Goal: Information Seeking & Learning: Learn about a topic

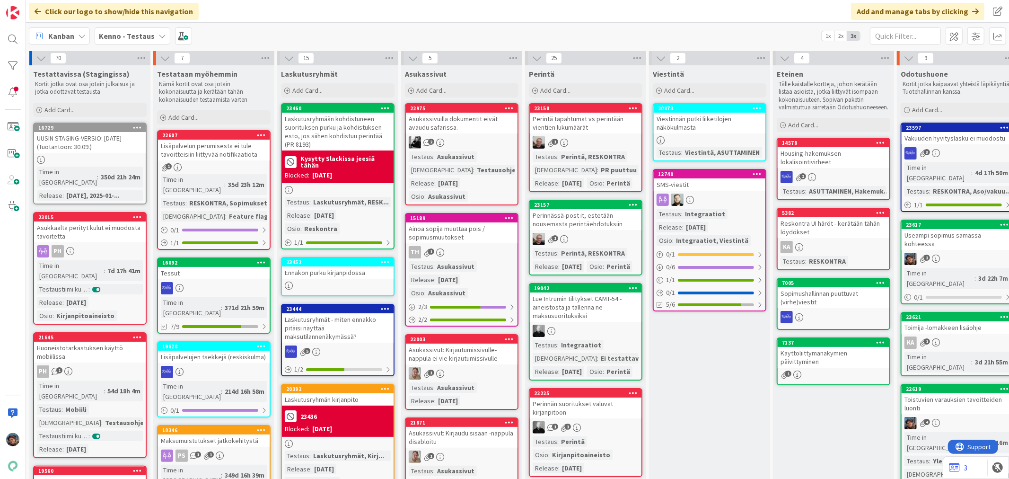
click at [959, 417] on div "4" at bounding box center [958, 423] width 112 height 12
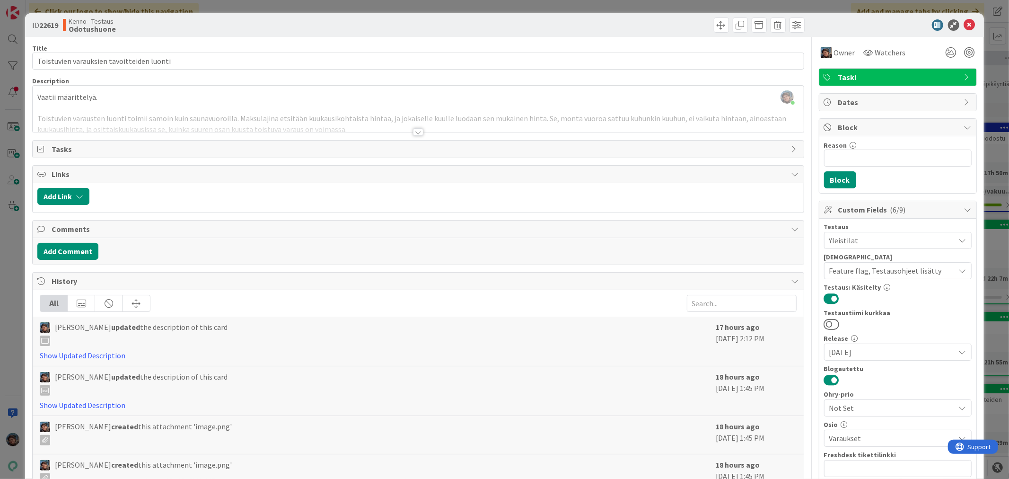
click at [416, 131] on div at bounding box center [418, 132] width 10 height 8
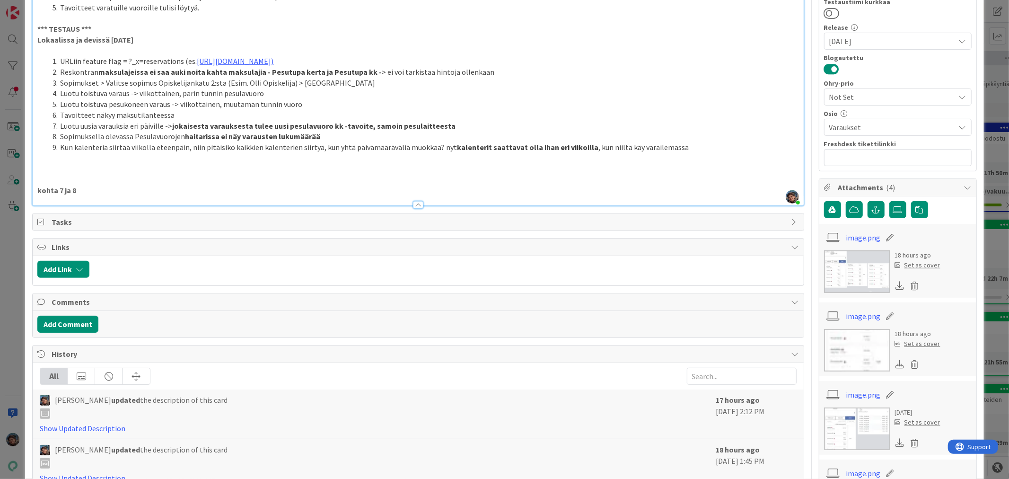
scroll to position [315, 0]
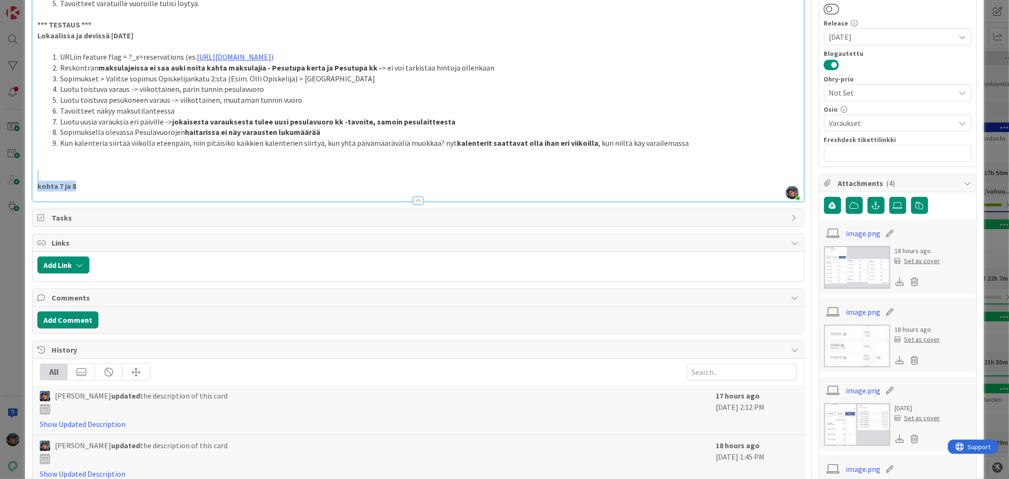
drag, startPoint x: 95, startPoint y: 182, endPoint x: 0, endPoint y: 174, distance: 95.4
click at [0, 174] on div "ID 22619 Kenno - Testaus Odotushuone Title 41 / 128 Toistuvien varauksien tavoi…" at bounding box center [504, 239] width 1009 height 479
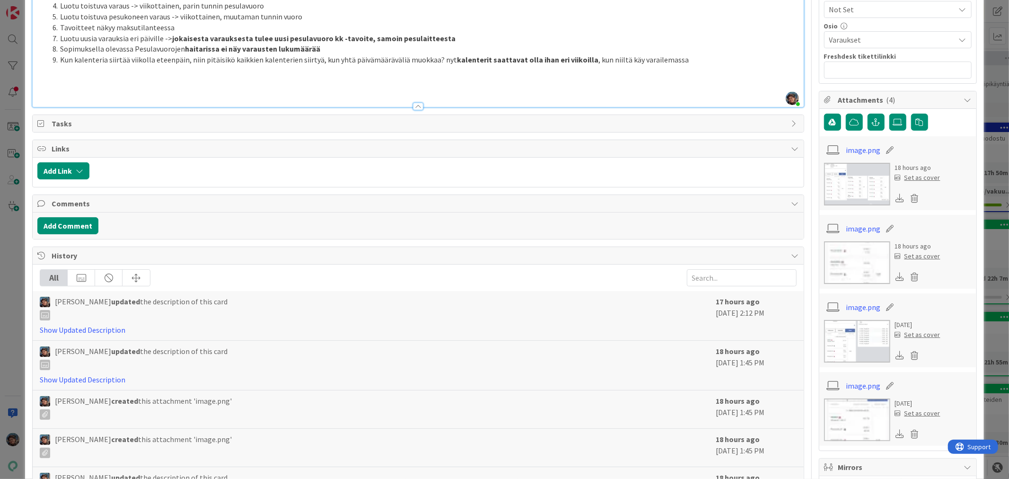
scroll to position [504, 0]
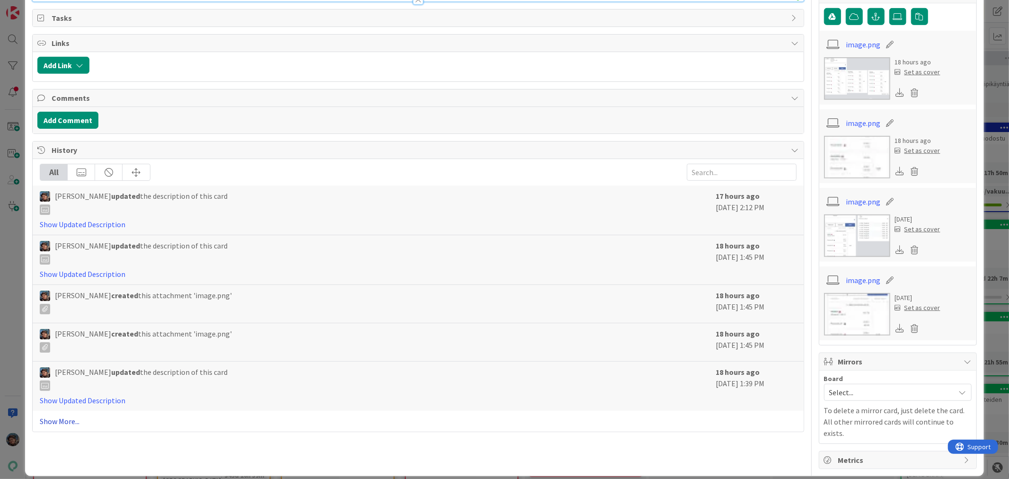
click at [59, 423] on link "Show More..." at bounding box center [418, 420] width 756 height 11
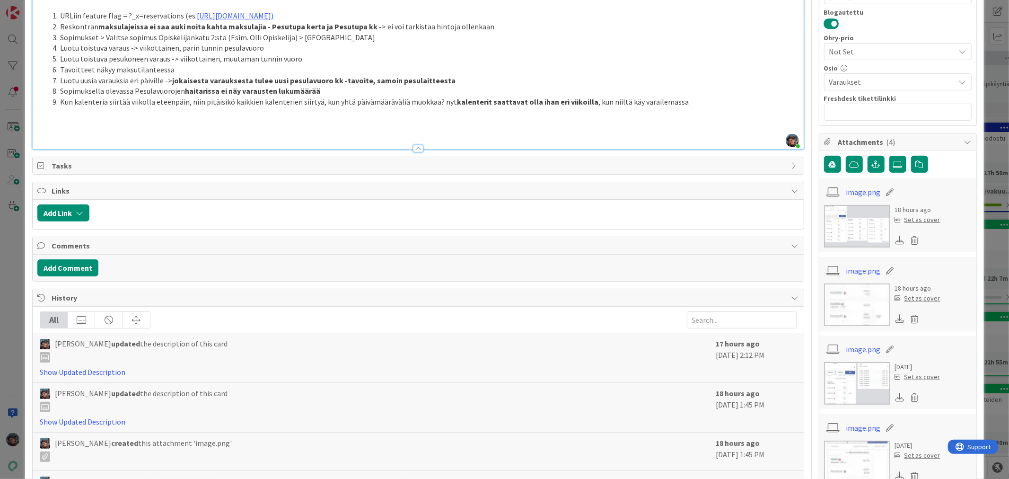
scroll to position [150, 0]
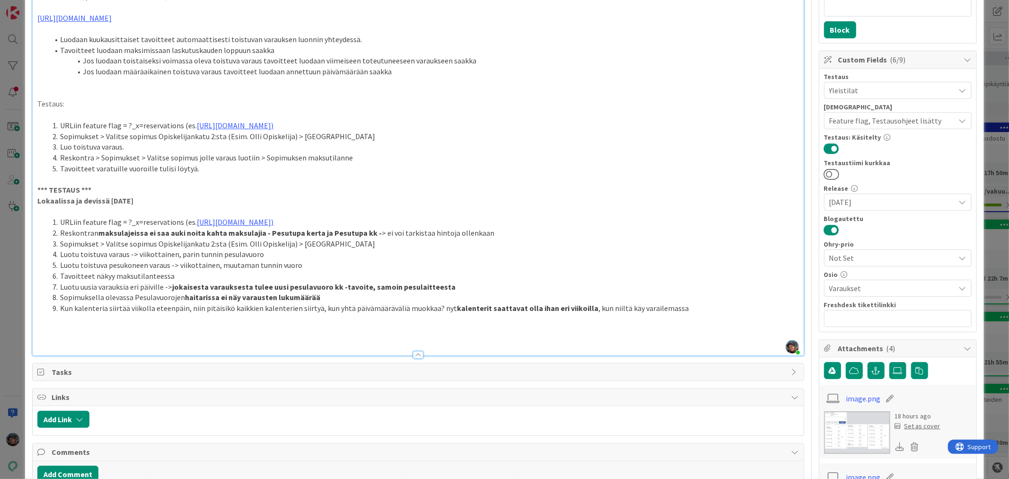
click at [148, 197] on p "Lokaalissa ja devissä 2025-09-26" at bounding box center [417, 200] width 761 height 11
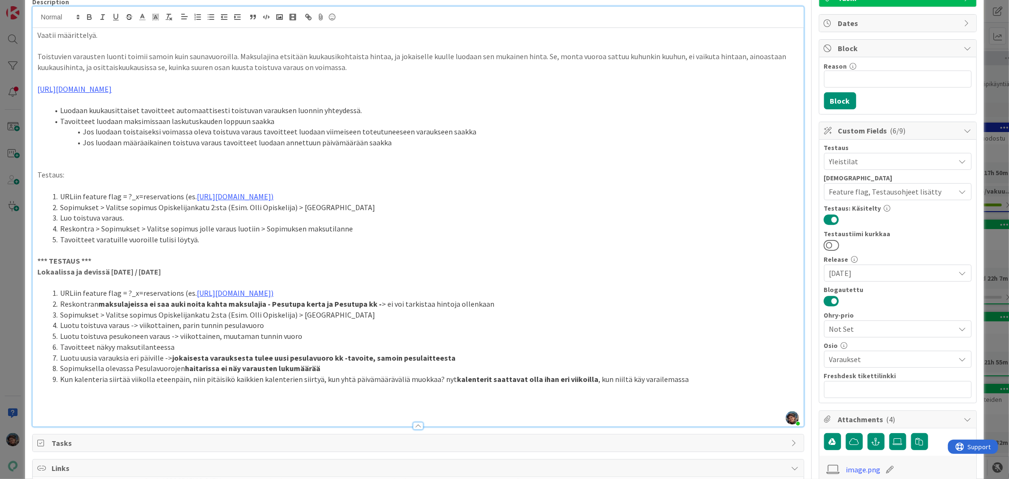
scroll to position [0, 0]
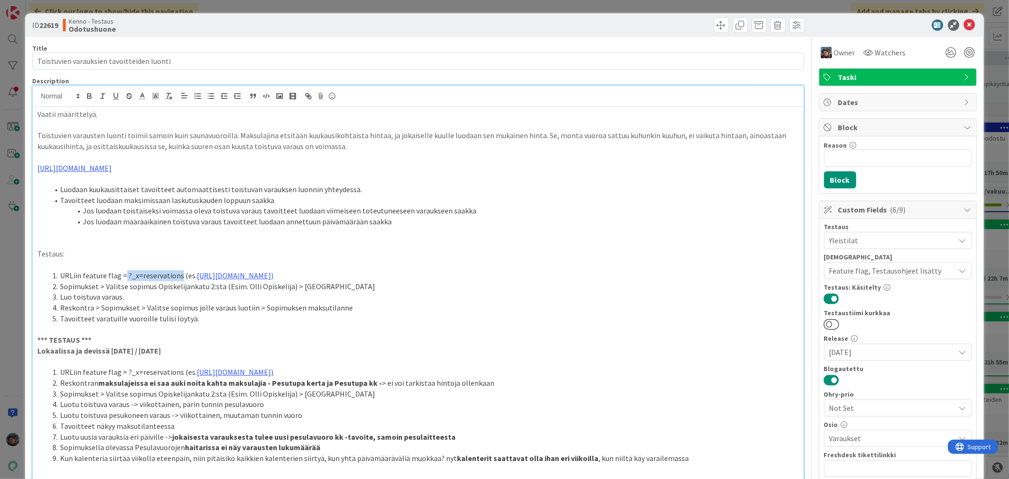
drag, startPoint x: 124, startPoint y: 273, endPoint x: 177, endPoint y: 272, distance: 53.5
click at [177, 272] on li "URLiin feature flag = ?_x=reservations (es. https://staging.kenno-sw.net/ledger…" at bounding box center [424, 275] width 750 height 11
copy li "?_x=reservations"
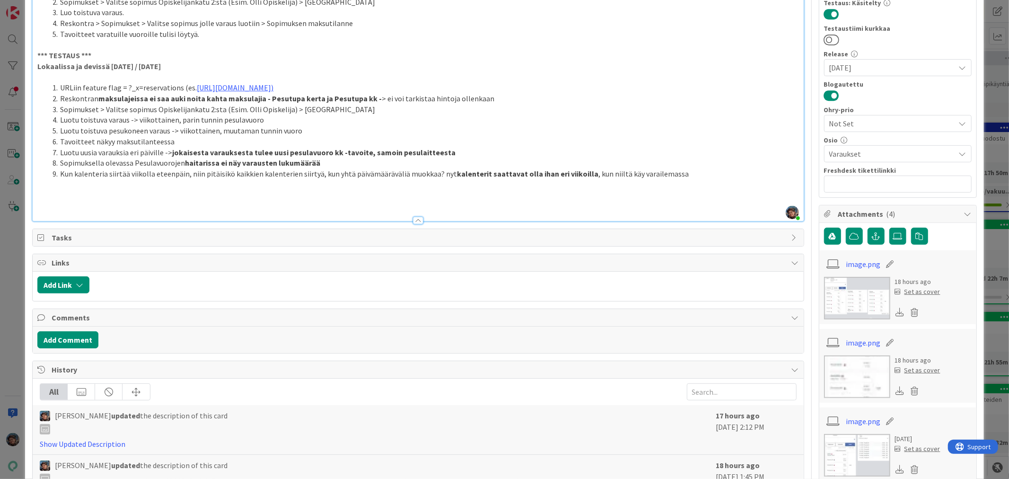
scroll to position [210, 0]
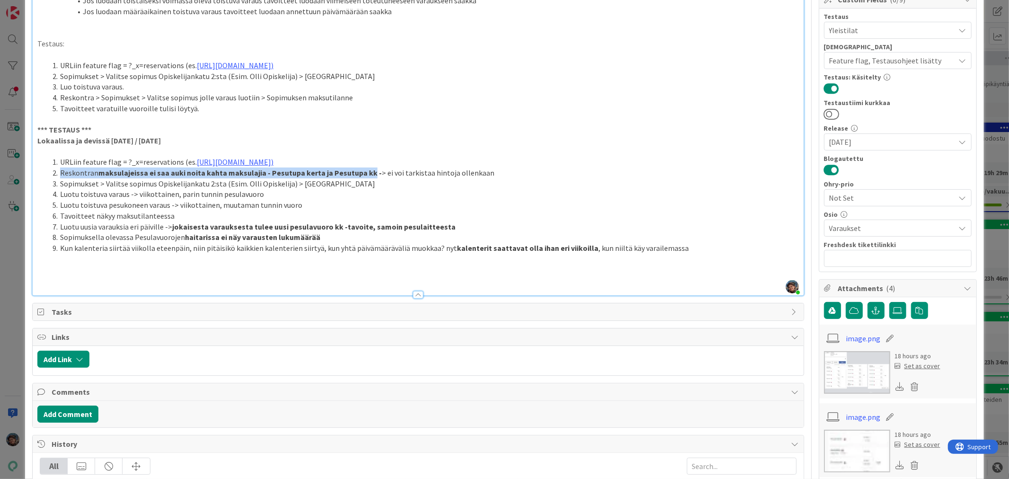
drag, startPoint x: 60, startPoint y: 171, endPoint x: 364, endPoint y: 174, distance: 304.2
click at [364, 174] on li "Reskontran maksulajeissa ei saa auki noita kahta maksulajia - Pesutupa kerta ja…" at bounding box center [424, 172] width 750 height 11
copy li "Reskontran maksulajeissa ei saa auki noita kahta maksulajia - Pesutupa kerta ja…"
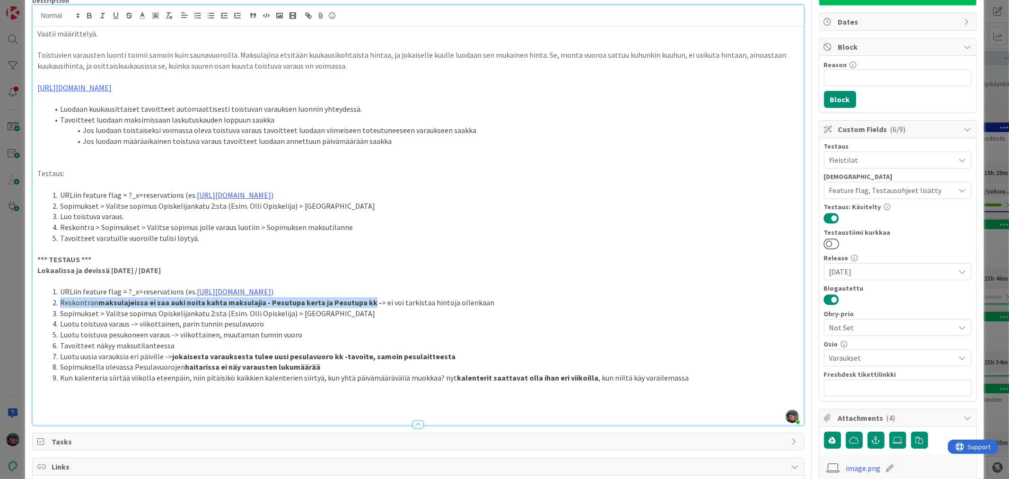
scroll to position [0, 0]
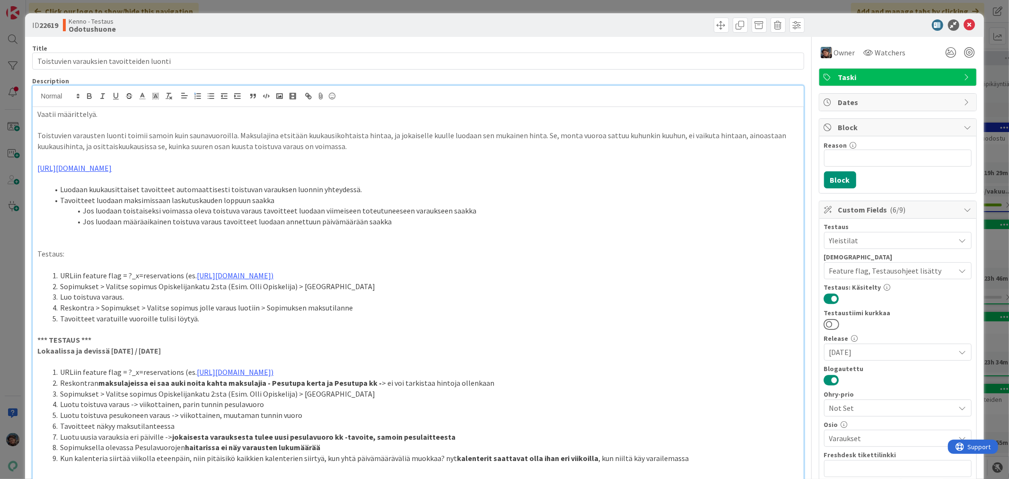
click at [394, 289] on li "Sopimukset > Valitse sopimus Opiskelijankatu 2:sta (Esim. Olli Opiskelija) > [G…" at bounding box center [424, 286] width 750 height 11
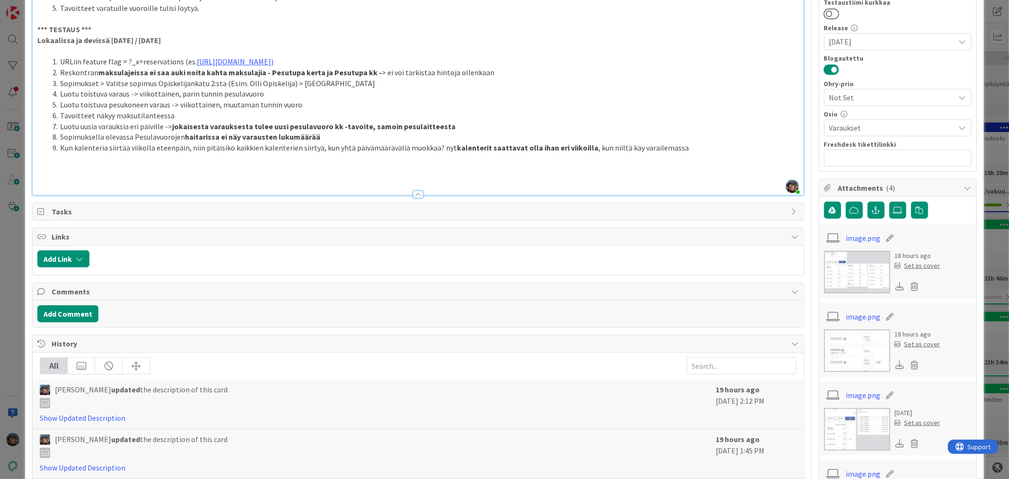
scroll to position [315, 0]
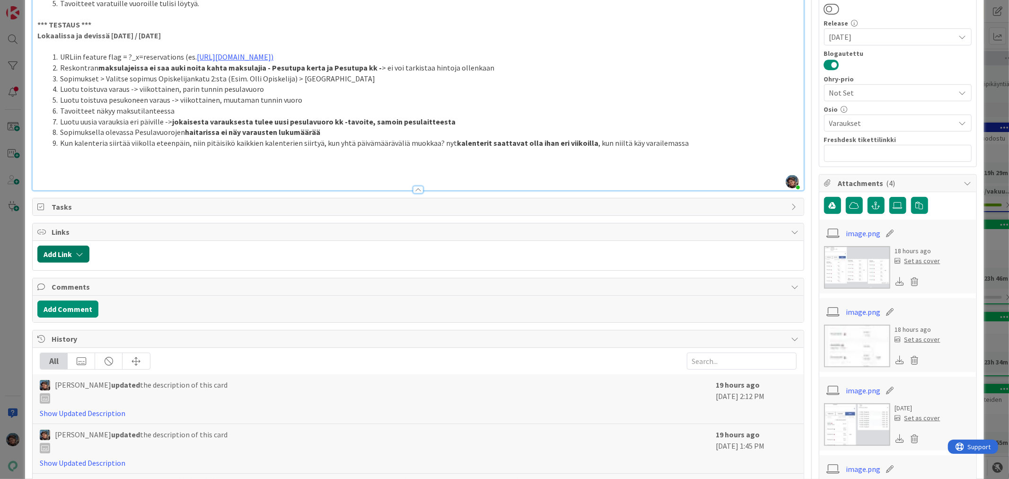
click at [79, 250] on icon "button" at bounding box center [80, 254] width 8 height 8
click at [79, 313] on span "Current Board" at bounding box center [72, 312] width 46 height 9
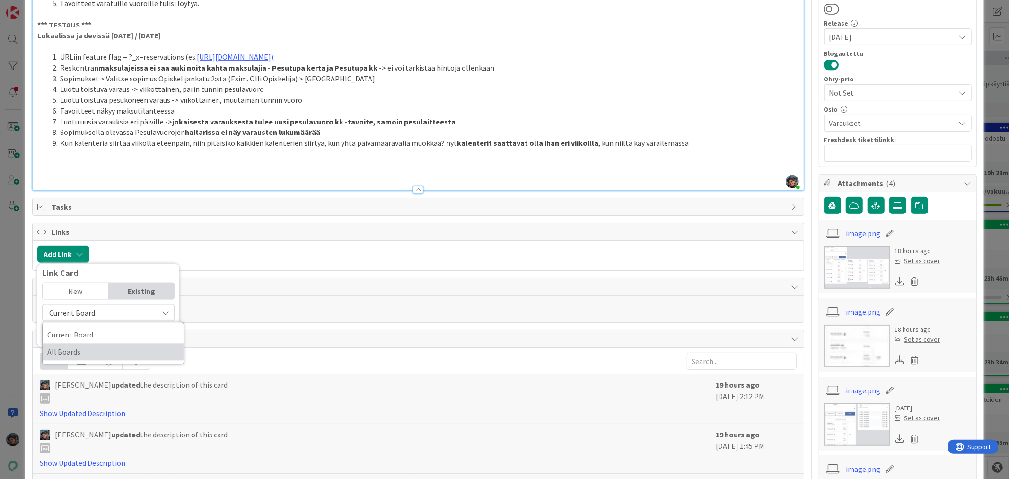
click at [83, 353] on span "All Boards" at bounding box center [113, 351] width 132 height 14
click at [83, 332] on input "text" at bounding box center [108, 334] width 132 height 17
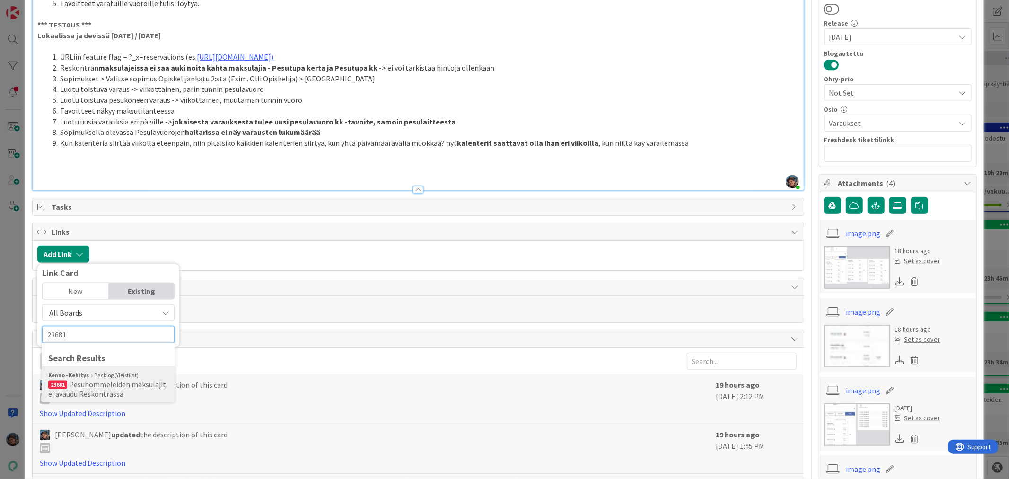
type input "23681"
click at [95, 393] on span "Pesuhommeleiden maksulajit ei avaudu Reskontrassa" at bounding box center [107, 388] width 118 height 19
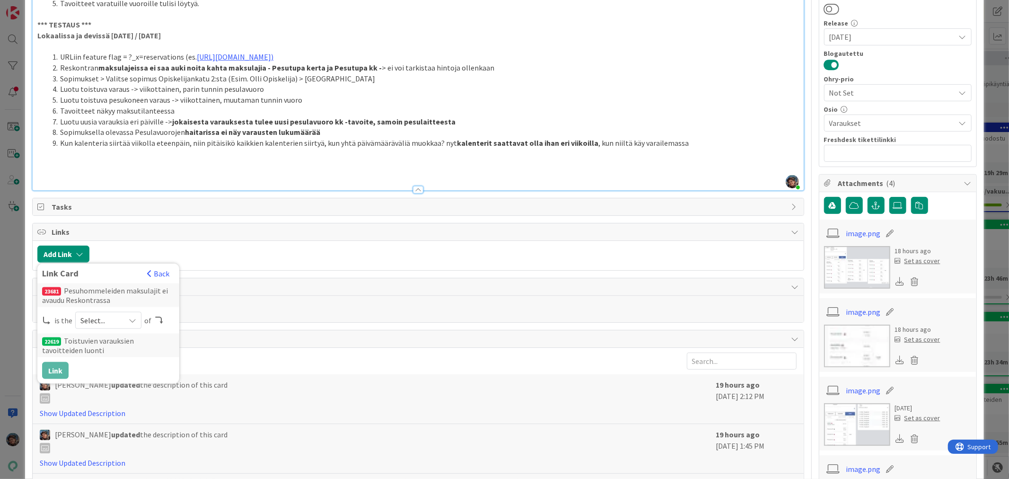
click at [131, 317] on icon at bounding box center [133, 320] width 8 height 8
click at [81, 394] on icon at bounding box center [84, 393] width 8 height 14
click at [62, 370] on button "Link" at bounding box center [55, 370] width 26 height 17
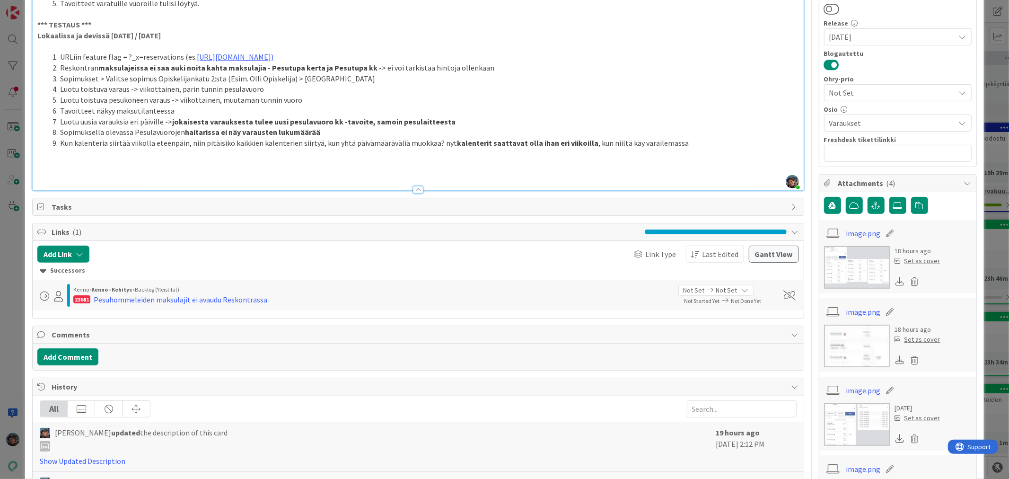
scroll to position [105, 0]
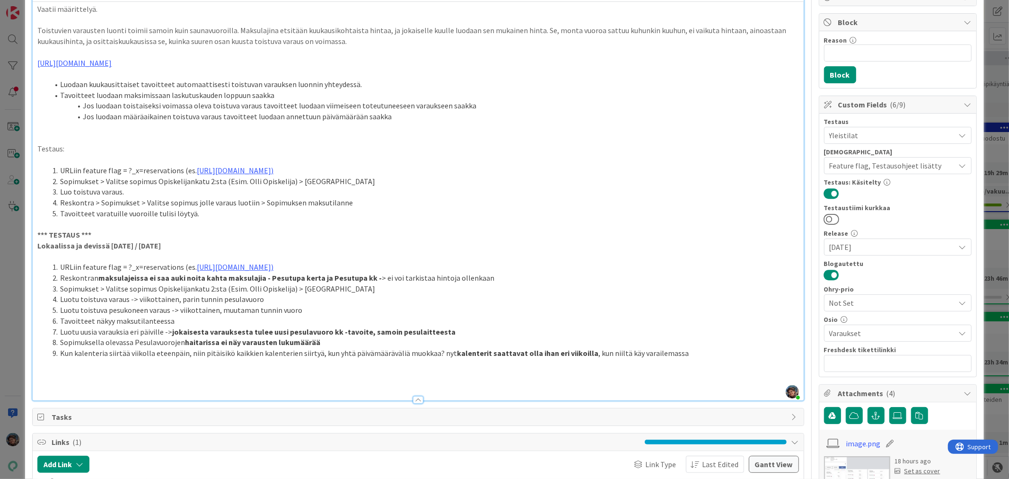
click at [505, 279] on li "Reskontran maksulajeissa ei saa auki noita kahta maksulajia - Pesutupa kerta ja…" at bounding box center [424, 277] width 750 height 11
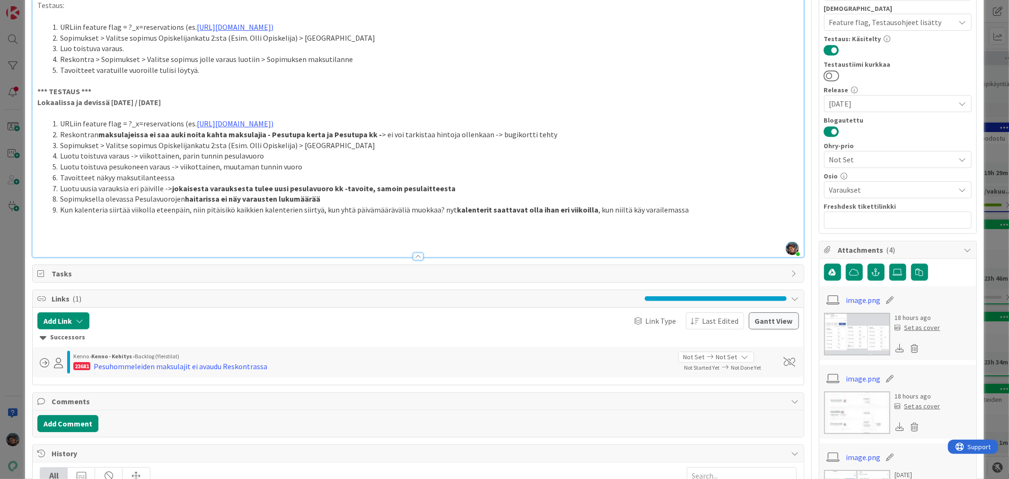
scroll to position [263, 0]
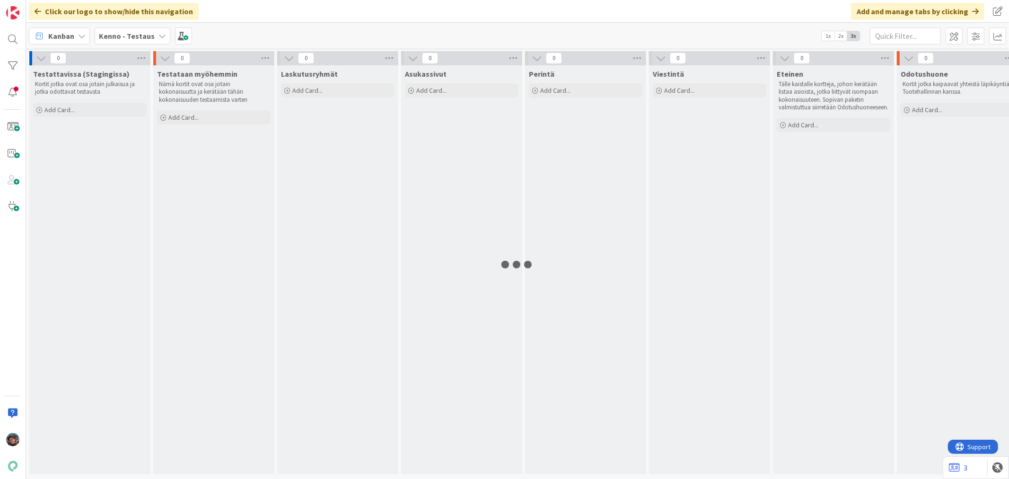
click at [139, 36] on b "Kenno - Testaus" at bounding box center [127, 35] width 56 height 9
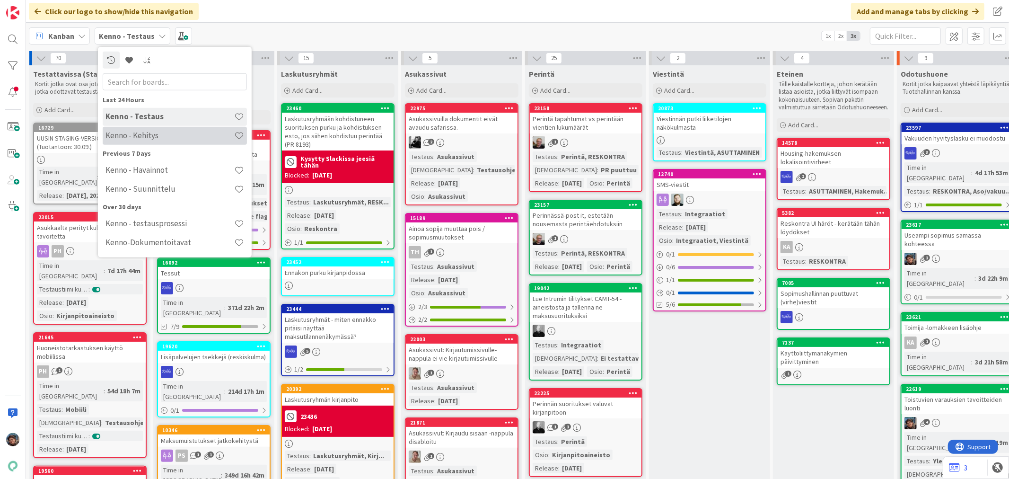
click at [149, 136] on h4 "Kenno - Kehitys" at bounding box center [169, 135] width 129 height 9
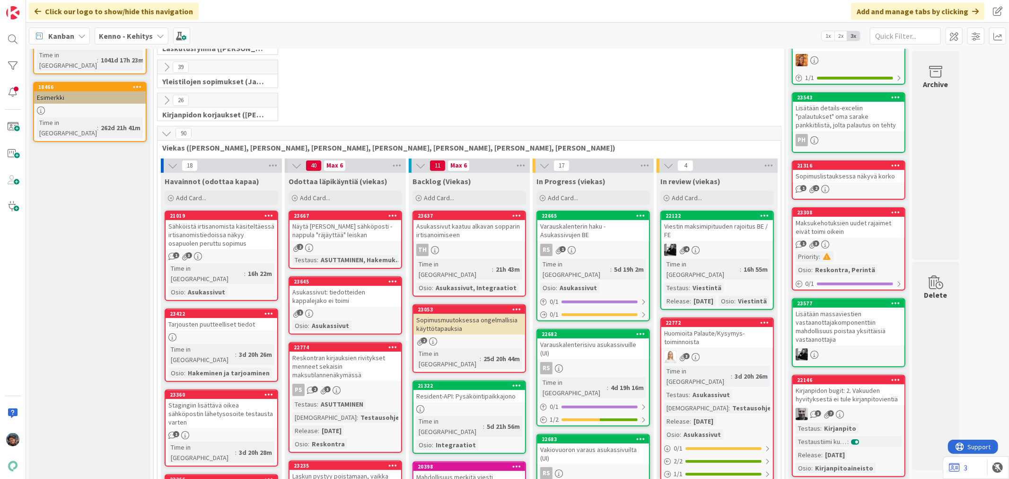
scroll to position [158, 0]
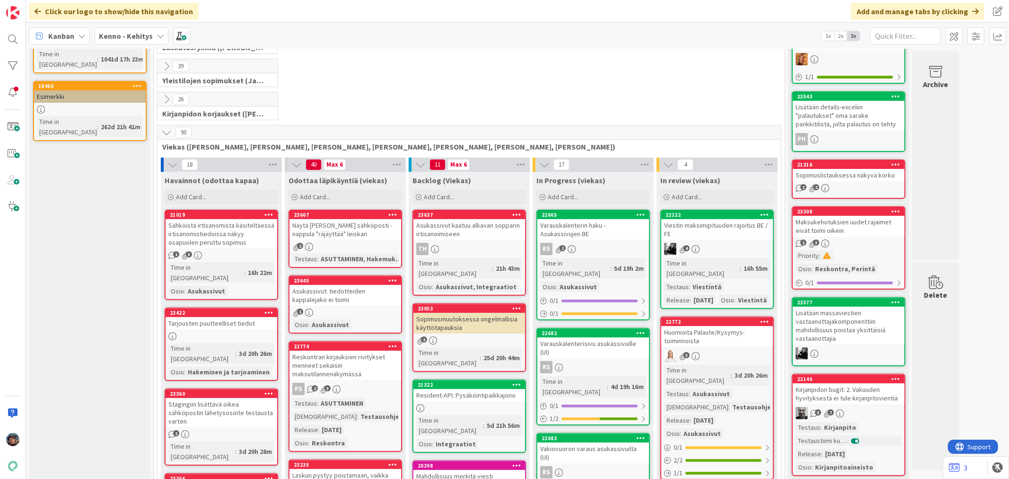
click at [234, 233] on div "Sähköistä irtisanomista käsiteltäessä irtisanomistiedoissa näkyy osapuolen peru…" at bounding box center [222, 233] width 112 height 29
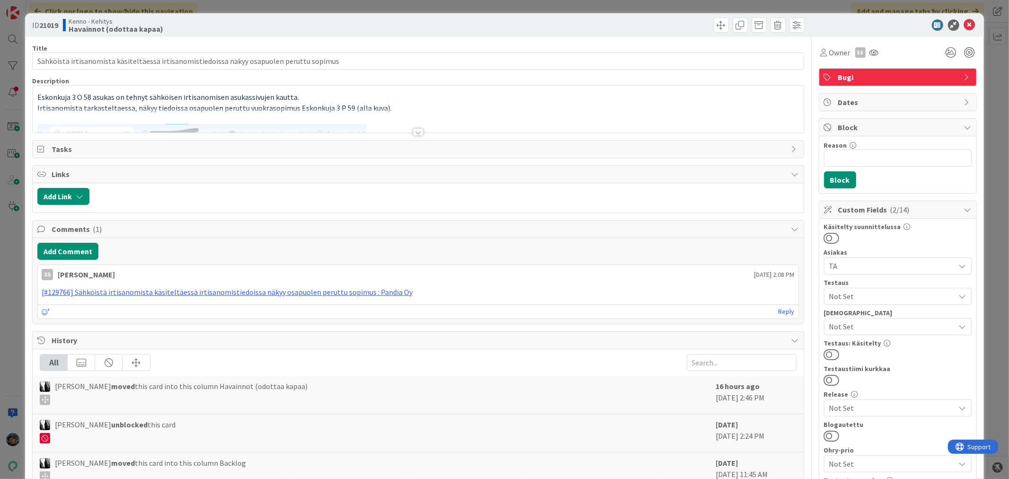
click at [413, 131] on div at bounding box center [418, 132] width 10 height 8
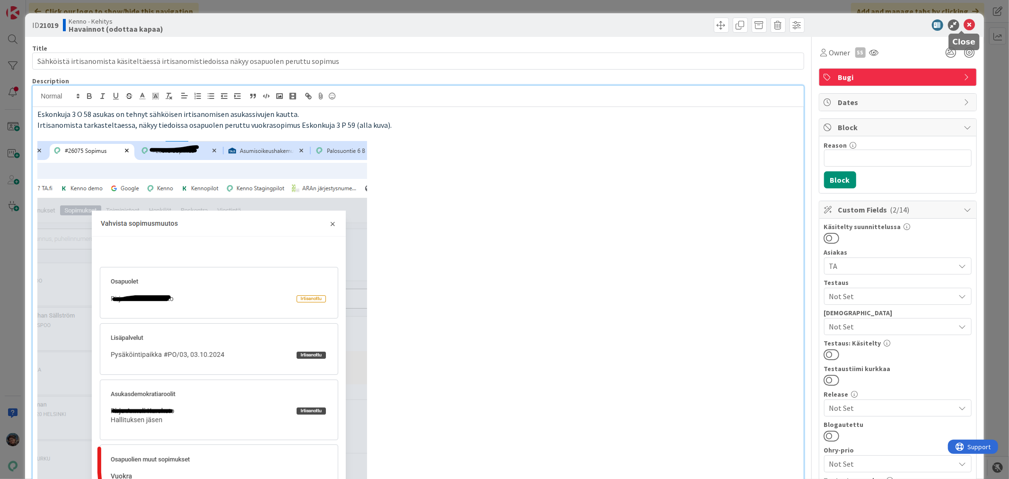
click at [964, 24] on icon at bounding box center [969, 24] width 11 height 11
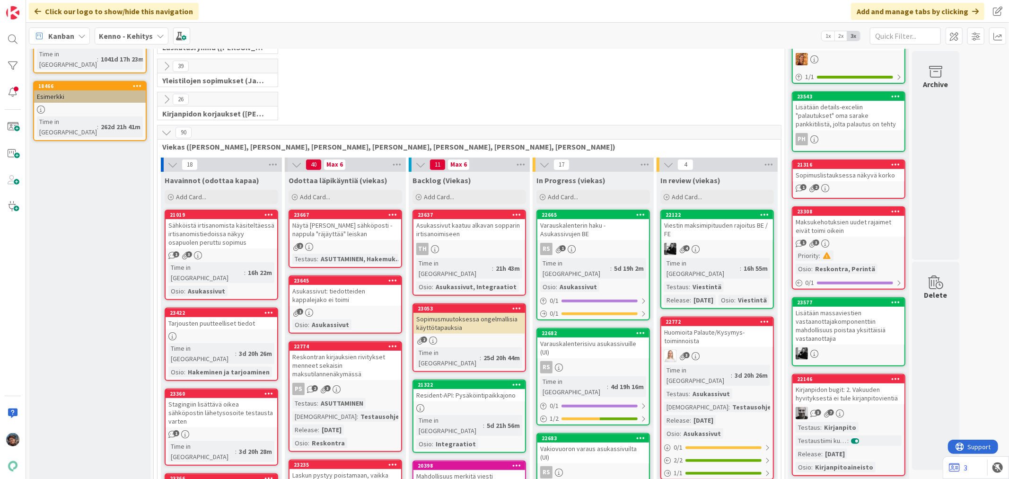
click at [356, 220] on div "Näytä tarjouksen sähköposti -nappula "räjäyttää" leiskan" at bounding box center [345, 229] width 112 height 21
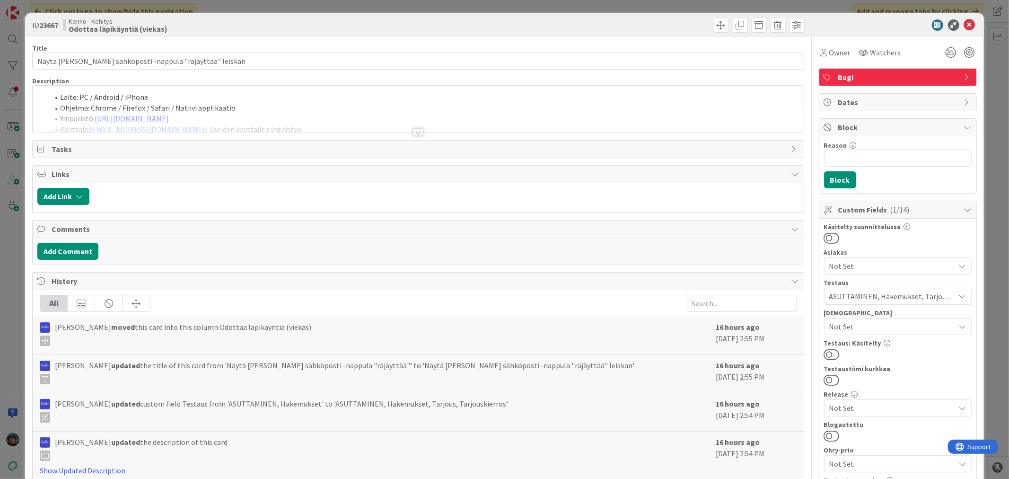
click at [415, 132] on div at bounding box center [418, 132] width 10 height 8
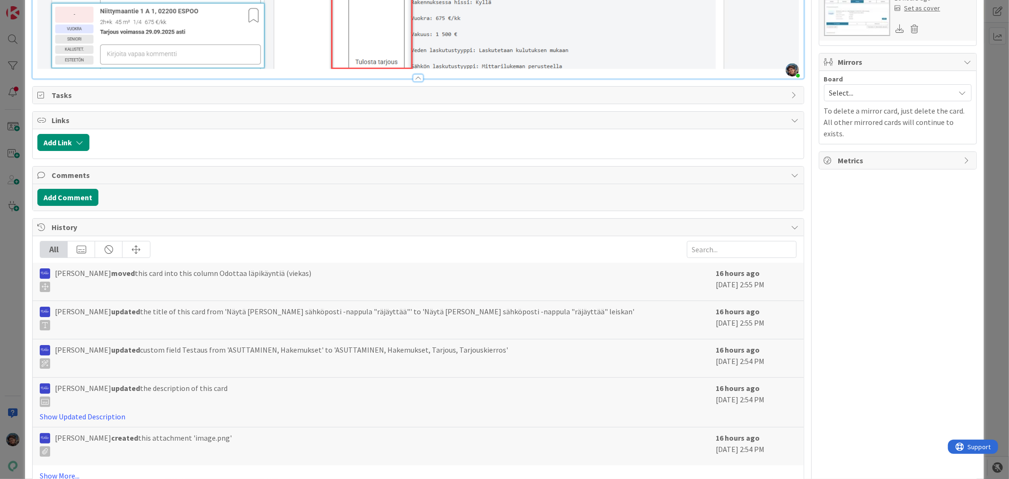
scroll to position [811, 0]
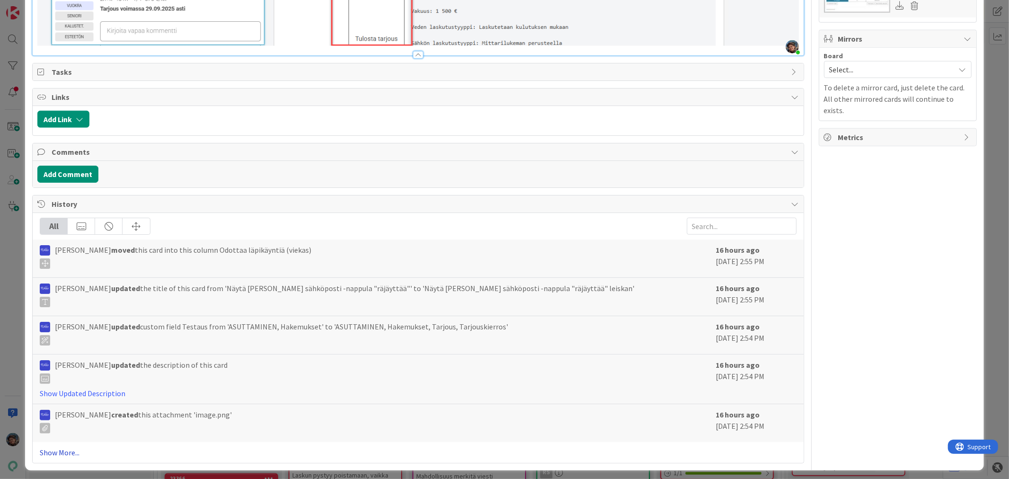
click at [48, 447] on link "Show More..." at bounding box center [418, 452] width 756 height 11
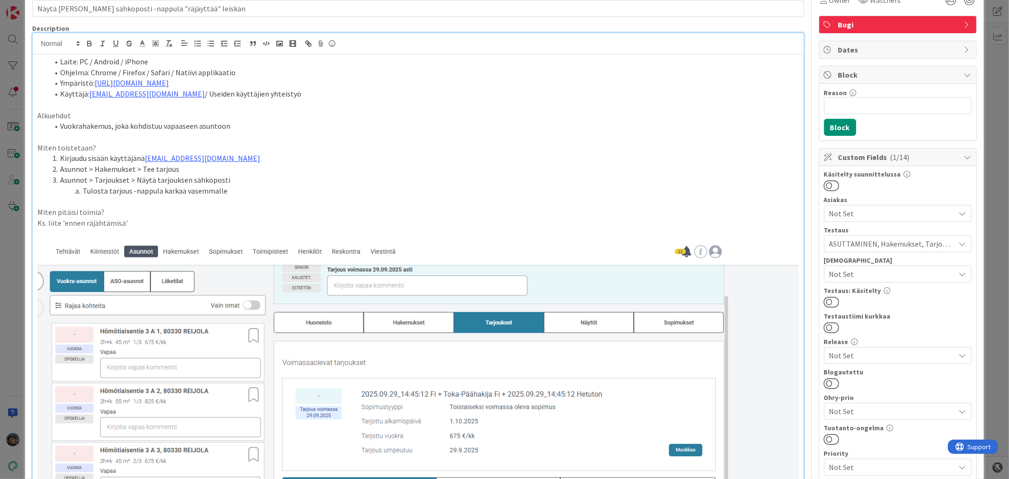
scroll to position [0, 0]
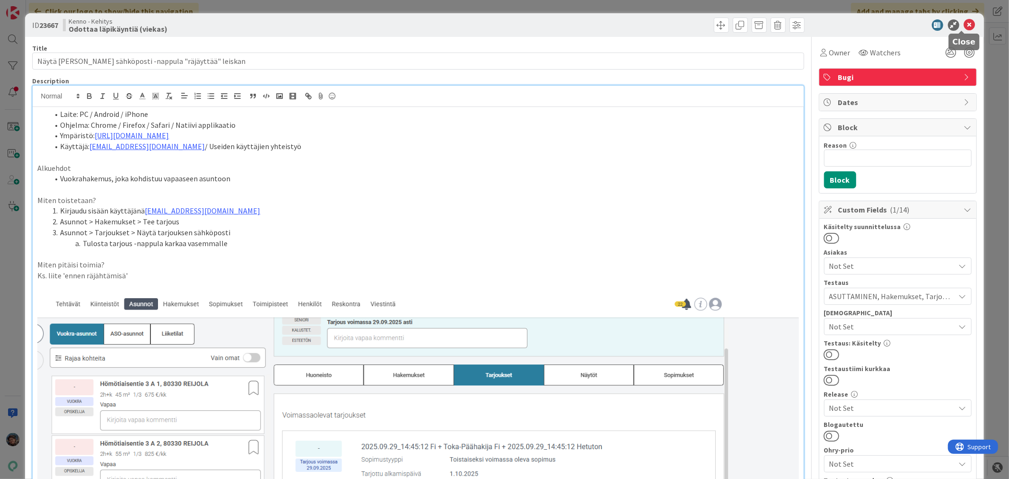
click at [965, 24] on icon at bounding box center [969, 24] width 11 height 11
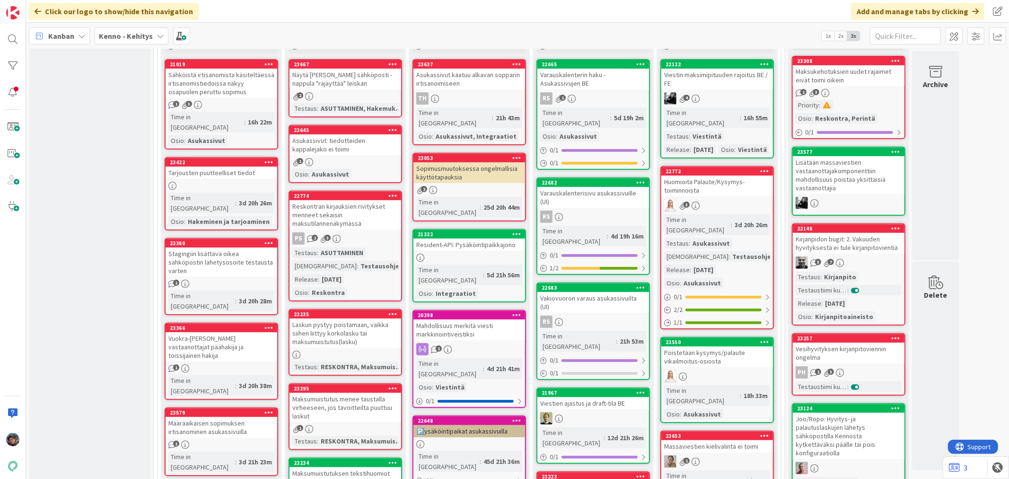
scroll to position [420, 0]
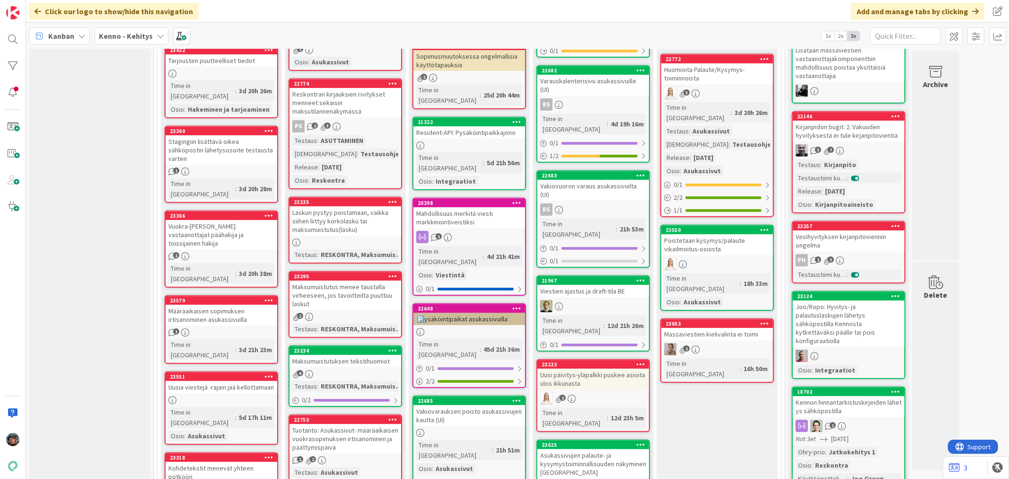
click at [495, 313] on div "🅿️ysäköintipaikat asukassivuilla" at bounding box center [469, 319] width 112 height 12
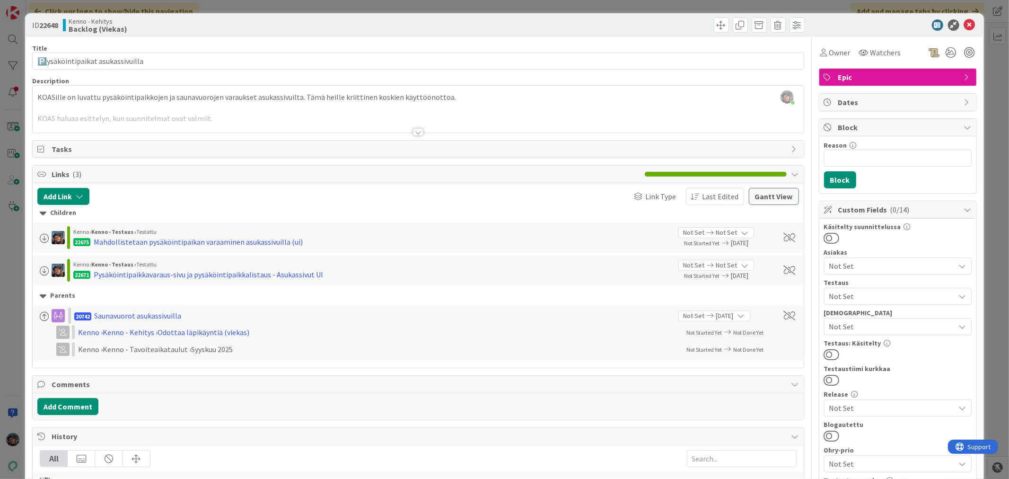
click at [413, 131] on div at bounding box center [418, 132] width 10 height 8
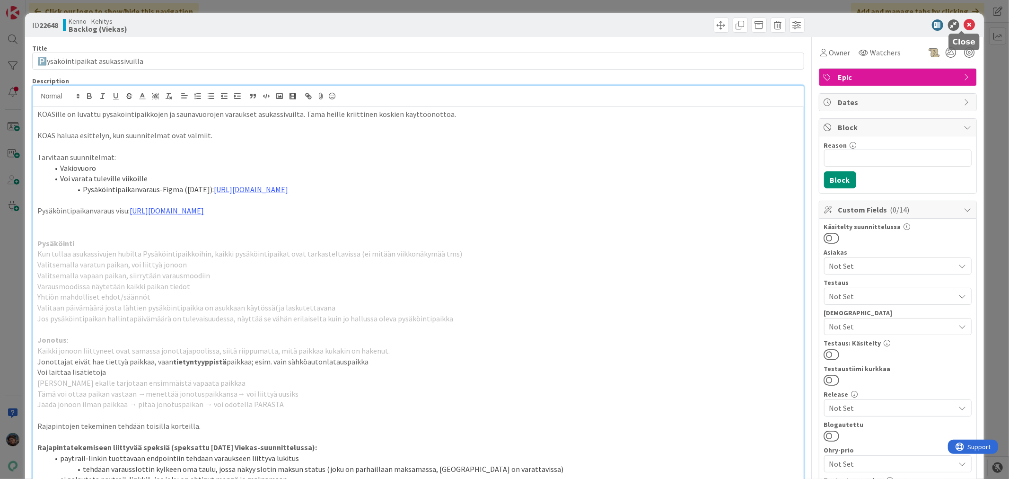
drag, startPoint x: 963, startPoint y: 23, endPoint x: 949, endPoint y: 26, distance: 14.7
click at [964, 23] on icon at bounding box center [969, 24] width 11 height 11
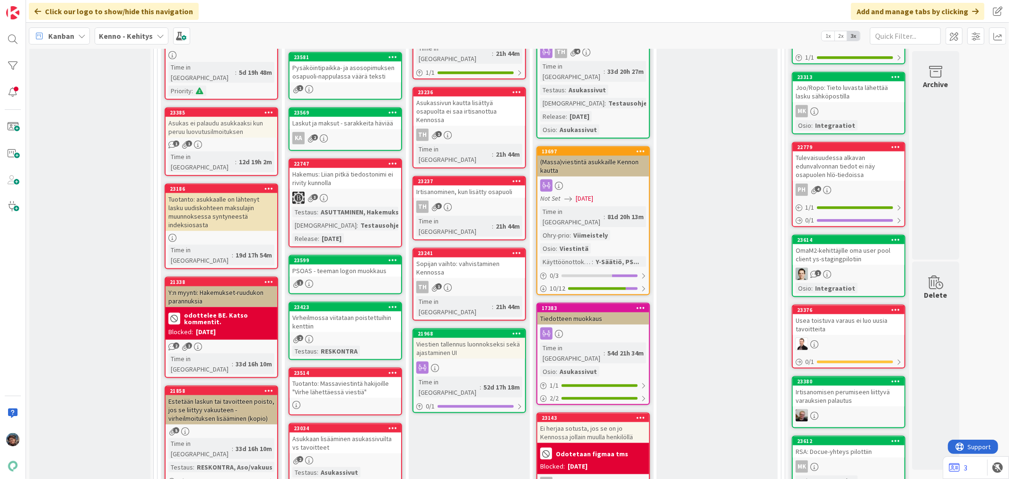
scroll to position [946, 0]
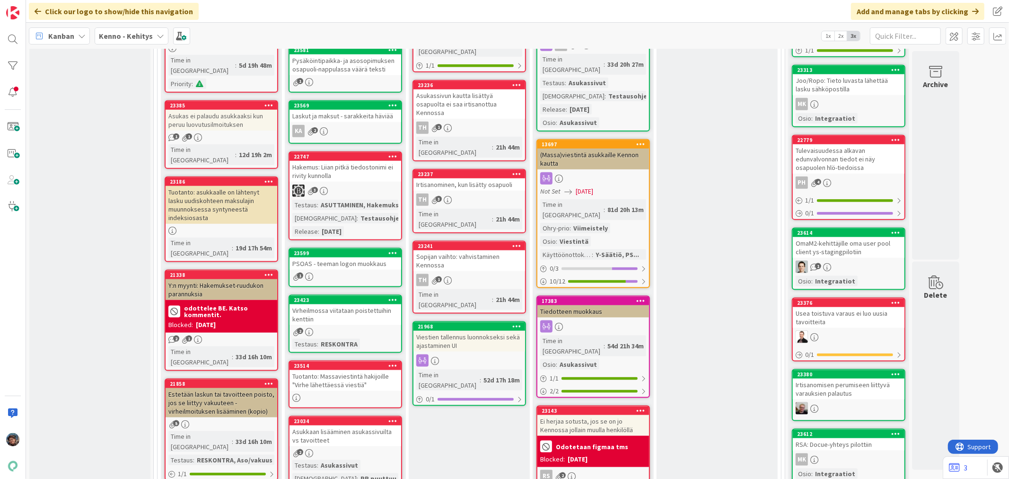
click at [861, 307] on div "Usea toistuva varaus ei luo uusia tavoitteita" at bounding box center [849, 317] width 112 height 21
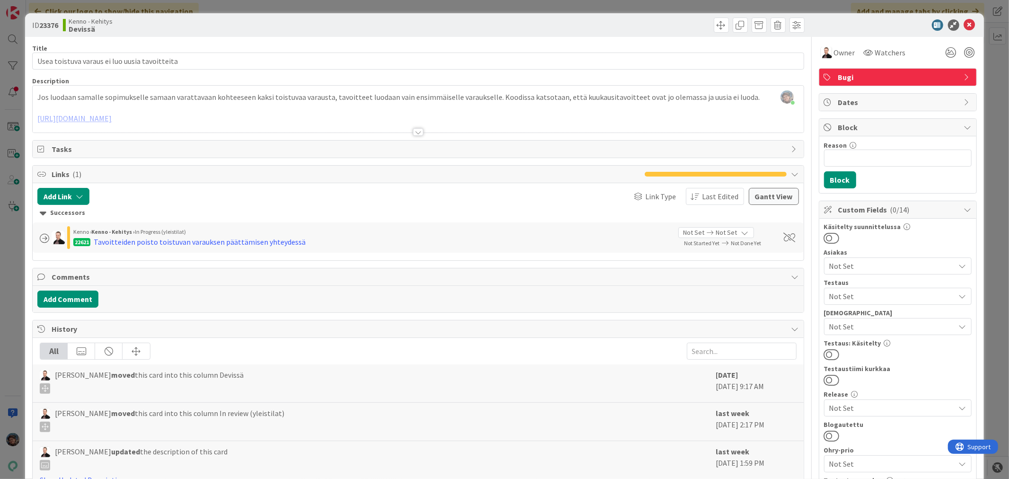
click at [414, 133] on div at bounding box center [418, 132] width 10 height 8
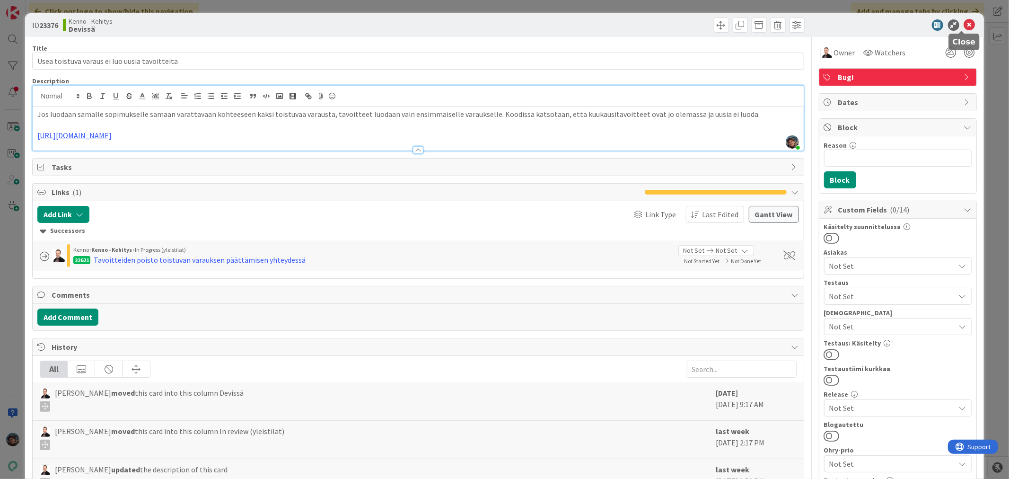
click at [964, 24] on icon at bounding box center [969, 24] width 11 height 11
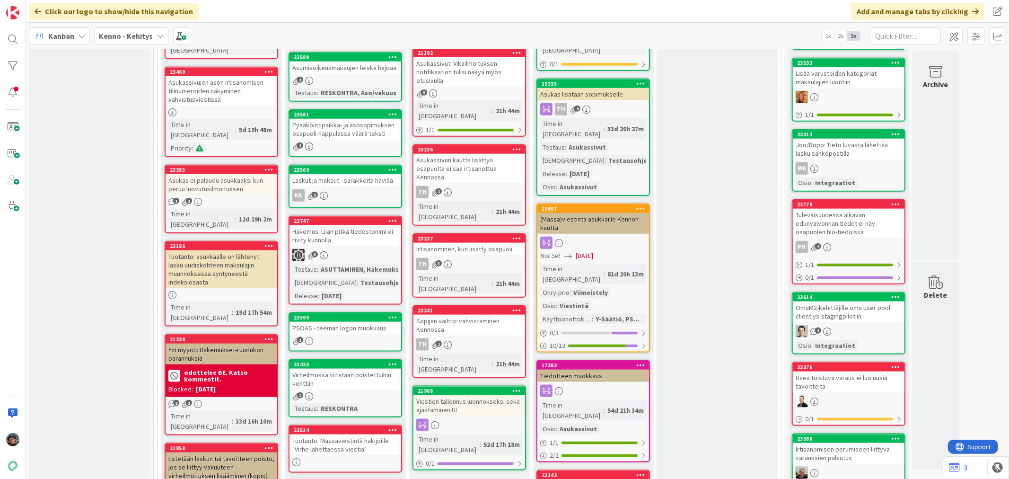
scroll to position [736, 0]
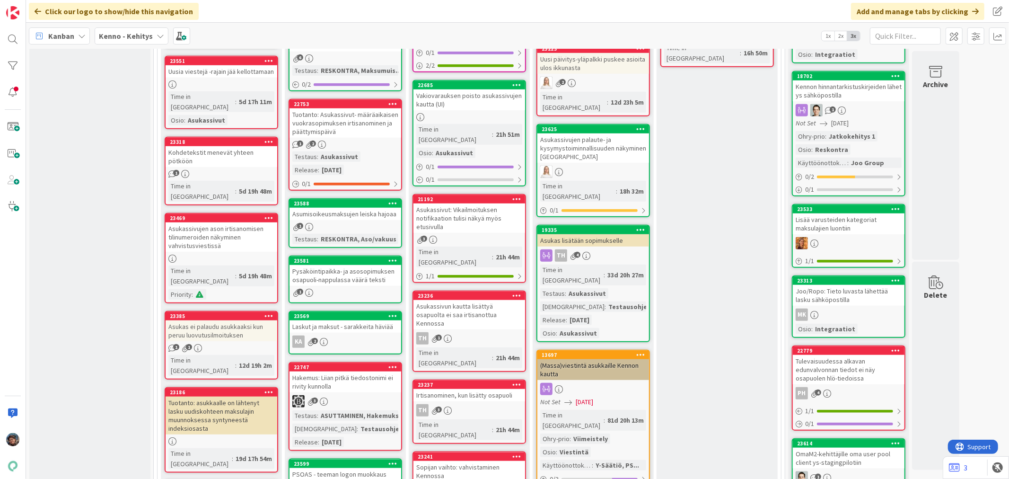
click at [157, 38] on icon at bounding box center [161, 36] width 8 height 8
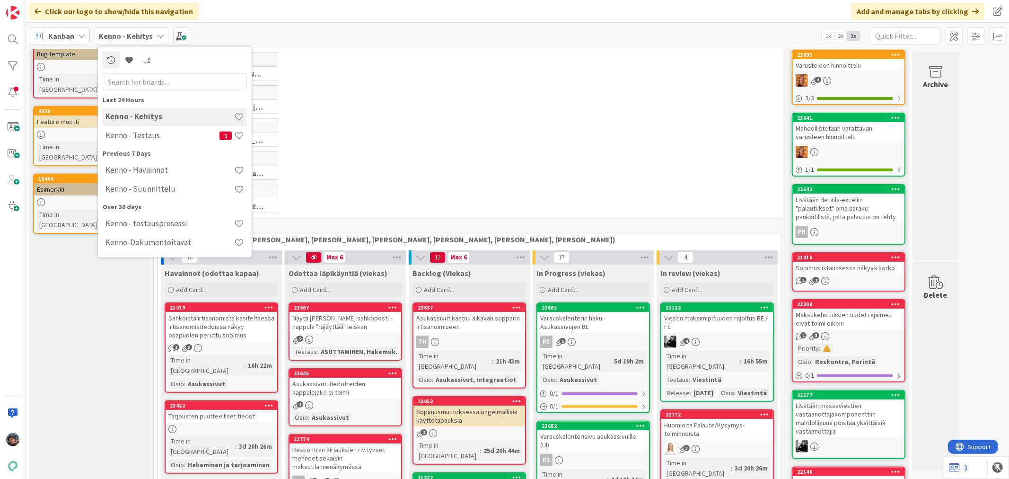
scroll to position [0, 0]
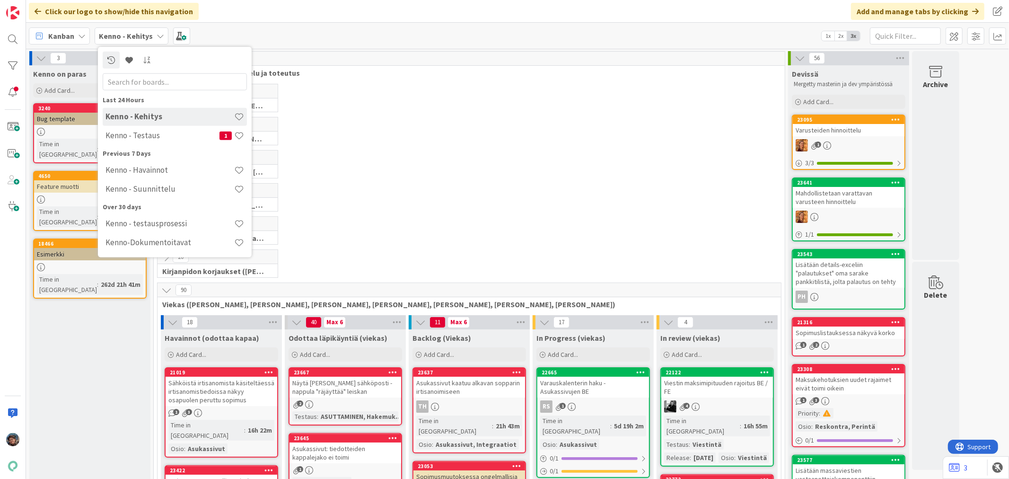
click at [435, 167] on div "15 Perintä (Jaakko, PetriH, MikkoV, Pasi)" at bounding box center [469, 166] width 627 height 33
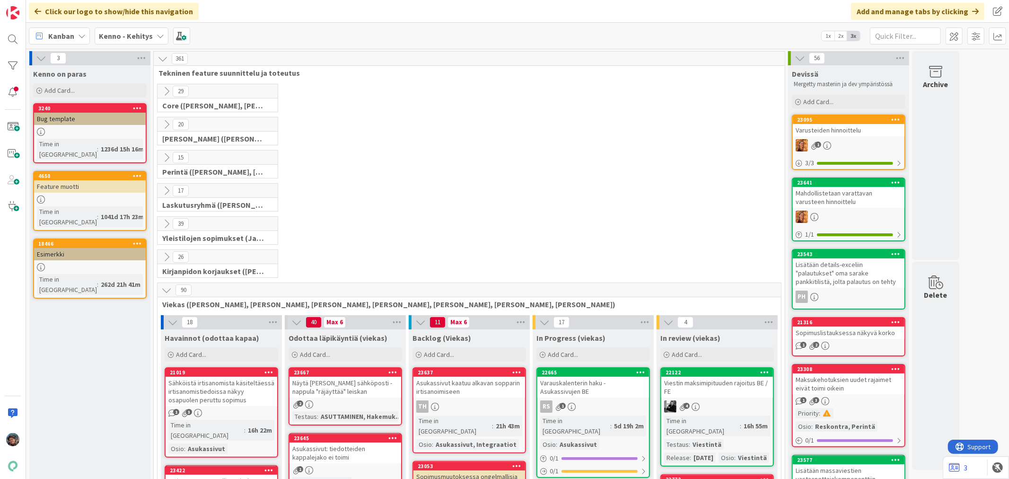
click at [168, 90] on icon at bounding box center [166, 91] width 10 height 10
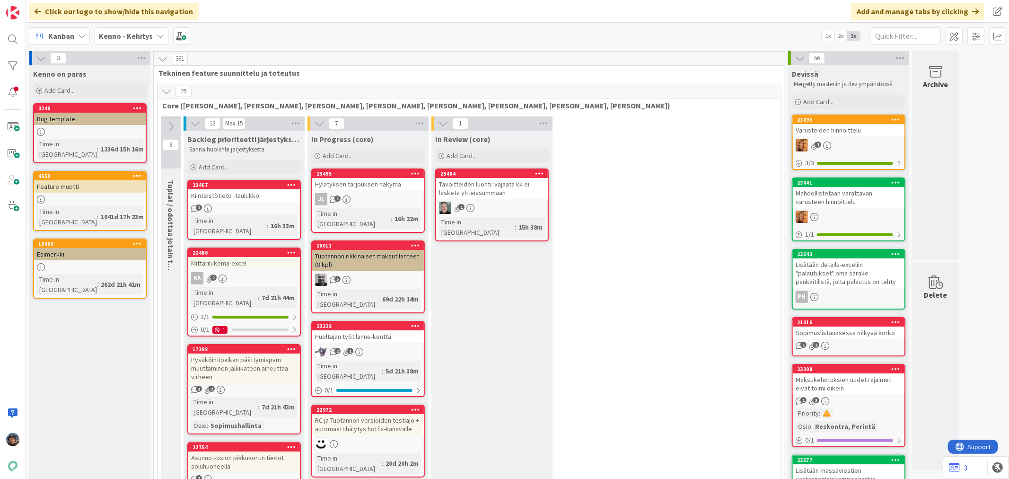
click at [168, 90] on icon at bounding box center [166, 91] width 10 height 10
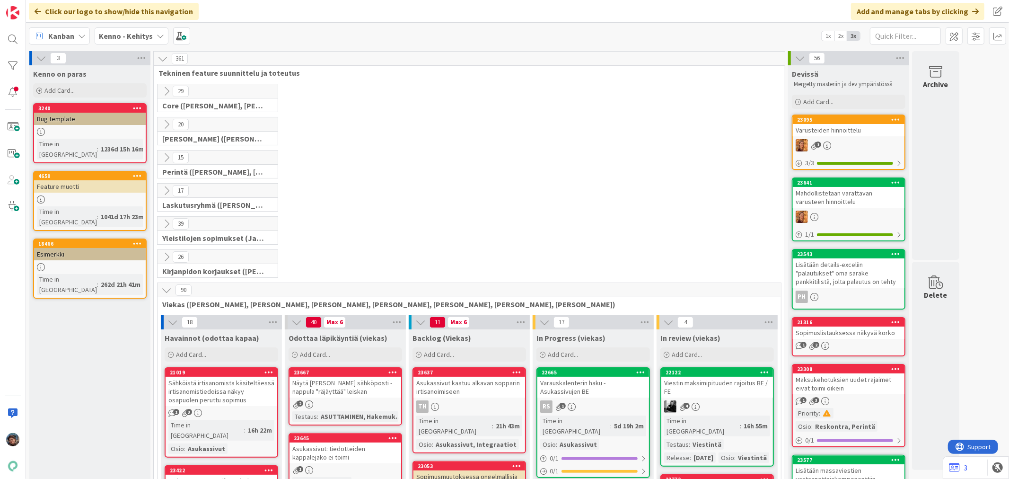
click at [167, 123] on icon at bounding box center [166, 124] width 10 height 10
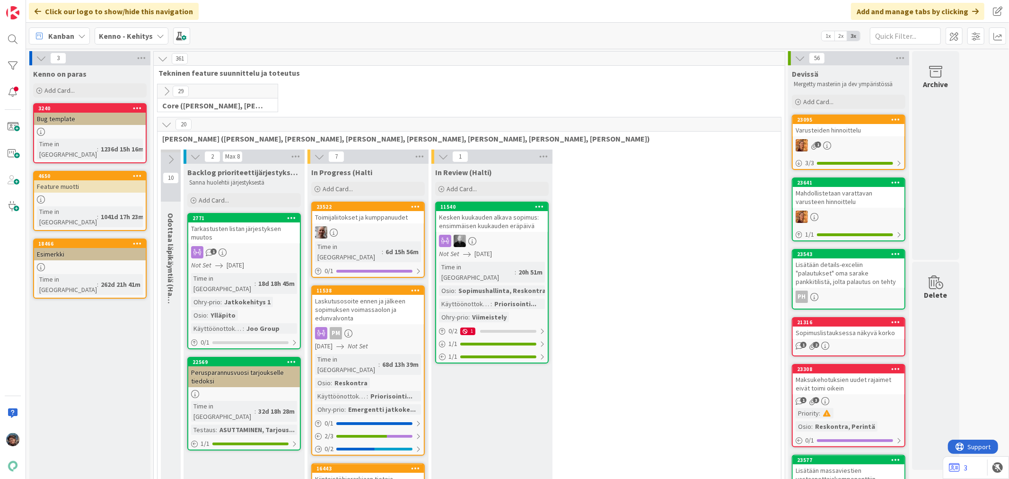
click at [167, 123] on icon at bounding box center [166, 124] width 10 height 10
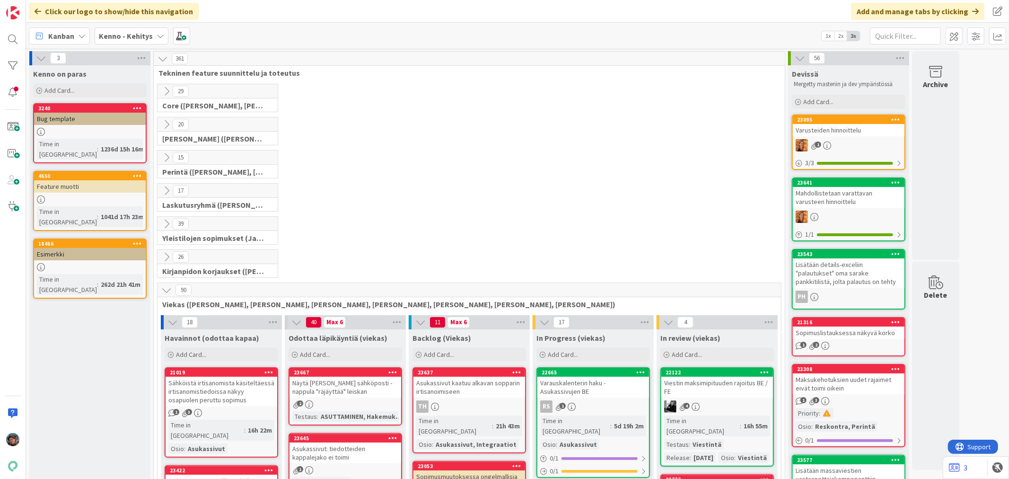
click at [168, 154] on icon at bounding box center [166, 157] width 10 height 10
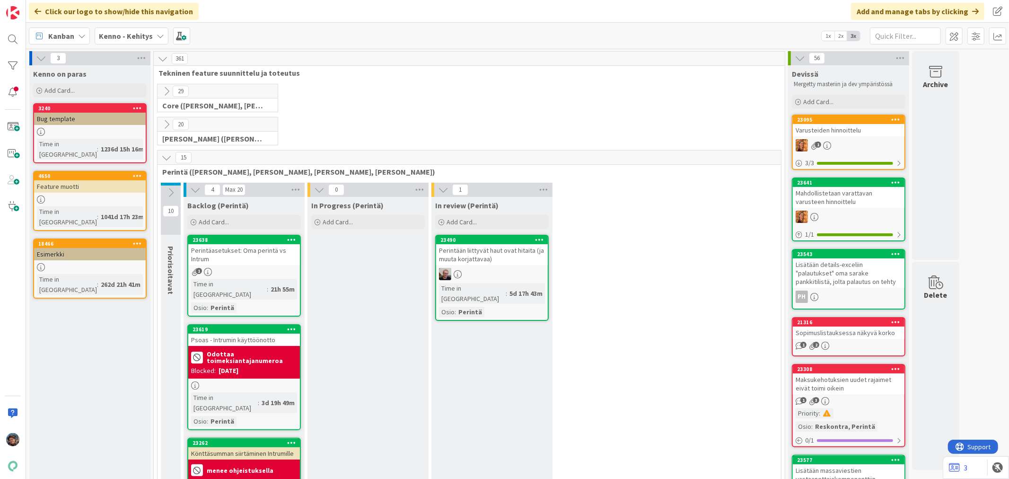
click at [167, 153] on icon at bounding box center [166, 157] width 10 height 10
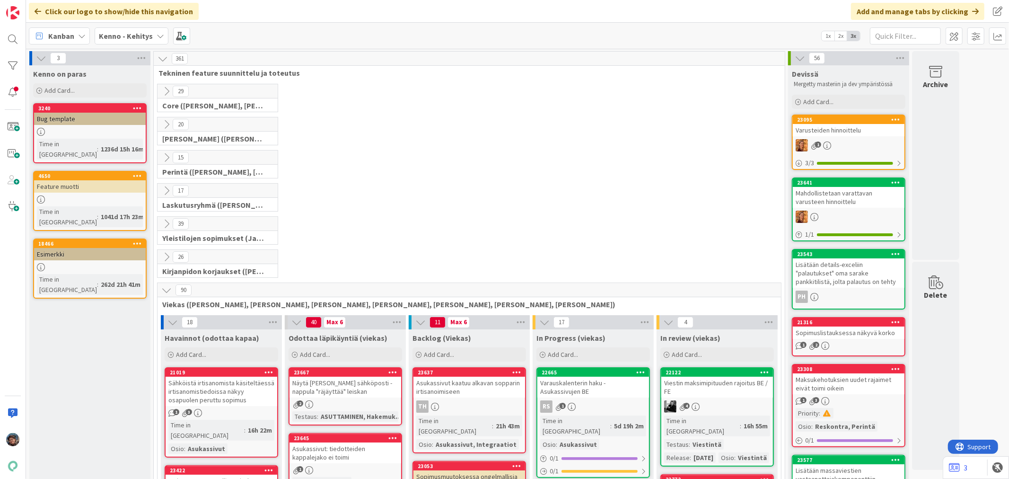
click at [168, 190] on icon at bounding box center [166, 190] width 10 height 10
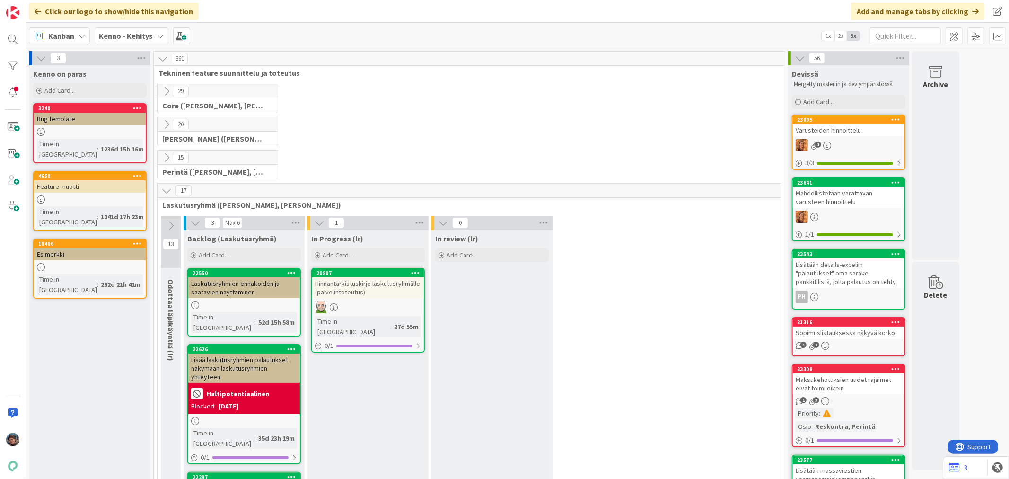
click at [167, 190] on icon at bounding box center [166, 190] width 10 height 10
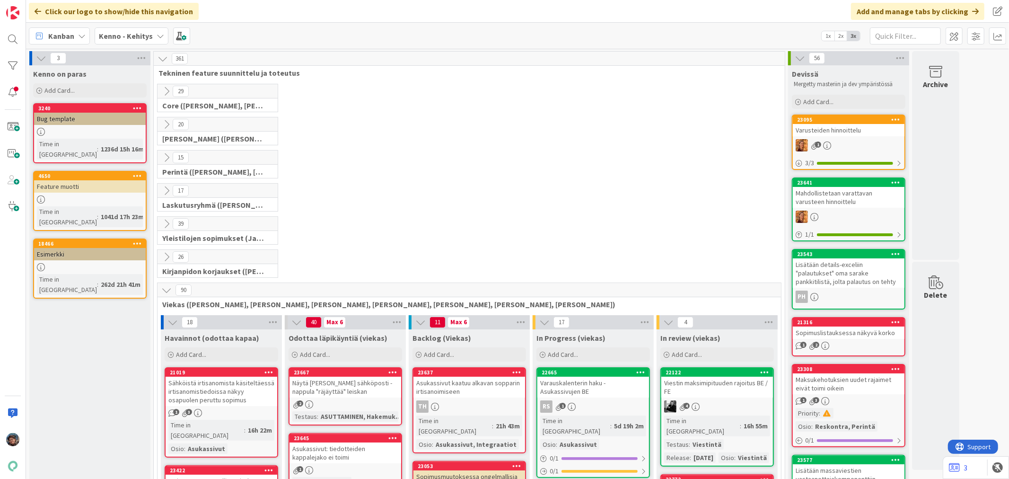
click at [168, 225] on icon at bounding box center [166, 224] width 10 height 10
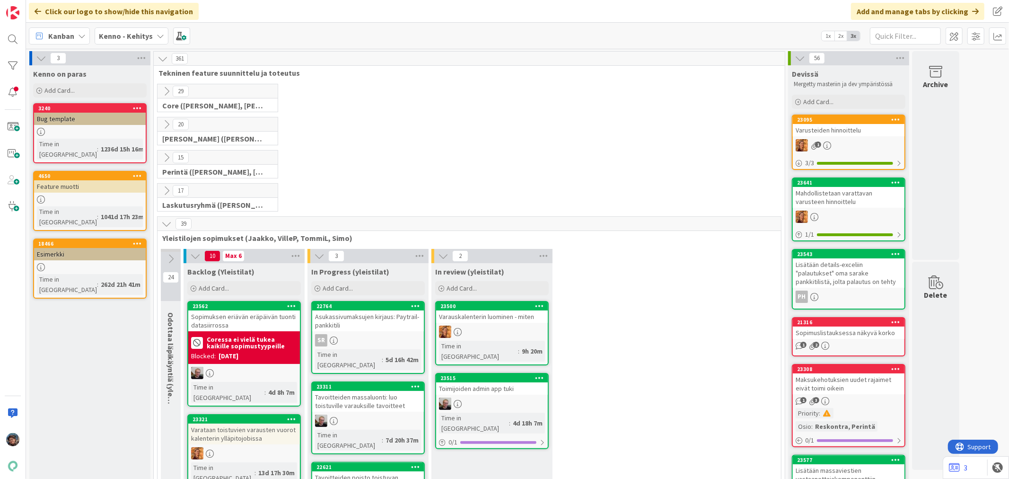
click at [130, 32] on b "Kenno - Kehitys" at bounding box center [126, 35] width 54 height 9
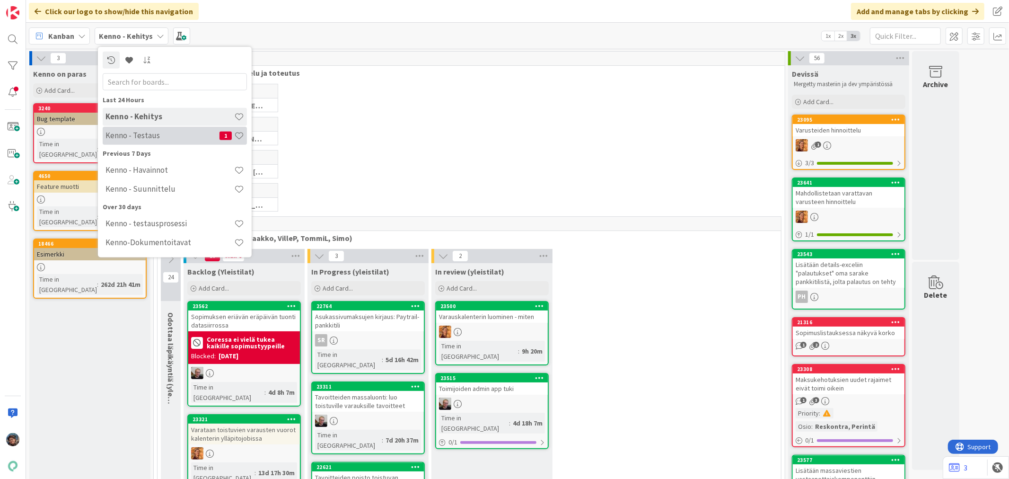
click at [160, 136] on h4 "Kenno - Testaus" at bounding box center [162, 135] width 114 height 9
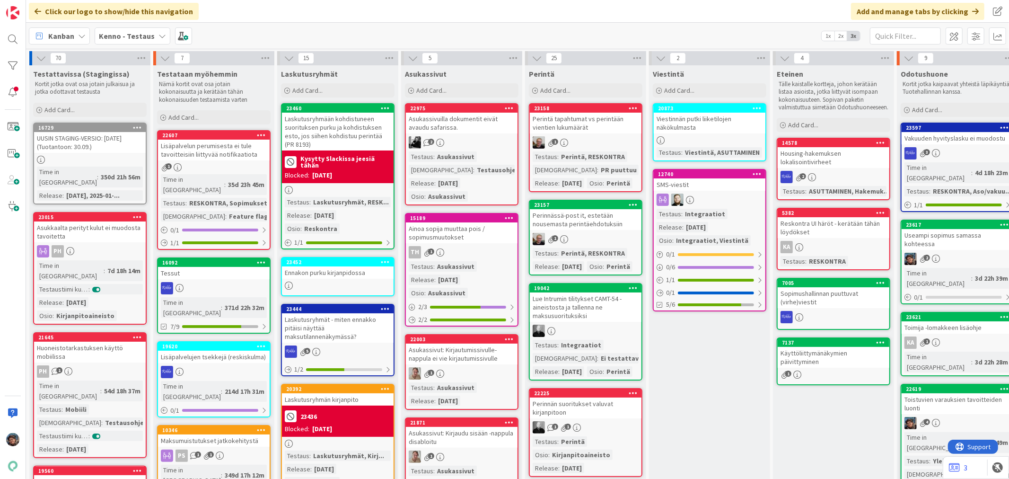
click at [493, 270] on div "Testaus : Asukassivut Release : 2025-08-20 Osio : Asukassivut" at bounding box center [462, 279] width 106 height 37
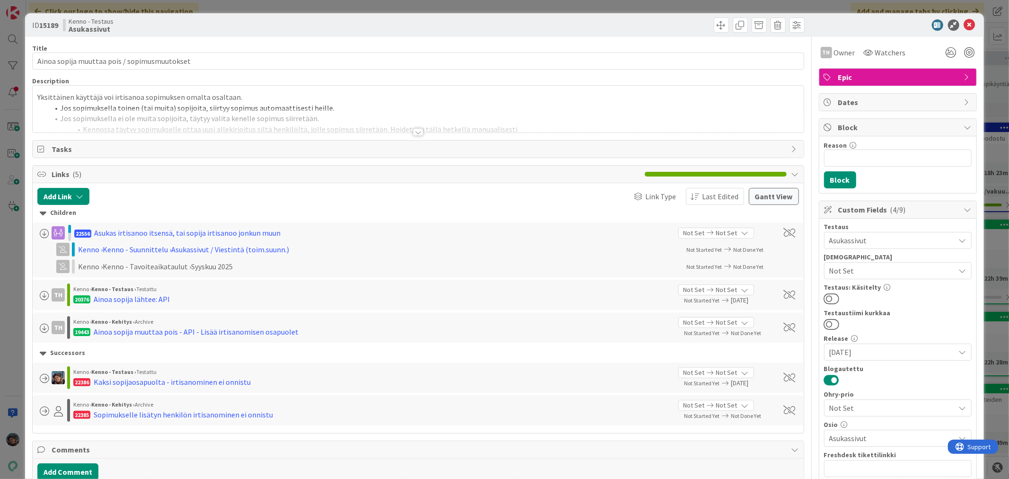
click at [413, 132] on div at bounding box center [418, 132] width 10 height 8
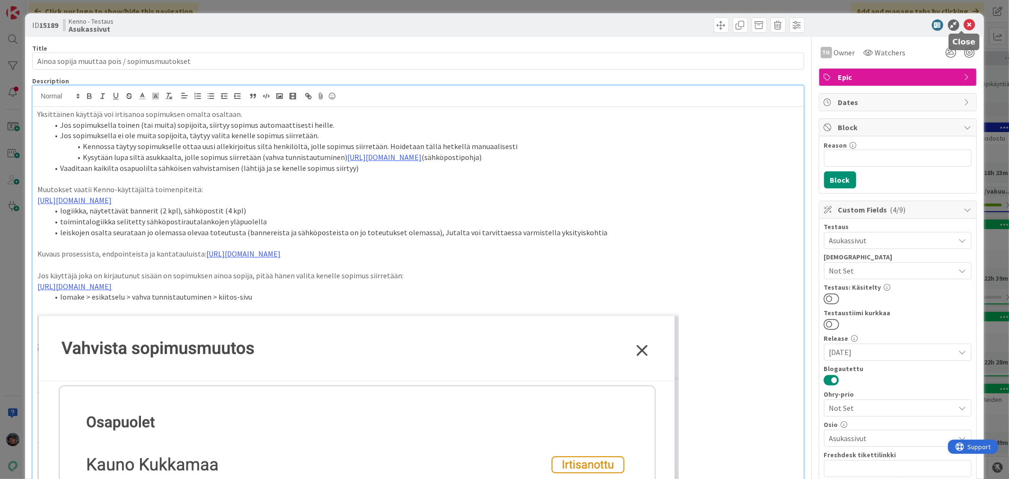
click at [964, 24] on icon at bounding box center [969, 24] width 11 height 11
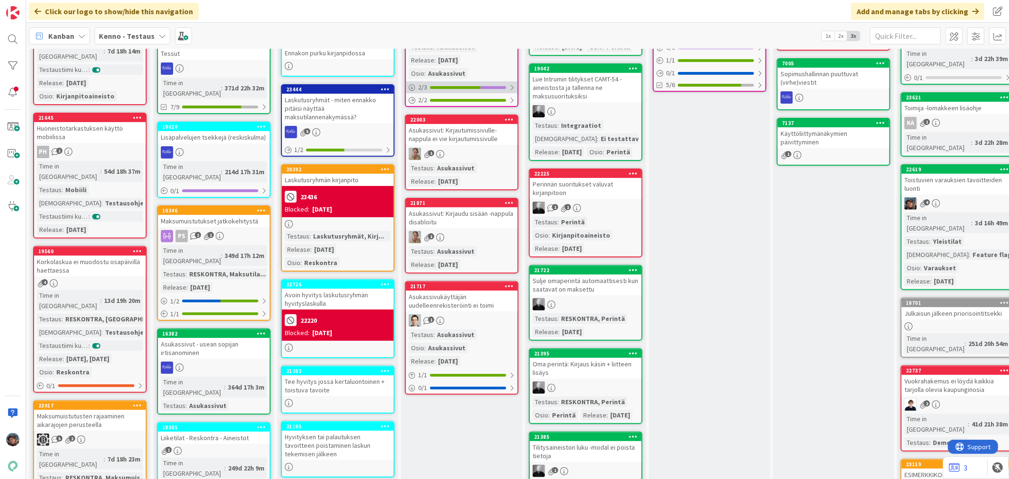
scroll to position [263, 0]
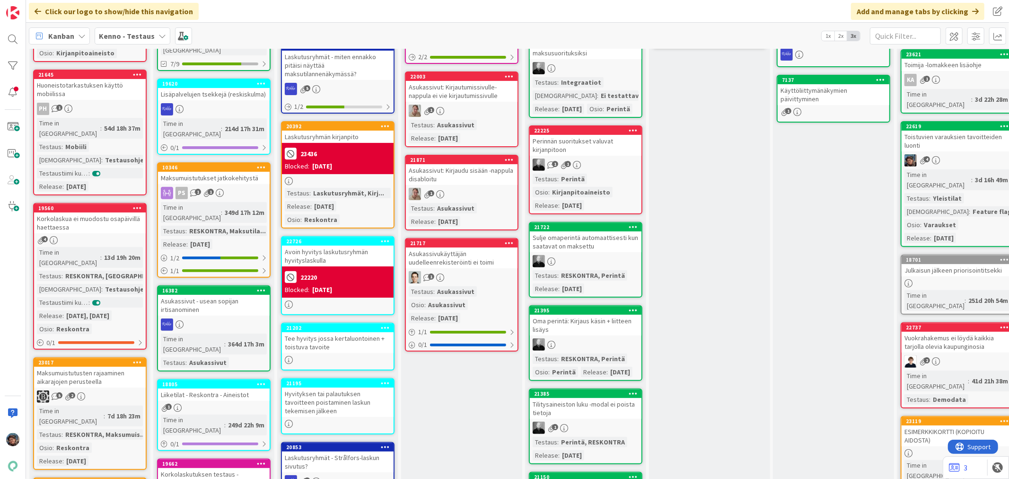
click at [475, 289] on div "Testaus : Asukassivut Osio : Asukassivut Release : 2025-08-06" at bounding box center [462, 304] width 106 height 37
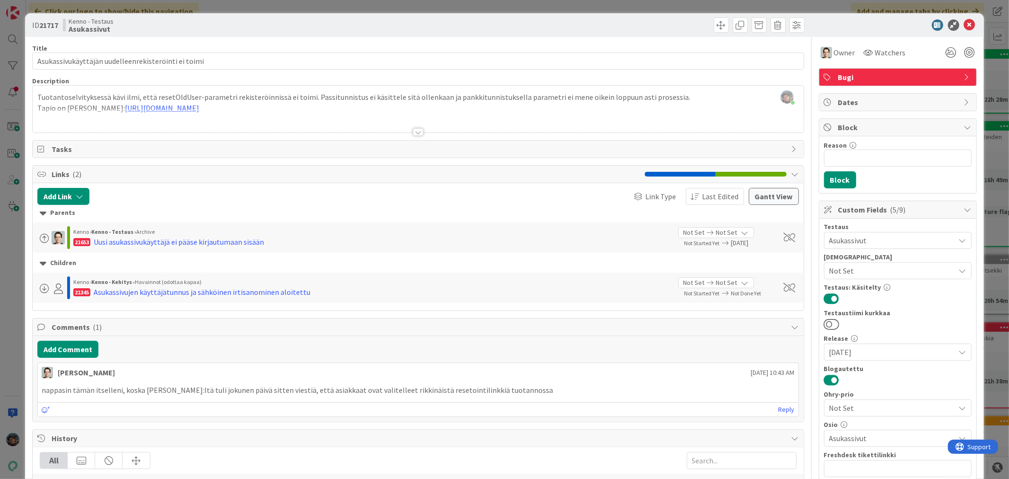
click at [414, 132] on div at bounding box center [418, 132] width 10 height 8
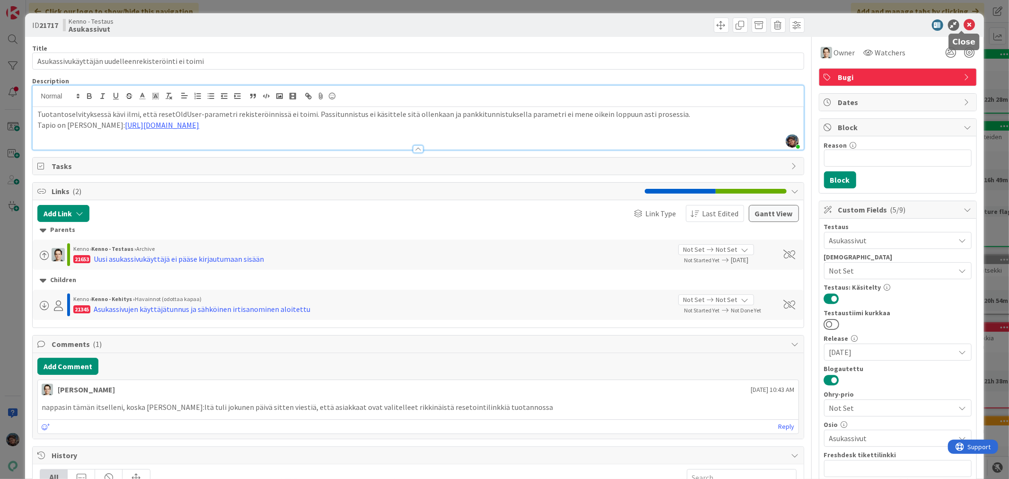
click at [964, 22] on icon at bounding box center [969, 24] width 11 height 11
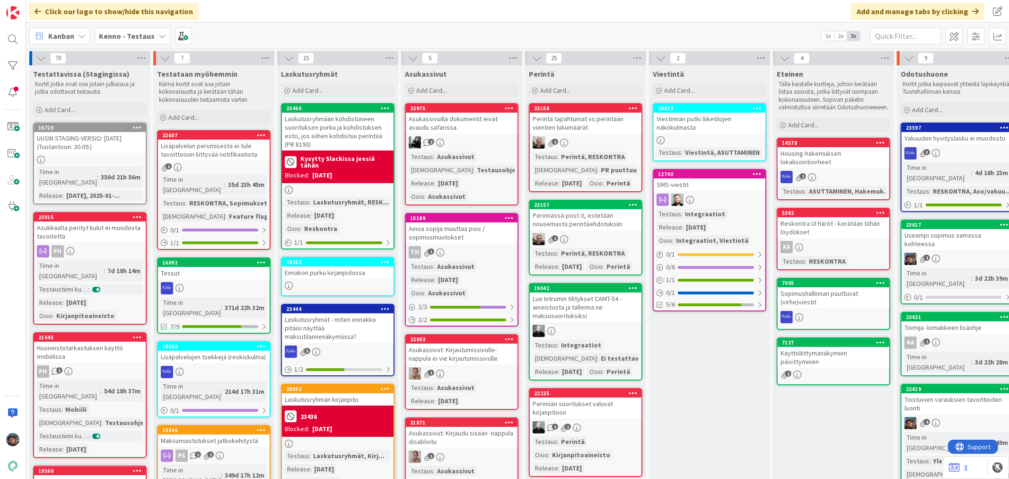
click at [120, 284] on div "Testaustiimi kurkkaa :" at bounding box center [90, 289] width 106 height 10
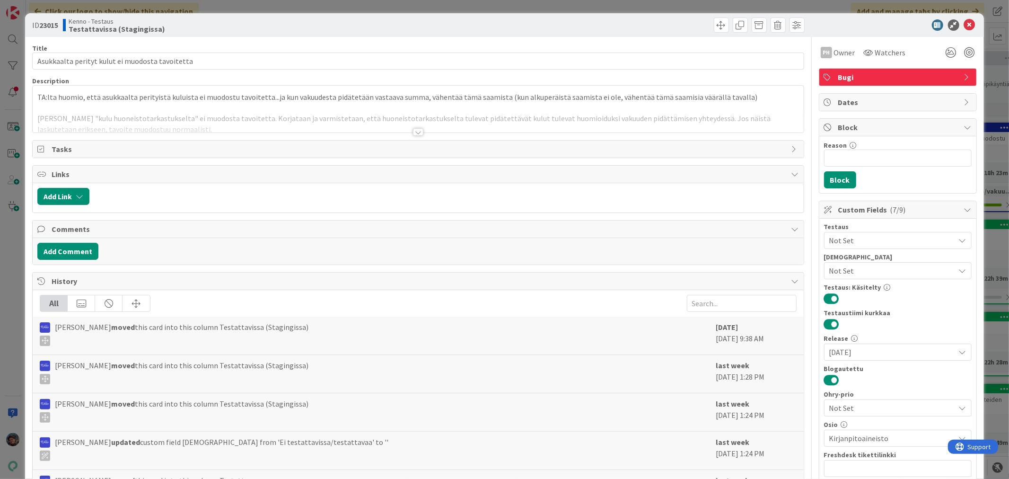
click at [413, 134] on div at bounding box center [418, 132] width 10 height 8
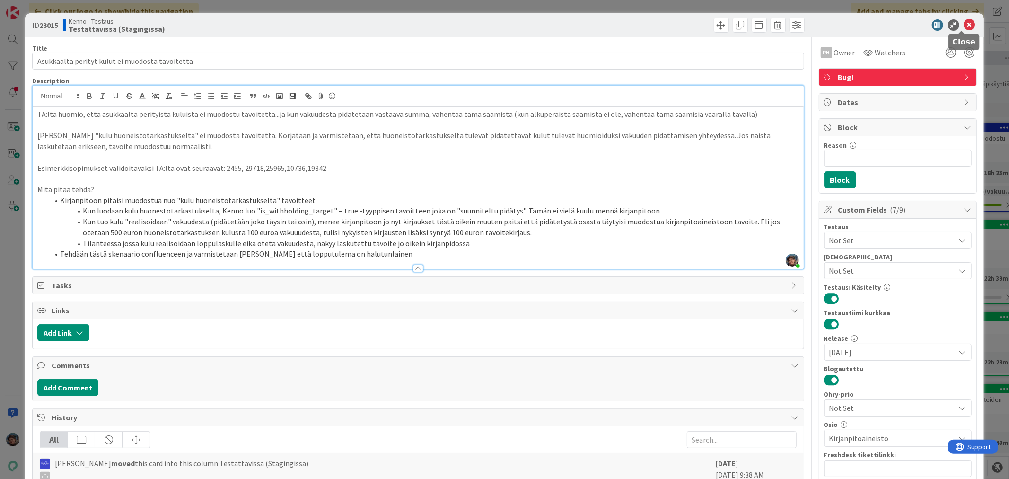
click at [964, 22] on icon at bounding box center [969, 24] width 11 height 11
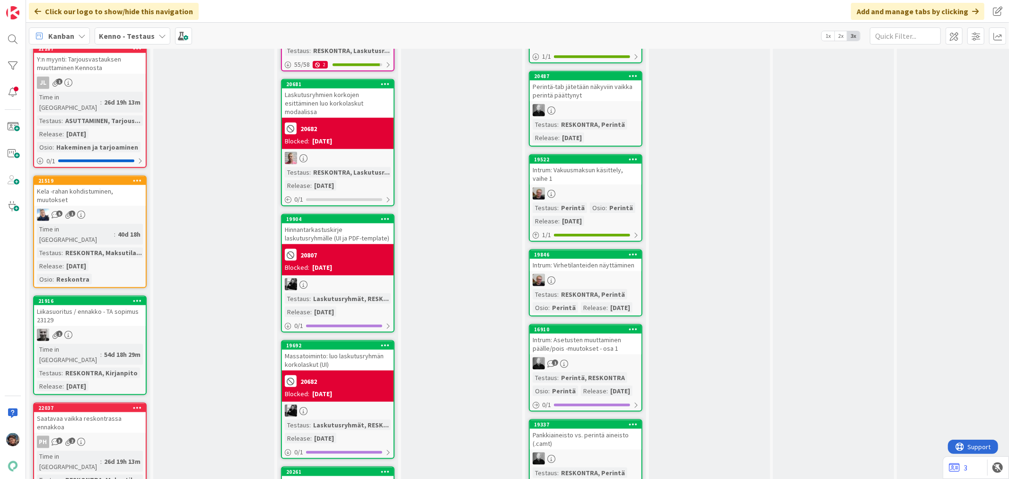
scroll to position [946, 0]
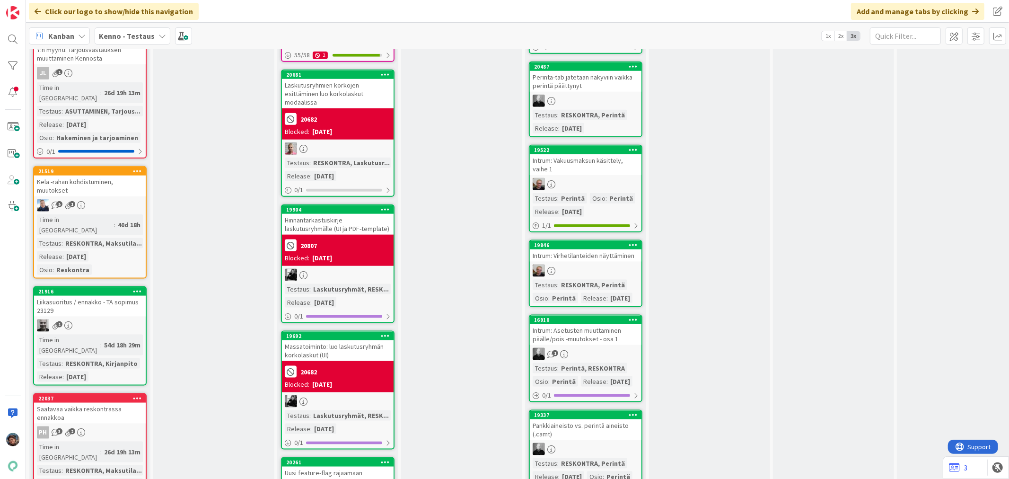
click at [106, 296] on div "Liikasuoritus / ennakko - TA sopimus 23129" at bounding box center [90, 306] width 112 height 21
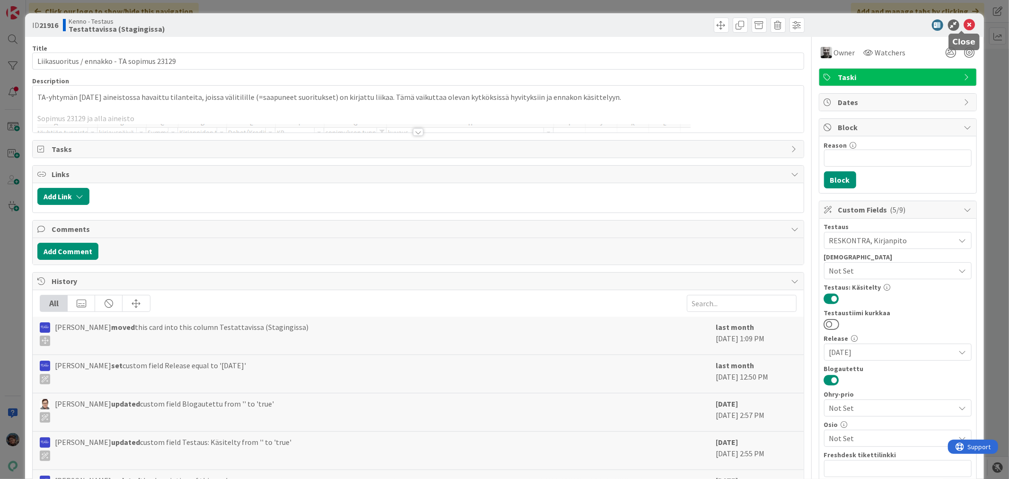
click at [964, 24] on icon at bounding box center [969, 24] width 11 height 11
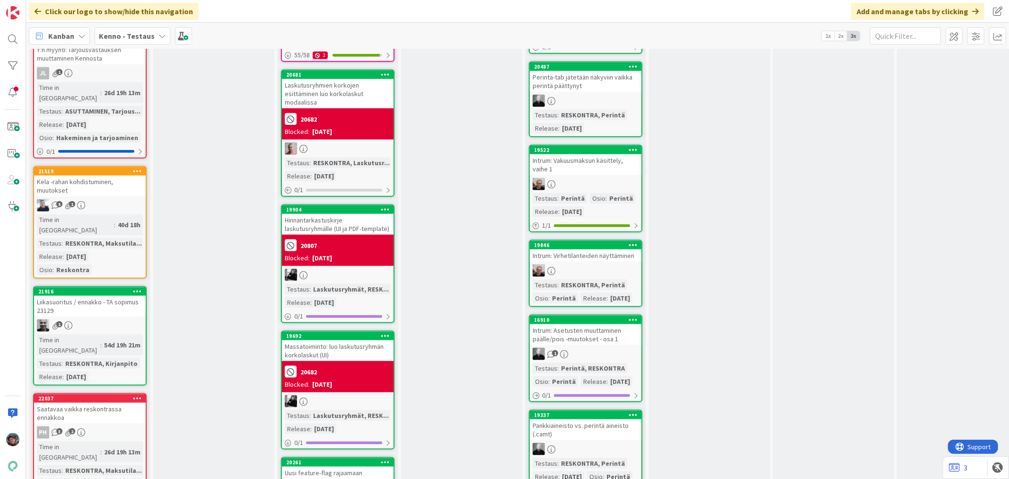
click at [103, 199] on div "5 1" at bounding box center [90, 205] width 112 height 12
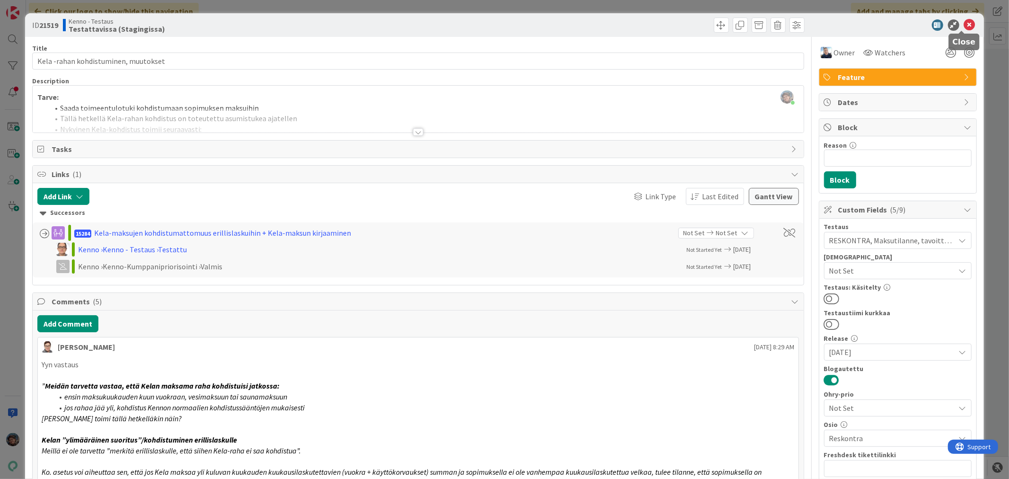
click at [964, 24] on icon at bounding box center [969, 24] width 11 height 11
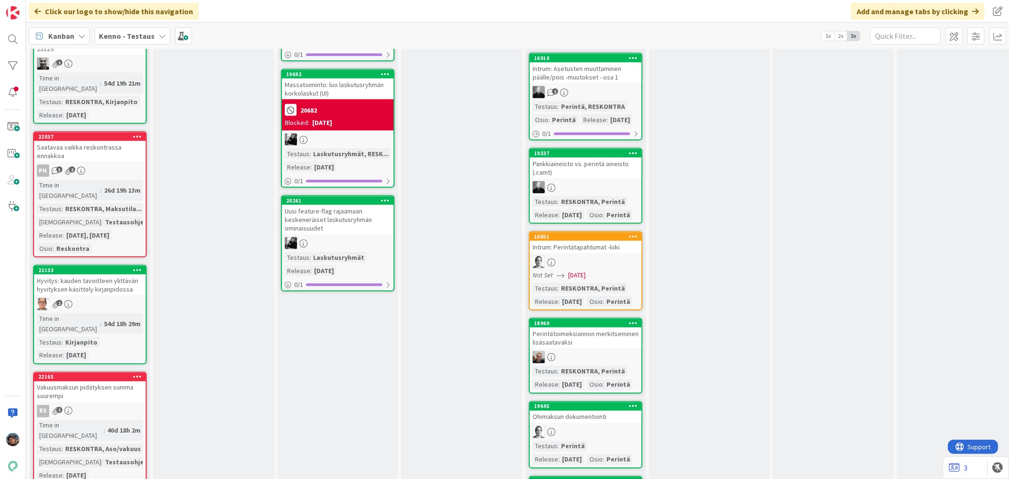
scroll to position [1209, 0]
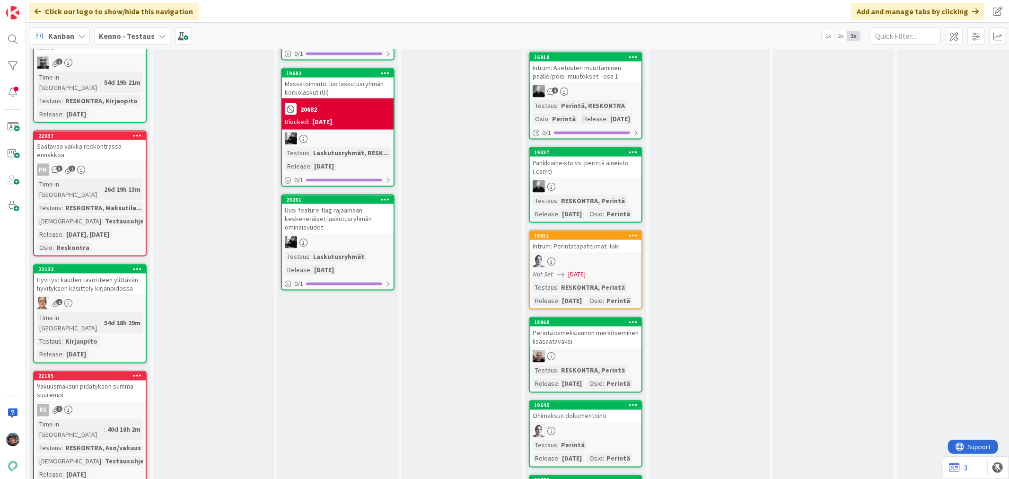
click at [124, 419] on div "Time in Column : 40d 18h 2m Testaus : RESKONTRA, Aso/vakuus Testaushuomiot : Te…" at bounding box center [90, 456] width 106 height 74
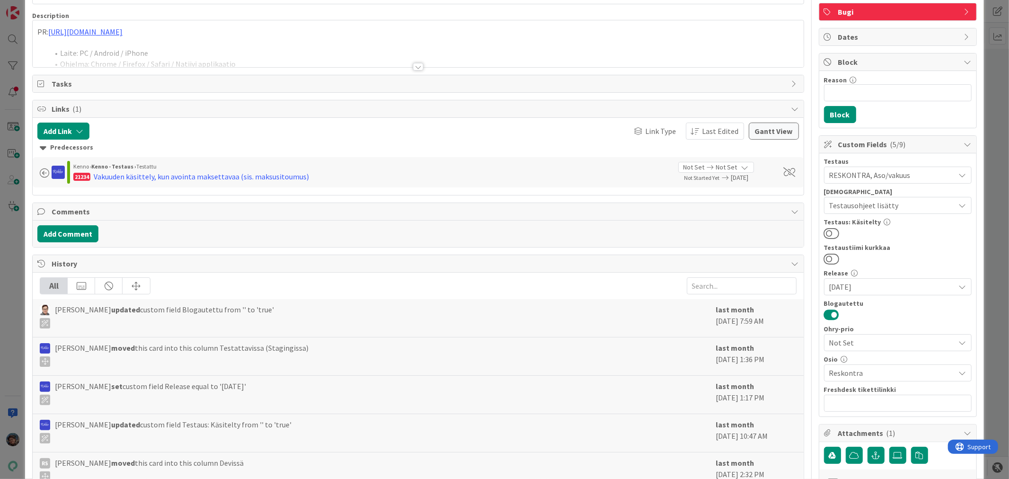
scroll to position [268, 0]
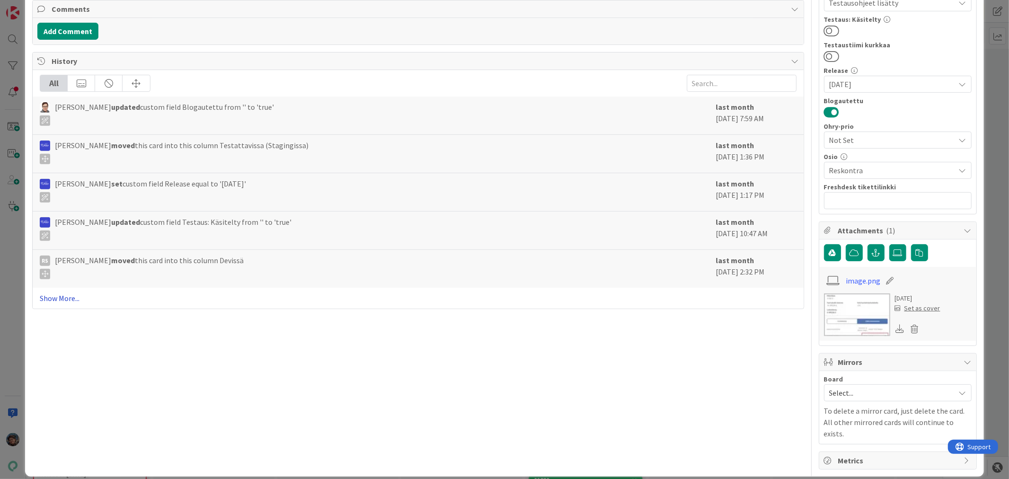
click at [65, 297] on link "Show More..." at bounding box center [418, 297] width 756 height 11
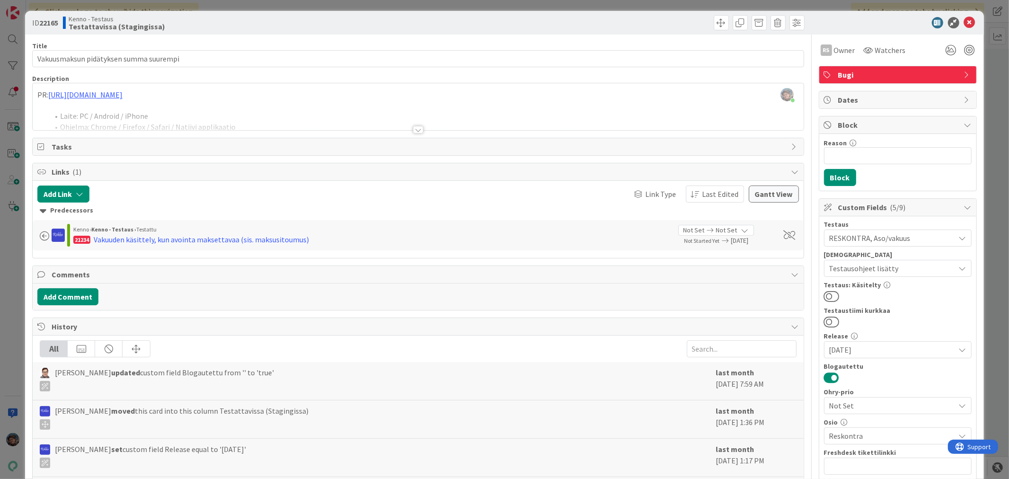
scroll to position [0, 0]
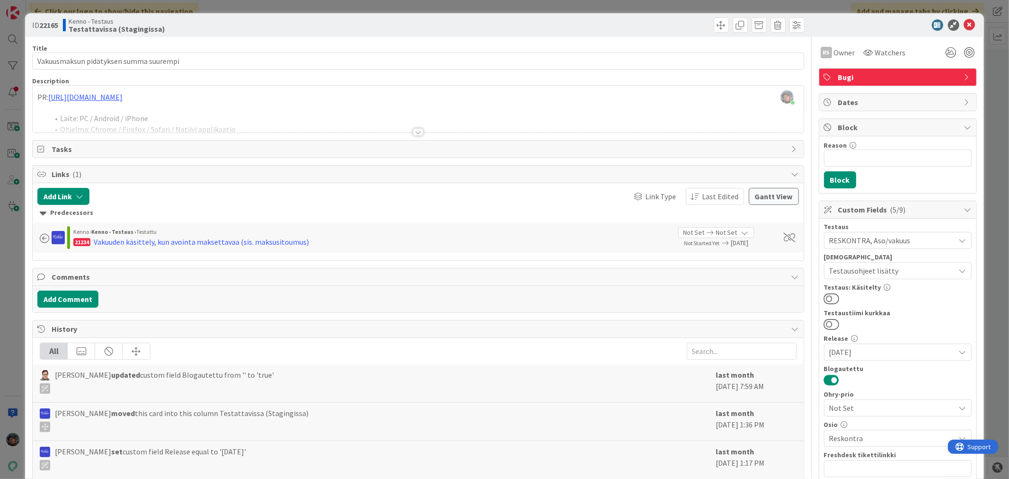
click at [413, 131] on div at bounding box center [418, 132] width 10 height 8
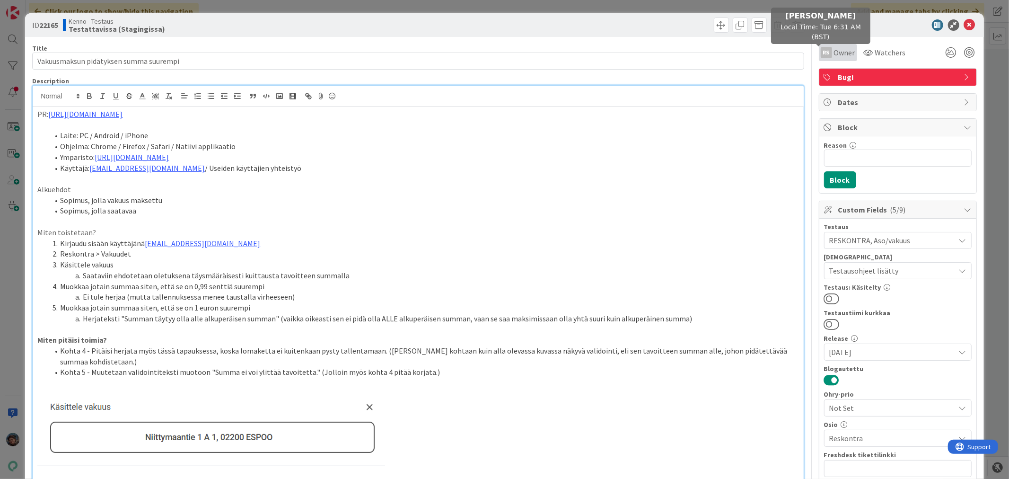
click at [821, 49] on div "RS" at bounding box center [826, 52] width 11 height 11
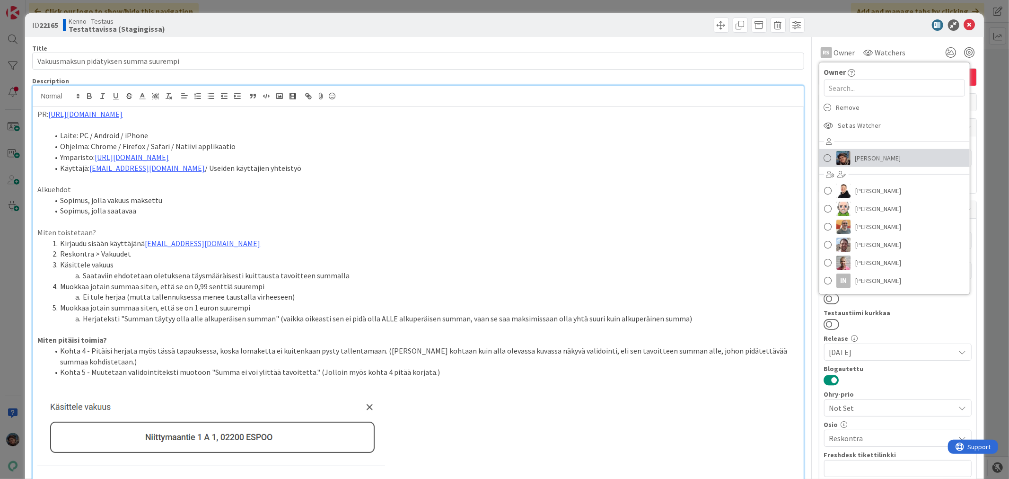
click at [842, 155] on link "[PERSON_NAME]" at bounding box center [894, 158] width 150 height 18
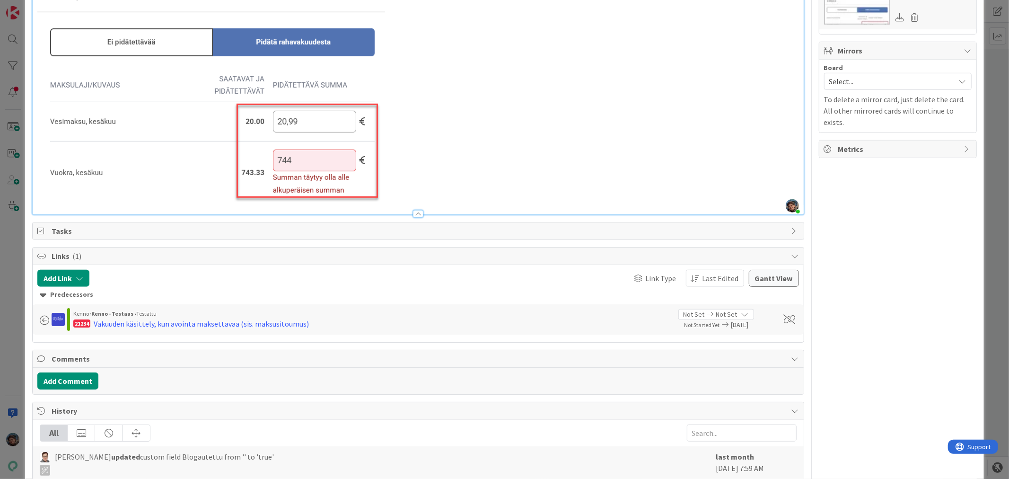
scroll to position [578, 0]
click at [410, 195] on p at bounding box center [417, 7] width 761 height 395
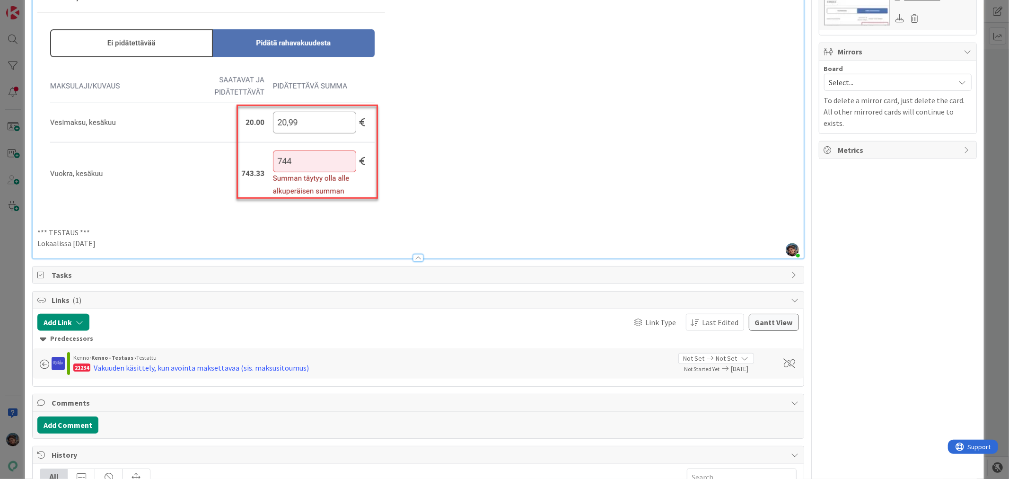
drag, startPoint x: 105, startPoint y: 242, endPoint x: 14, endPoint y: 234, distance: 90.7
click at [14, 234] on div "ID 22165 Kenno - Testaus Testattavissa (Stagingissa) Title 38 / 128 Vakuusmaksu…" at bounding box center [504, 239] width 1009 height 479
click at [140, 245] on p "Lokaalissa 2025-09-30" at bounding box center [417, 243] width 761 height 11
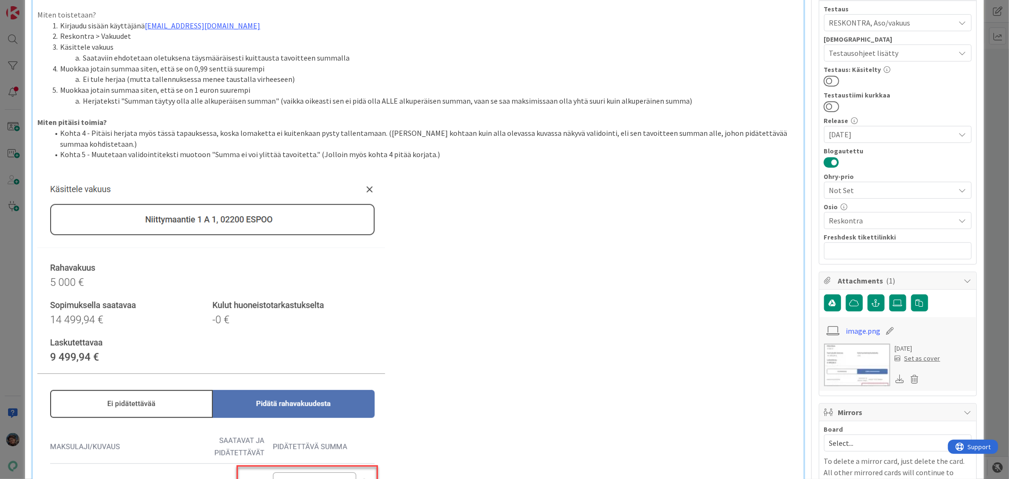
scroll to position [210, 0]
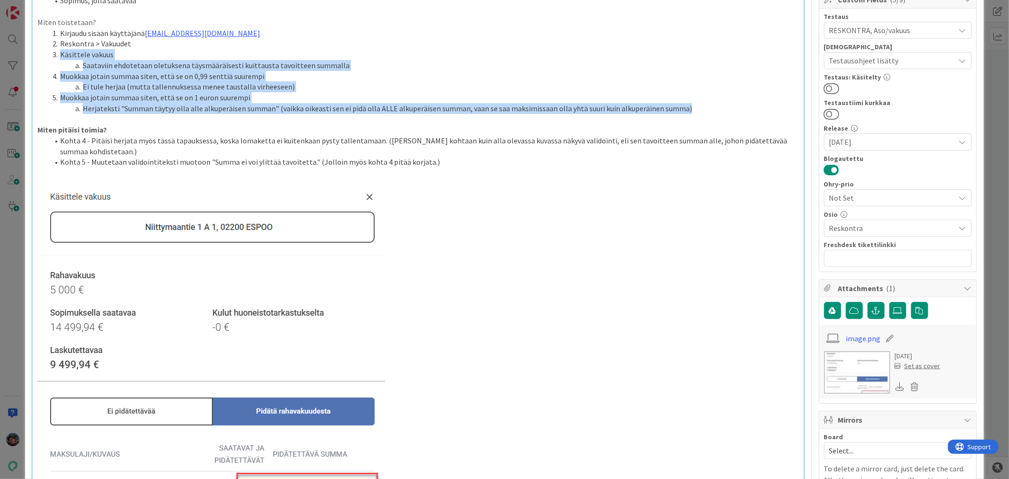
drag, startPoint x: 49, startPoint y: 53, endPoint x: 684, endPoint y: 107, distance: 636.6
click at [684, 107] on ol "Kirjaudu sisään käyttäjänä kenno.admin@pandia.fi Reskontra > Vakuudet Käsittele…" at bounding box center [417, 71] width 761 height 86
copy ol "Käsittele vakuus Saataviin ehdotetaan oletuksena täysmääräisesti kuittausta tav…"
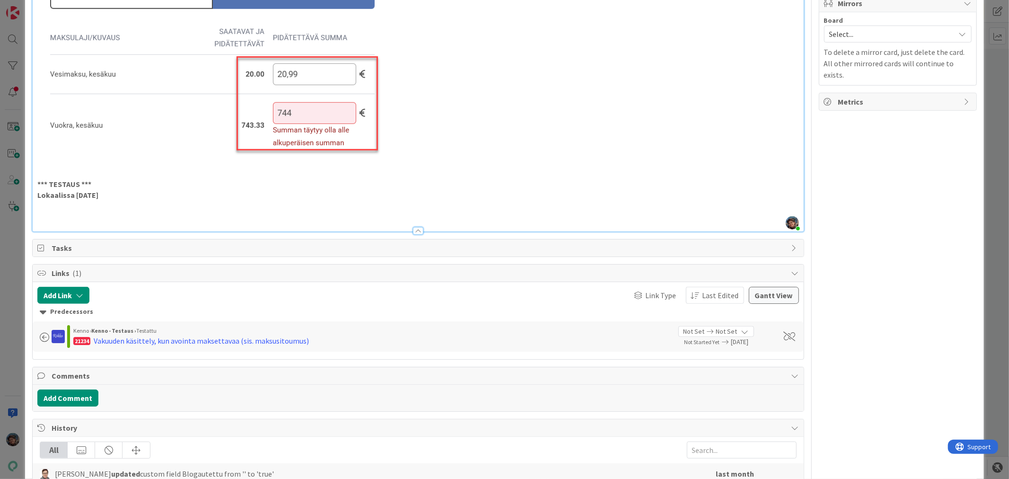
scroll to position [683, 0]
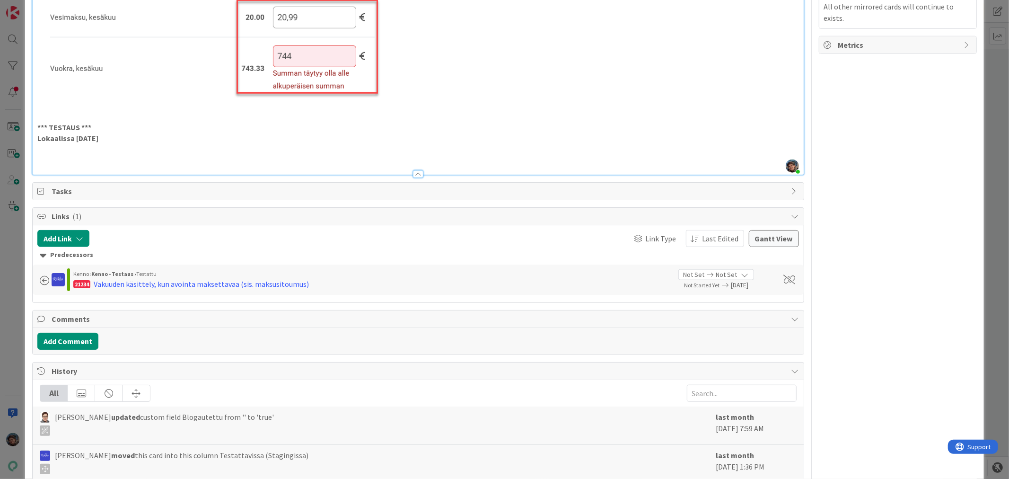
click at [60, 152] on p at bounding box center [417, 149] width 761 height 11
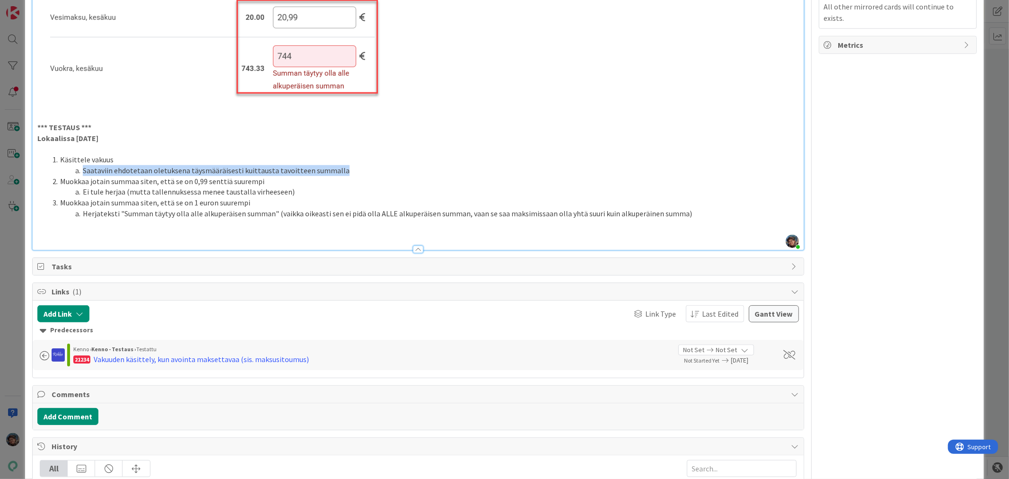
click at [348, 165] on ol "Käsittele vakuus Saataviin ehdotetaan oletuksena täysmääräisesti kuittausta tav…" at bounding box center [417, 186] width 761 height 64
click at [348, 165] on li "Saataviin ehdotetaan oletuksena täysmääräisesti kuittausta tavoitteen summalla" at bounding box center [424, 170] width 750 height 11
click at [289, 192] on li "Ei tule herjaa (mutta tallennuksessa menee taustalla virheeseen)" at bounding box center [424, 191] width 750 height 11
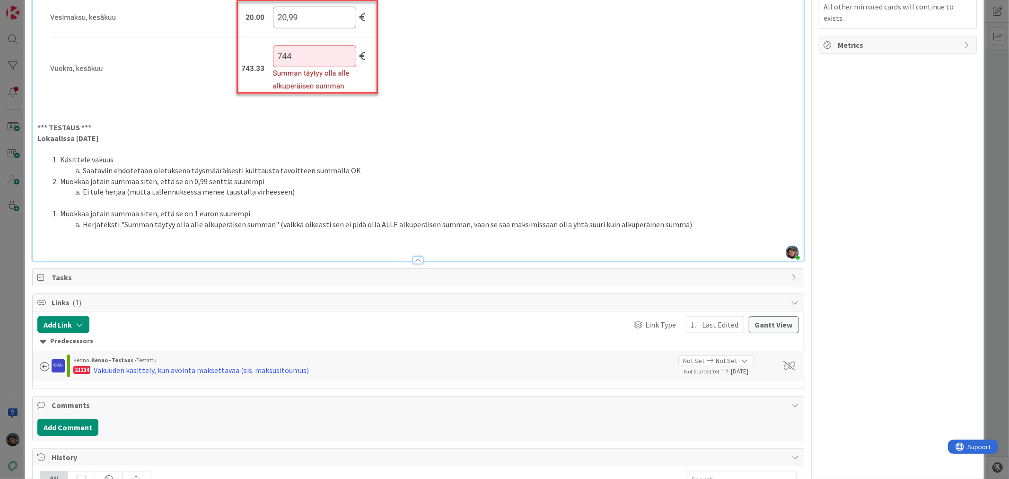
click at [73, 202] on p at bounding box center [417, 202] width 761 height 11
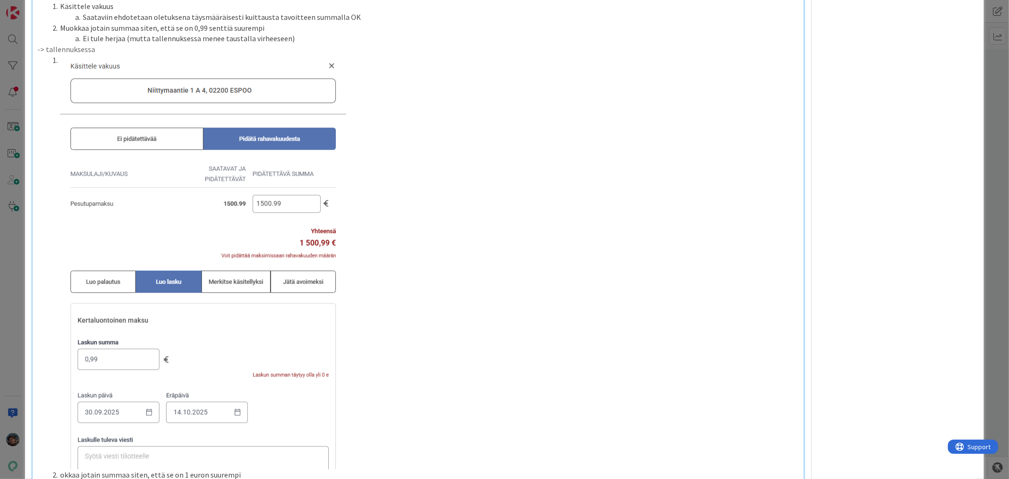
scroll to position [848, 0]
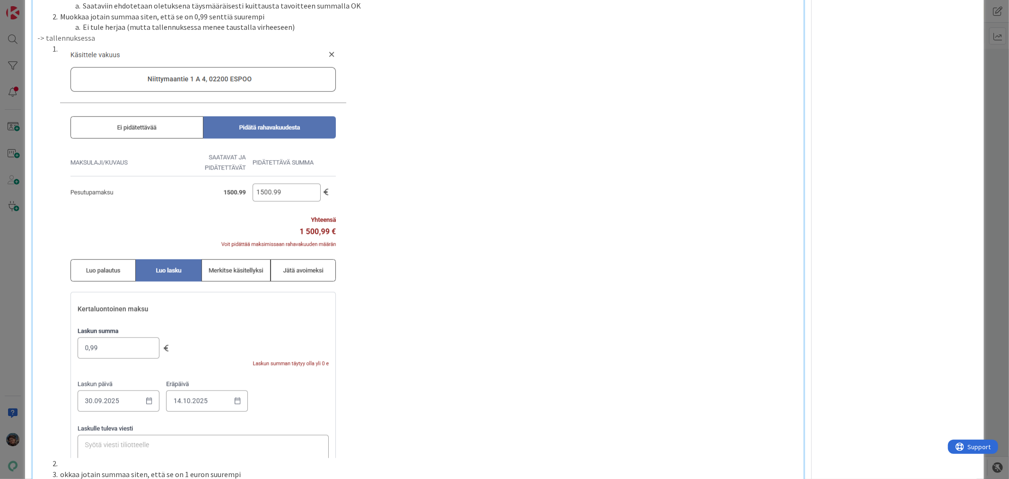
click at [62, 49] on img at bounding box center [203, 251] width 286 height 414
click at [59, 49] on li at bounding box center [424, 251] width 750 height 414
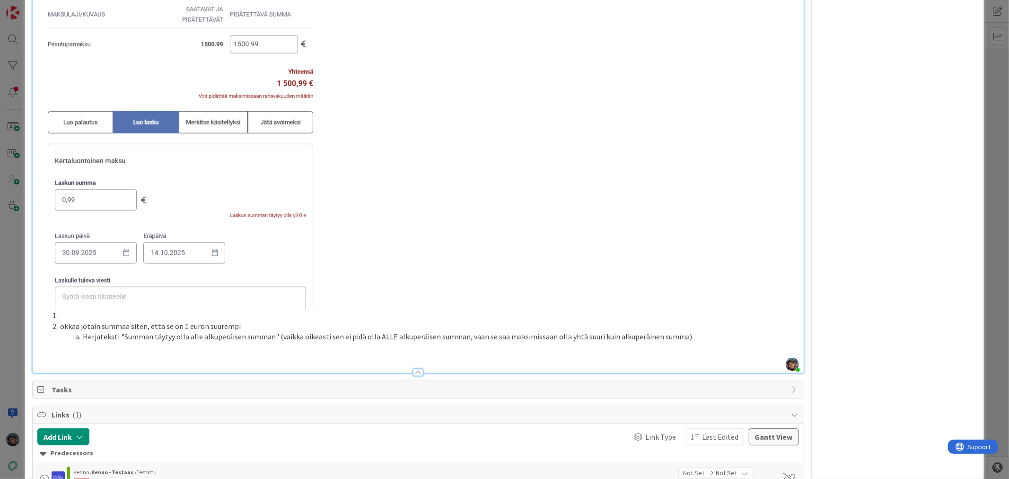
scroll to position [1005, 0]
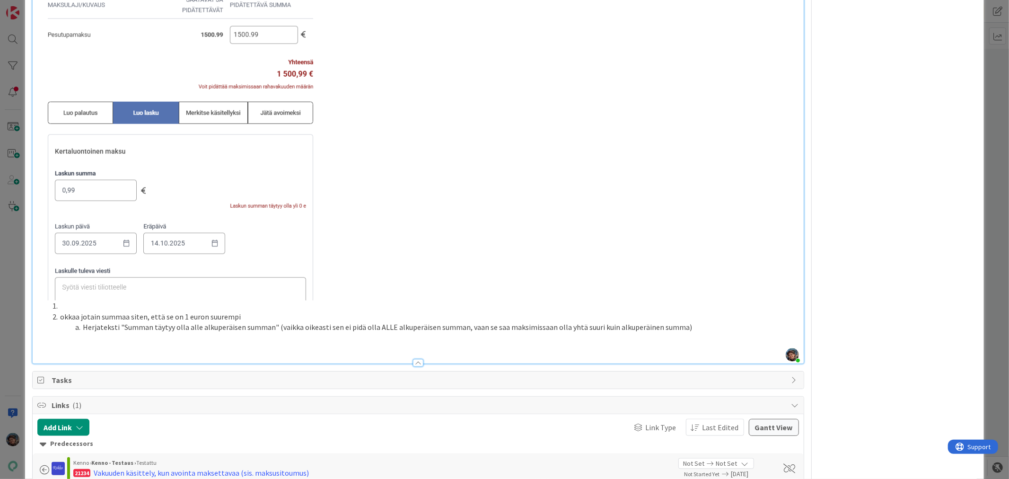
click at [67, 301] on li at bounding box center [424, 305] width 750 height 11
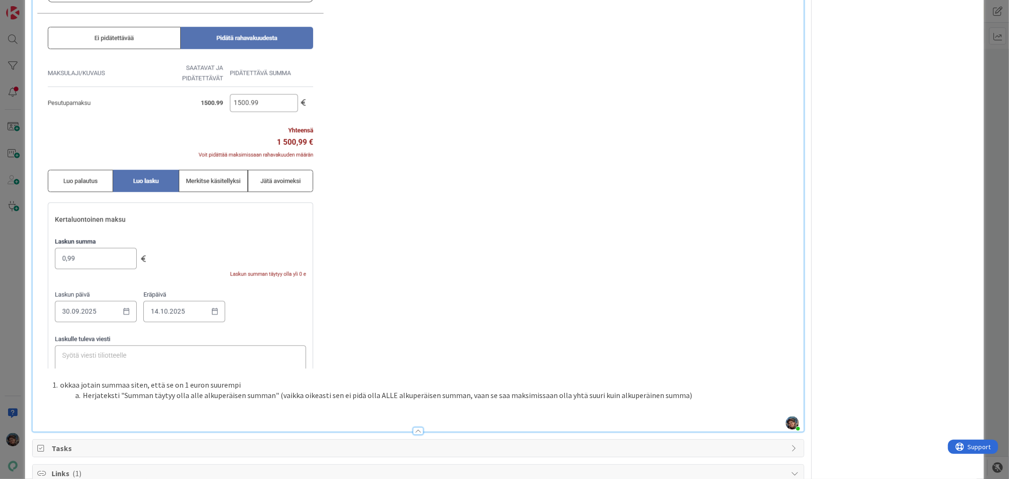
scroll to position [1058, 0]
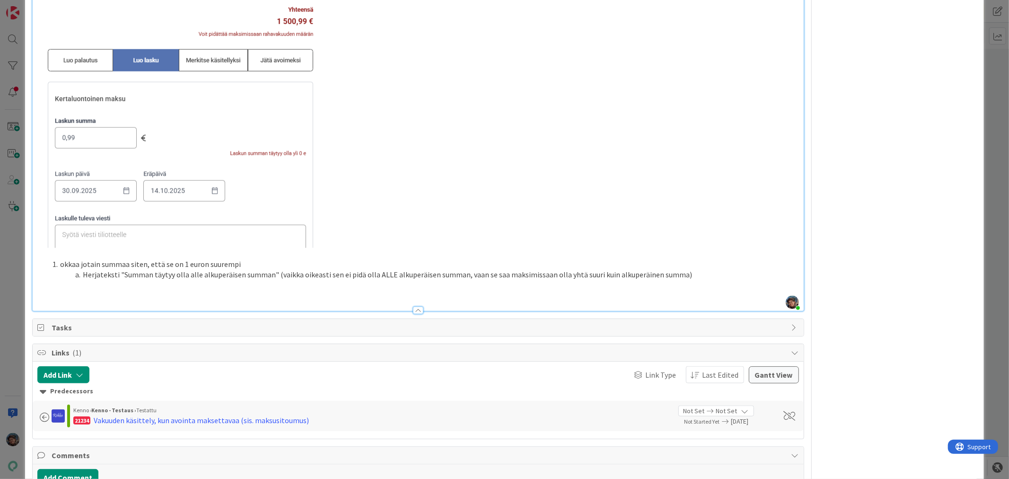
click at [59, 263] on li "okkaa jotain summaa siten, että se on 1 euron suurempi" at bounding box center [424, 264] width 750 height 11
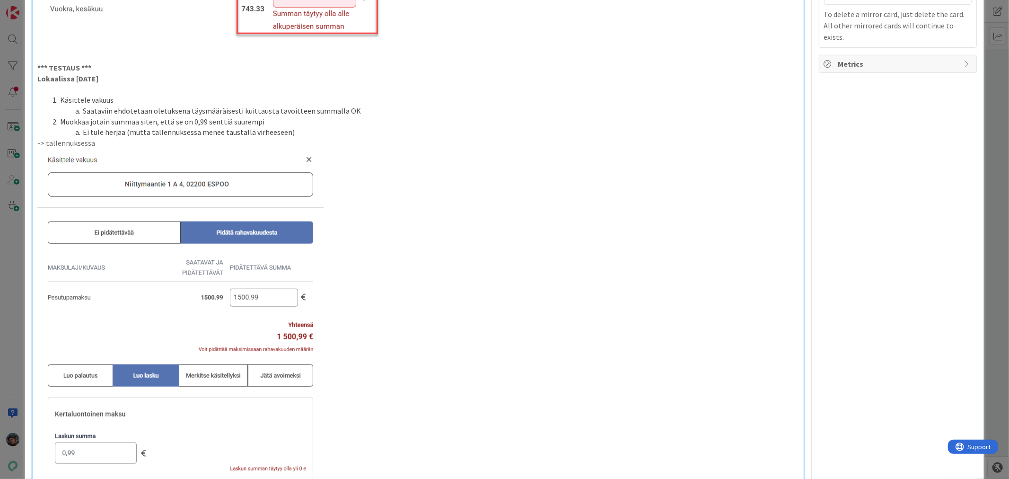
scroll to position [637, 0]
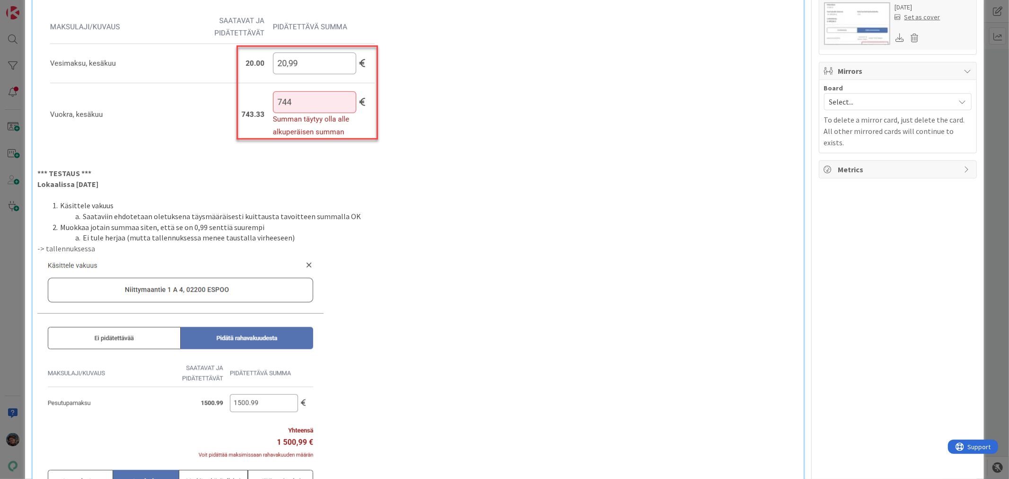
click at [59, 206] on li "Käsittele vakuus" at bounding box center [424, 205] width 750 height 11
click at [63, 225] on li "Muokkaa jotain summaa siten, että se on 0,99 senttiä suurempi" at bounding box center [424, 227] width 750 height 11
click at [65, 223] on li "Muokkaa jotain summaa siten, että se on 0,99 senttiä suurempi" at bounding box center [424, 227] width 750 height 11
click at [61, 225] on li "Muokkaa jotain summaa siten, että se on 0,99 senttiä suurempi" at bounding box center [424, 227] width 750 height 11
click at [361, 213] on li "Saataviin ehdotetaan oletuksena täysmääräisesti kuittausta tavoitteen summalla …" at bounding box center [424, 216] width 750 height 11
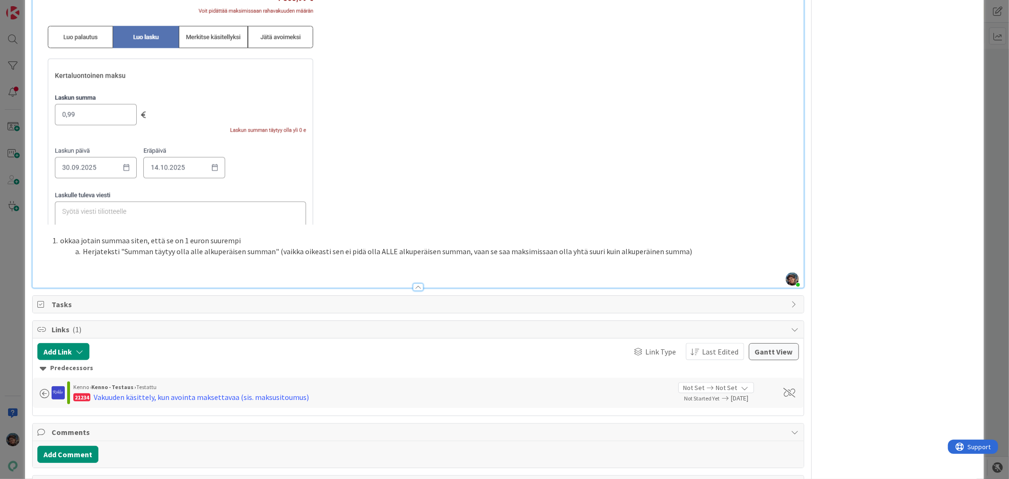
scroll to position [1104, 0]
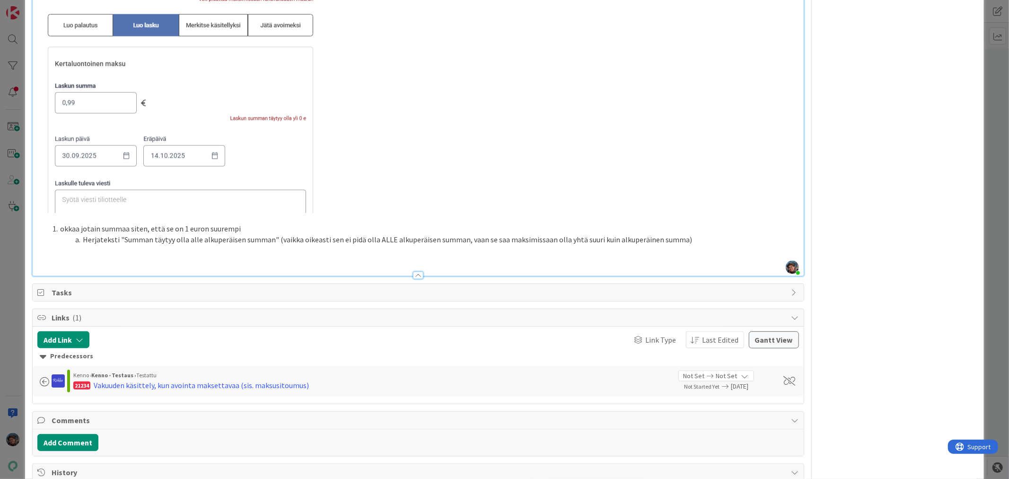
click at [63, 227] on li "okkaa jotain summaa siten, että se on 1 euron suurempi" at bounding box center [424, 228] width 750 height 11
drag, startPoint x: 42, startPoint y: 260, endPoint x: 46, endPoint y: 259, distance: 4.8
click at [45, 259] on p at bounding box center [417, 260] width 761 height 11
click at [684, 242] on li "Herjateksti "Summan täytyy olla alle alkuperäisen summan" (vaikka oikeasti sen …" at bounding box center [424, 239] width 750 height 11
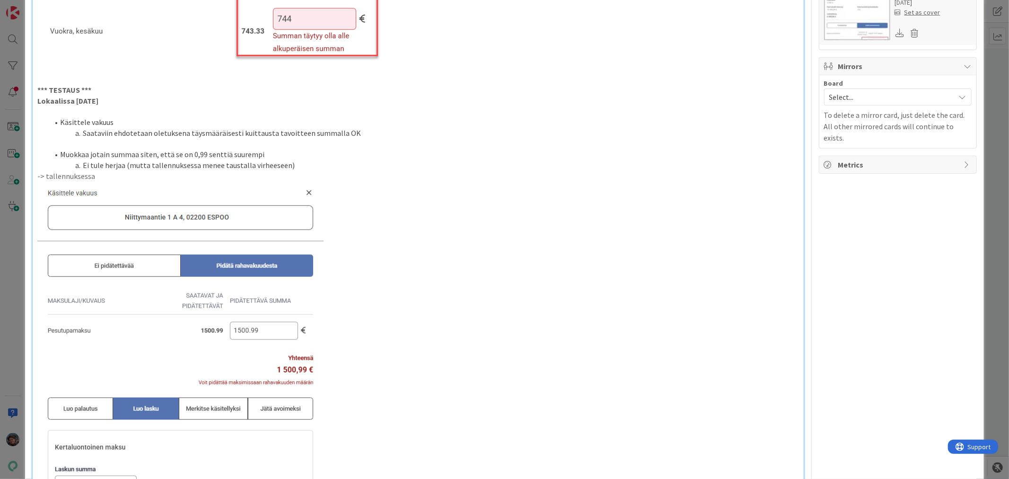
scroll to position [736, 0]
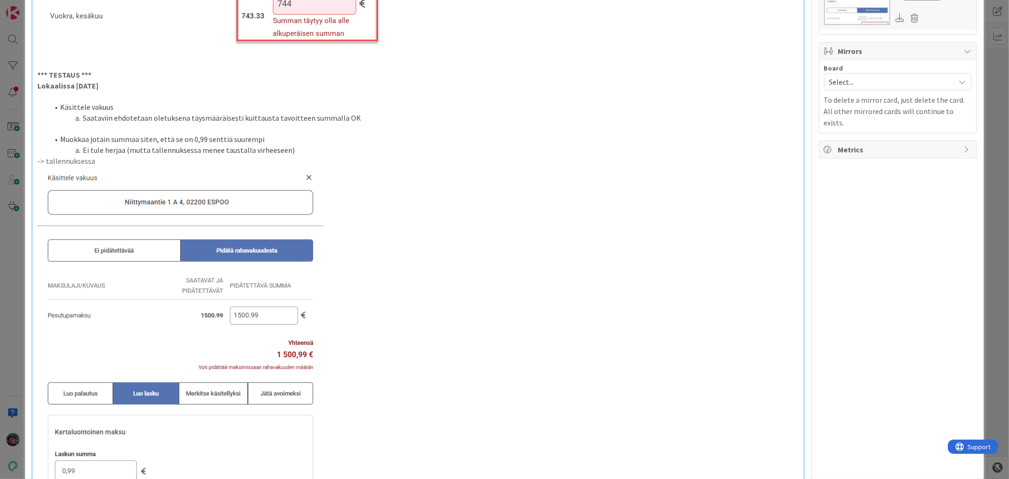
click at [83, 119] on span at bounding box center [83, 118] width 0 height 11
click at [81, 148] on li "Ei tule herjaa (mutta tallennuksessa menee taustalla virheeseen)" at bounding box center [424, 150] width 750 height 11
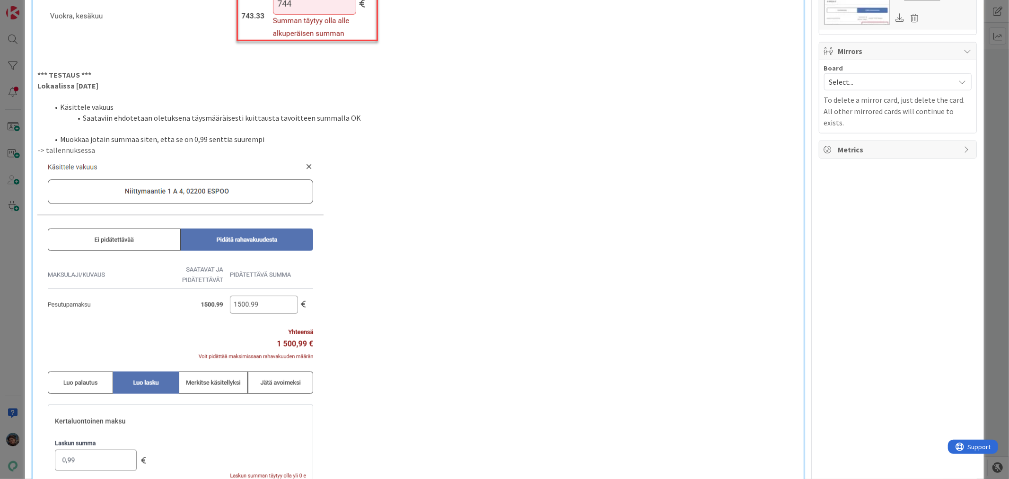
click at [136, 149] on p "-> tallennuksessa" at bounding box center [417, 150] width 761 height 11
drag, startPoint x: 60, startPoint y: 135, endPoint x: 155, endPoint y: 137, distance: 95.6
click at [155, 137] on li "Muokkaa jotain summaa siten, että se on 0,99 senttiä suurempi" at bounding box center [424, 139] width 750 height 11
click at [282, 140] on li "Kulut huoneistotarkastukselta siten, että se on 0,99 senttiä suurempi" at bounding box center [424, 139] width 750 height 11
click at [162, 152] on p "-> tallennuksessa herjaa" at bounding box center [417, 150] width 761 height 11
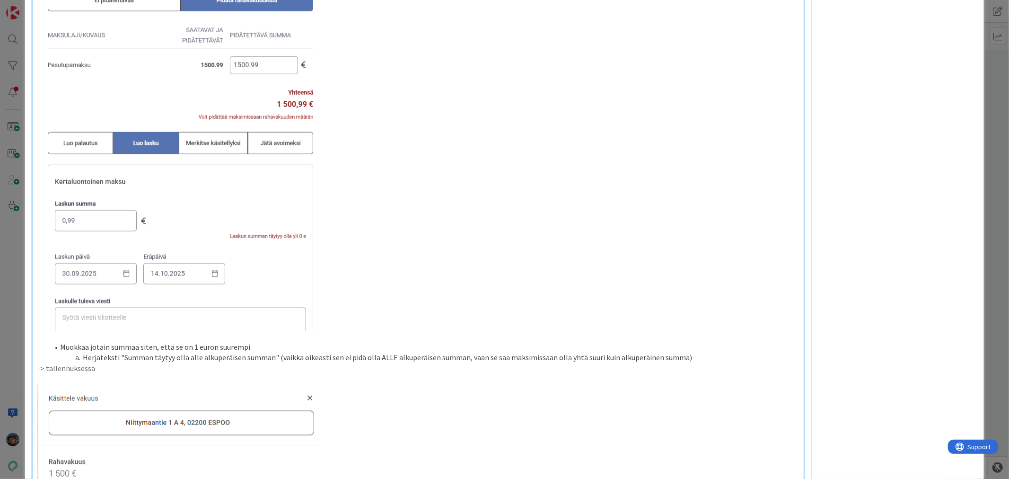
scroll to position [999, 0]
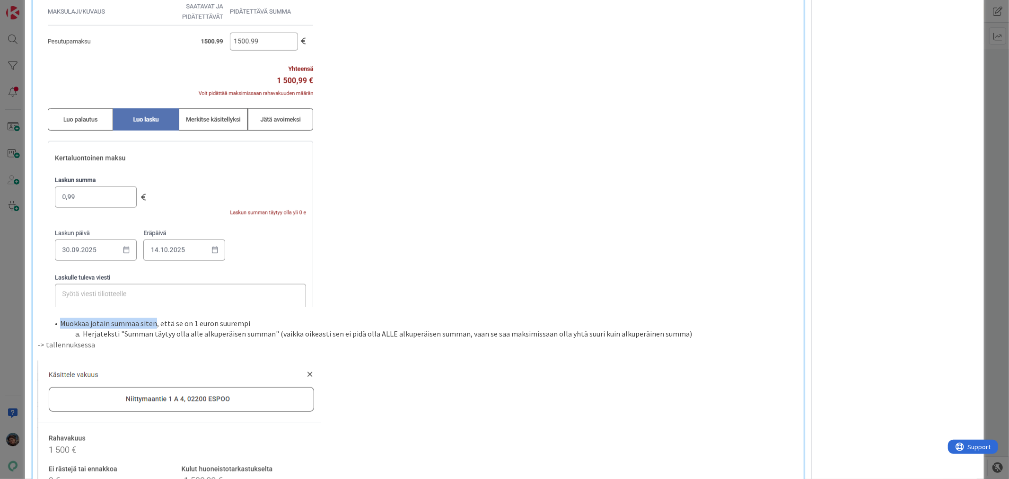
drag, startPoint x: 60, startPoint y: 323, endPoint x: 155, endPoint y: 320, distance: 94.6
click at [155, 320] on li "Muokkaa jotain summaa siten, että se on 1 euron suurempi" at bounding box center [424, 323] width 750 height 11
click at [190, 324] on li "kulut huoneistotarkastukselta siten, että se on 1 euron suurempi" at bounding box center [424, 323] width 750 height 11
click at [83, 334] on span at bounding box center [83, 333] width 0 height 11
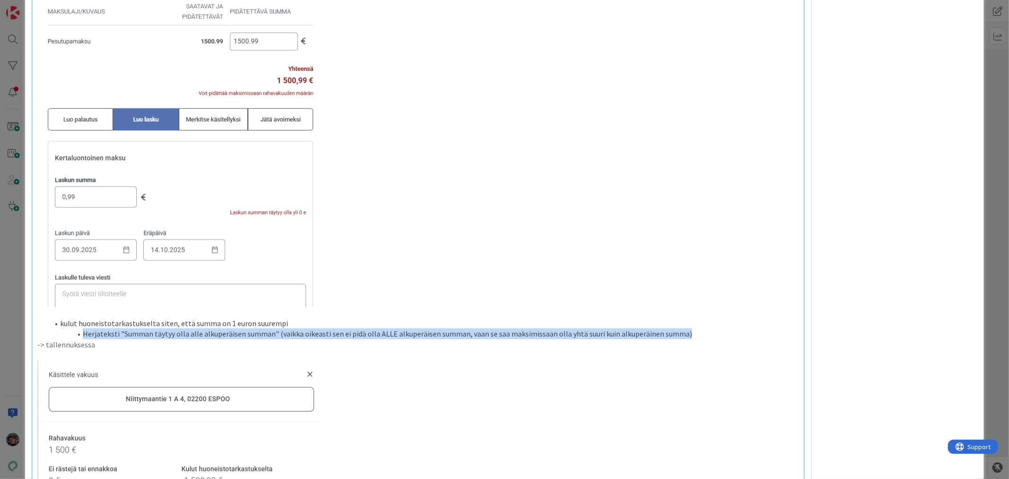
drag, startPoint x: 83, startPoint y: 330, endPoint x: 692, endPoint y: 337, distance: 609.3
click at [689, 337] on li "Herjateksti "Summan täytyy olla alle alkuperäisen summan" (vaikka oikeasti sen …" at bounding box center [424, 333] width 750 height 11
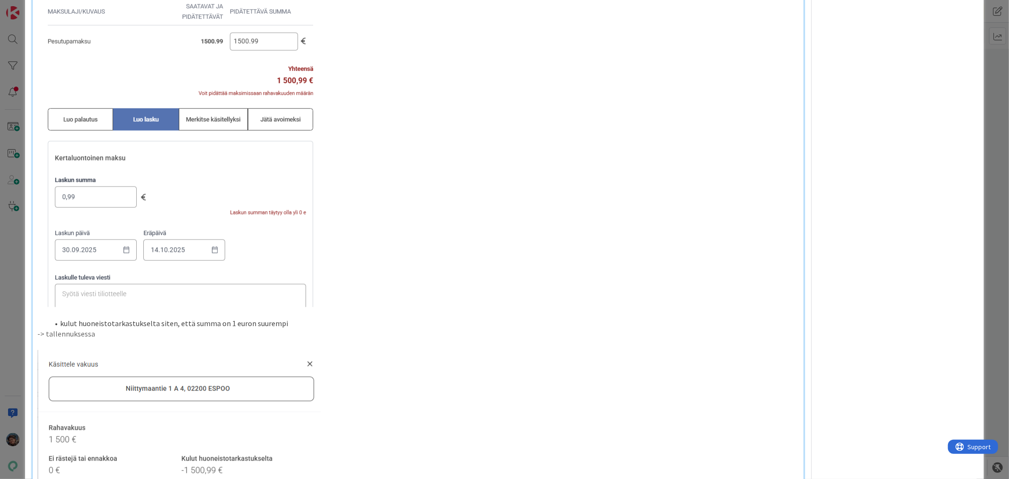
drag, startPoint x: 153, startPoint y: 336, endPoint x: 159, endPoint y: 332, distance: 7.5
click at [154, 334] on p "-> tallennuksessa" at bounding box center [417, 333] width 761 height 11
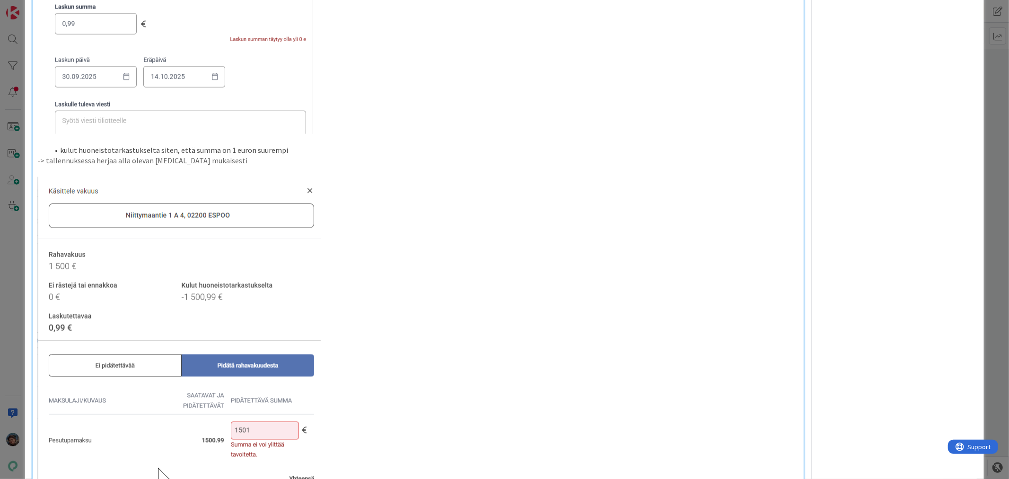
scroll to position [1209, 0]
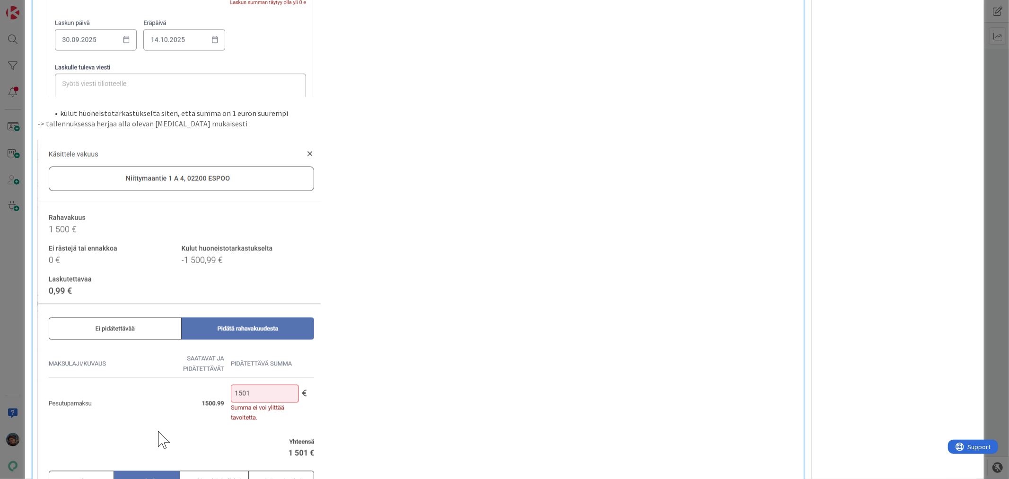
click at [291, 113] on li "kulut huoneistotarkastukselta siten, että summa on 1 euron suurempi" at bounding box center [424, 113] width 750 height 11
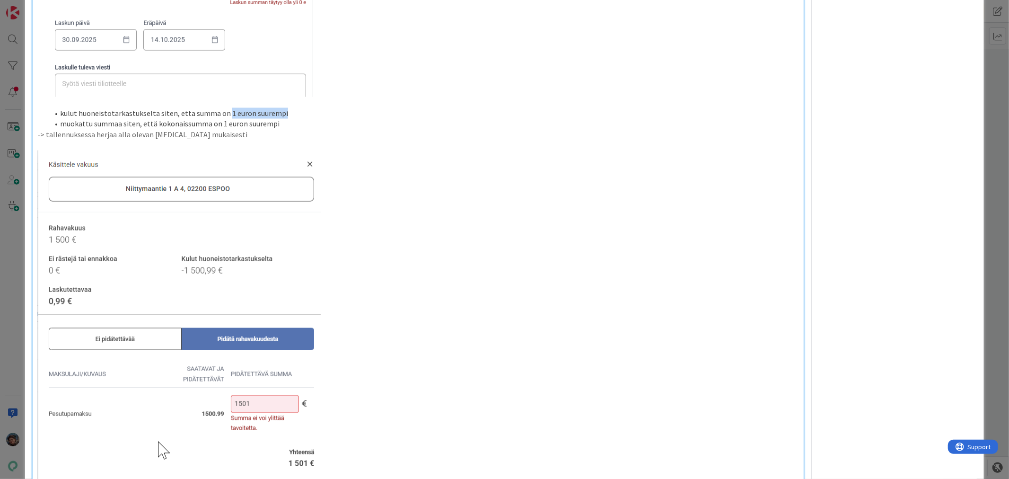
drag, startPoint x: 224, startPoint y: 114, endPoint x: 304, endPoint y: 107, distance: 80.2
click at [304, 108] on li "kulut huoneistotarkastukselta siten, että summa on 1 euron suurempi" at bounding box center [424, 113] width 750 height 11
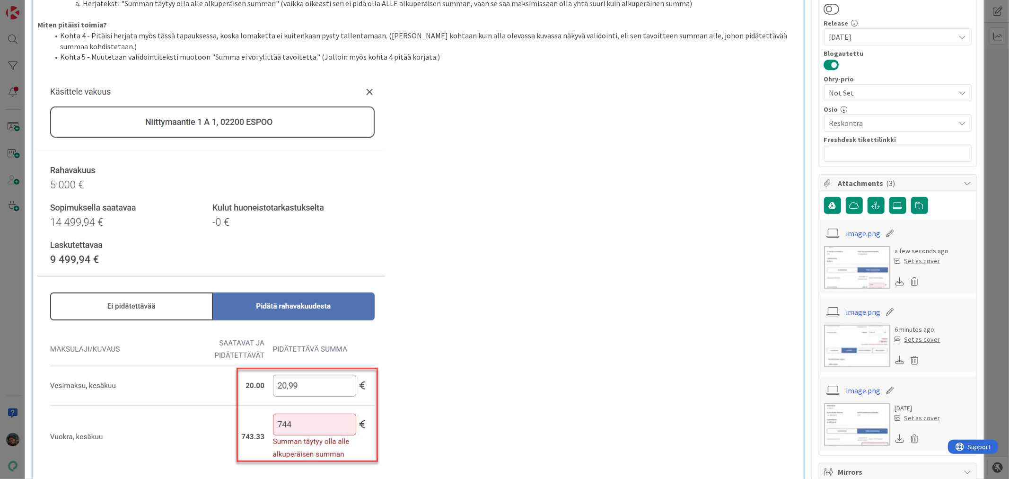
scroll to position [0, 0]
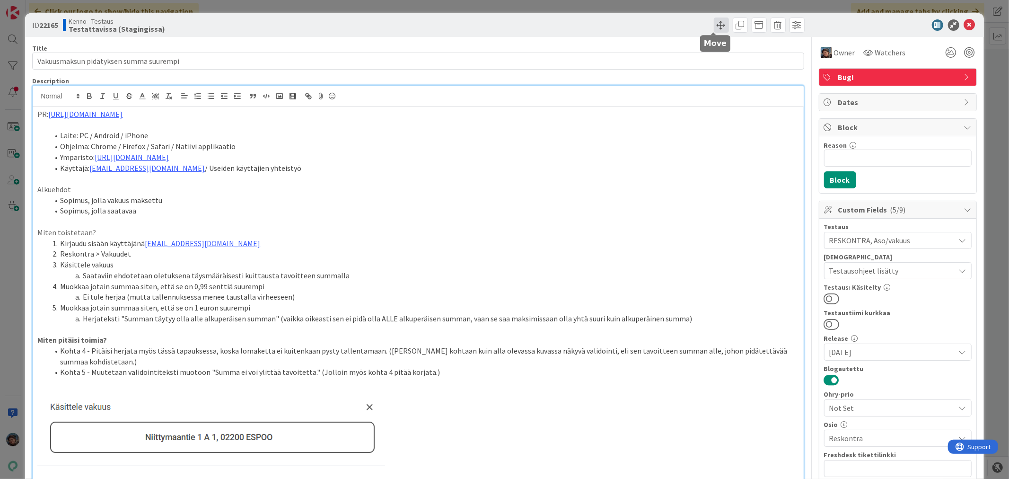
click at [714, 22] on span at bounding box center [721, 25] width 15 height 15
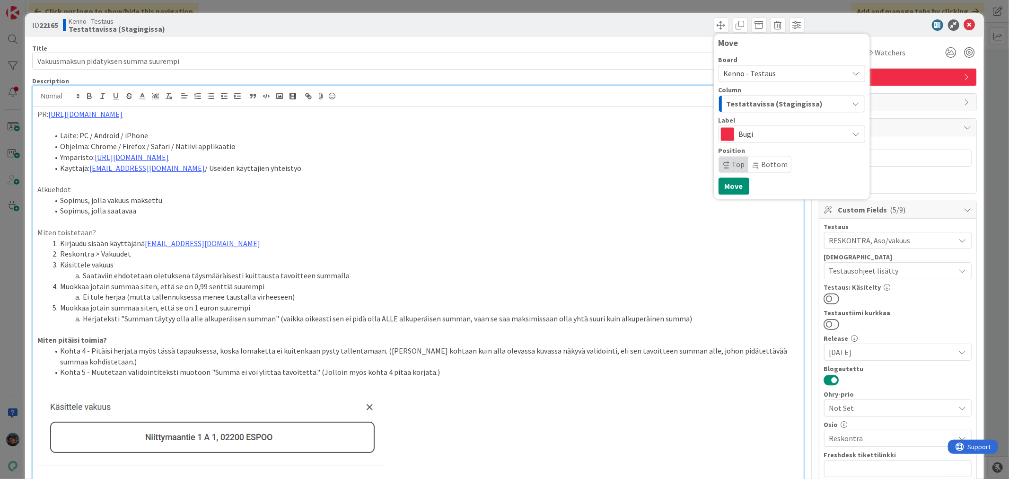
click at [750, 101] on span "Testattavissa (Stagingissa)" at bounding box center [775, 103] width 96 height 12
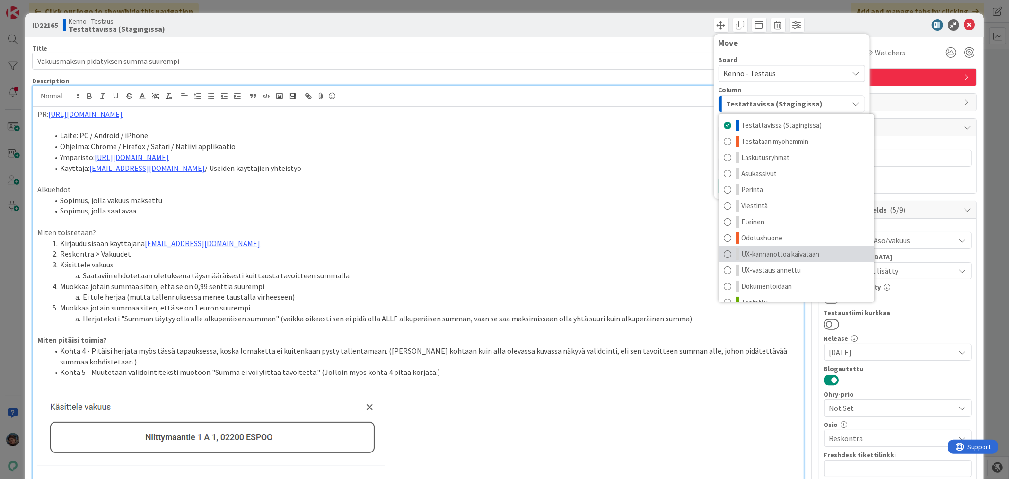
scroll to position [12, 0]
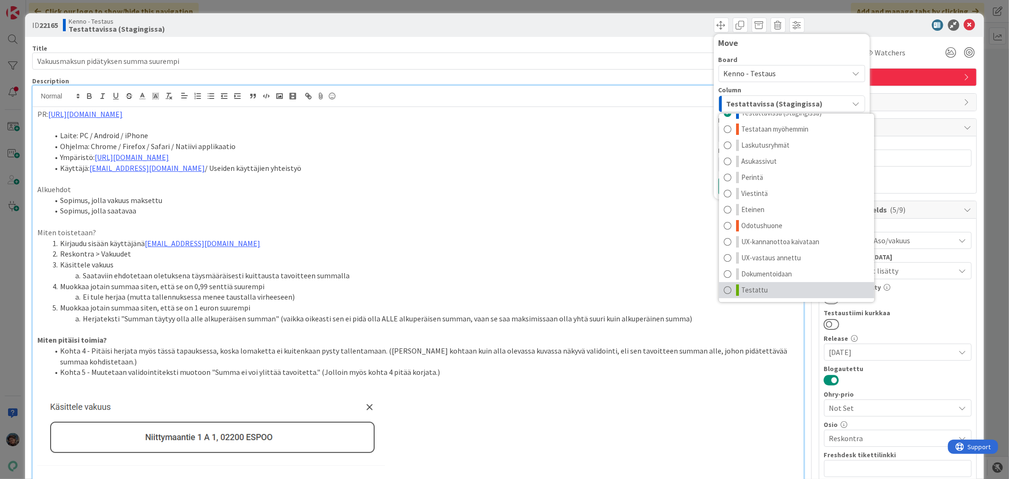
click at [757, 287] on span "Testattu" at bounding box center [754, 289] width 26 height 11
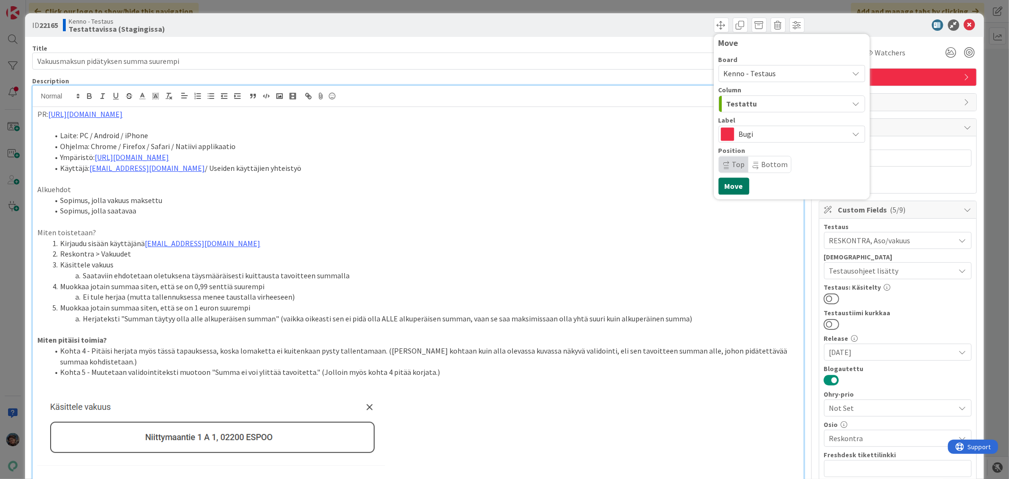
click at [723, 185] on button "Move" at bounding box center [734, 185] width 31 height 17
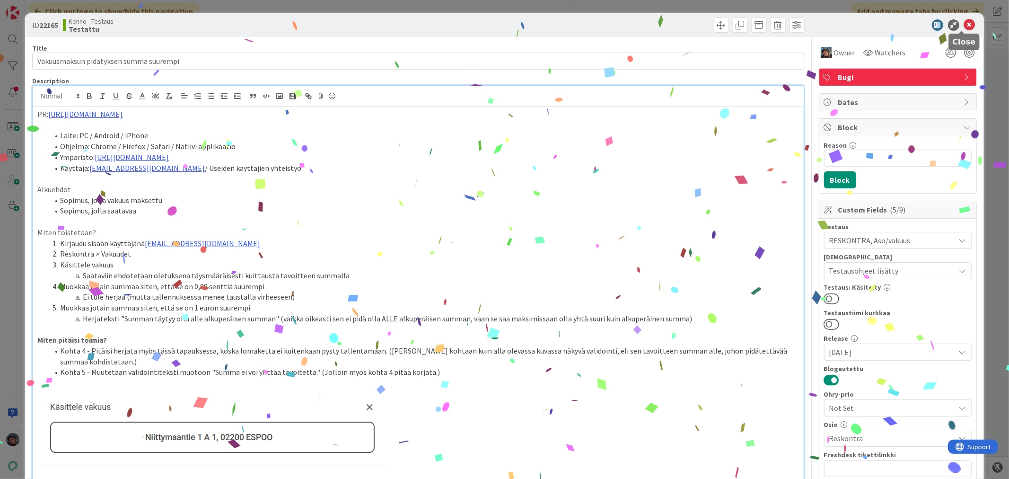
click at [964, 24] on icon at bounding box center [969, 24] width 11 height 11
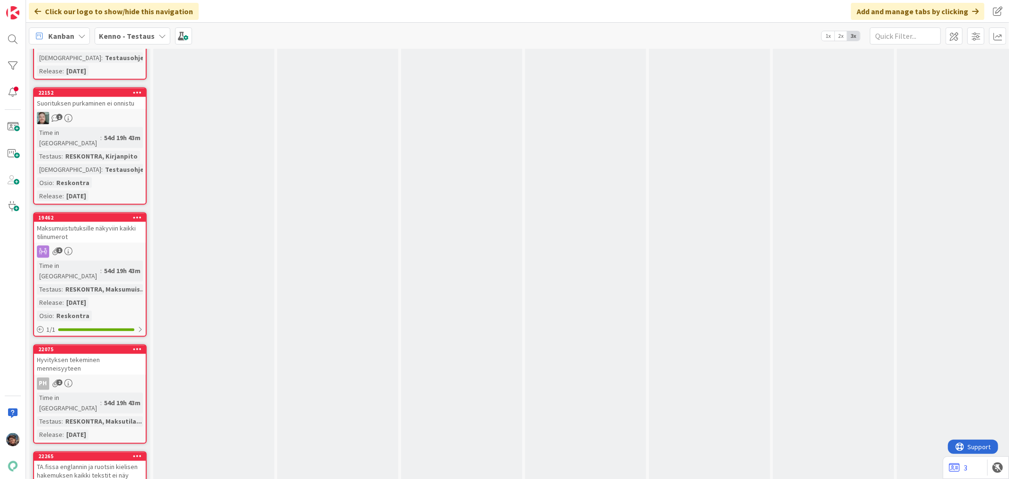
scroll to position [7358, 0]
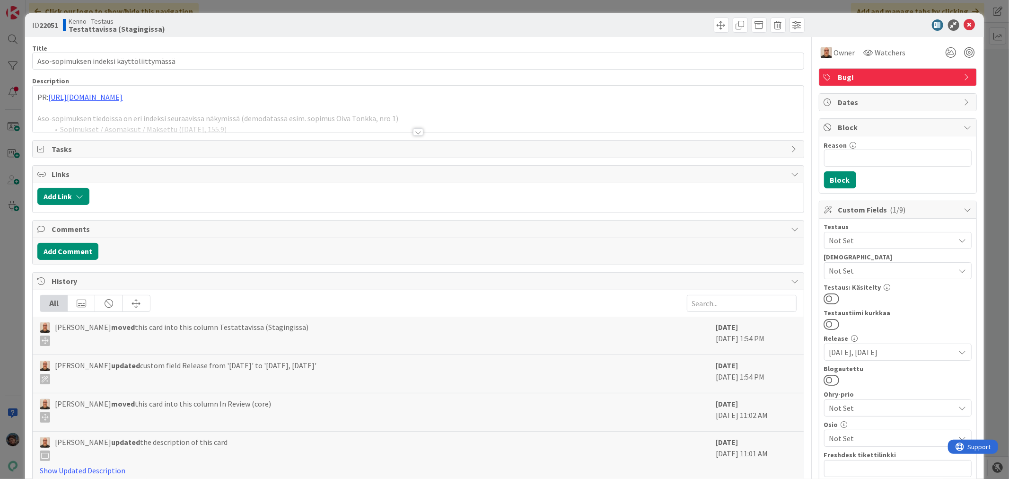
click at [415, 132] on div at bounding box center [418, 132] width 10 height 8
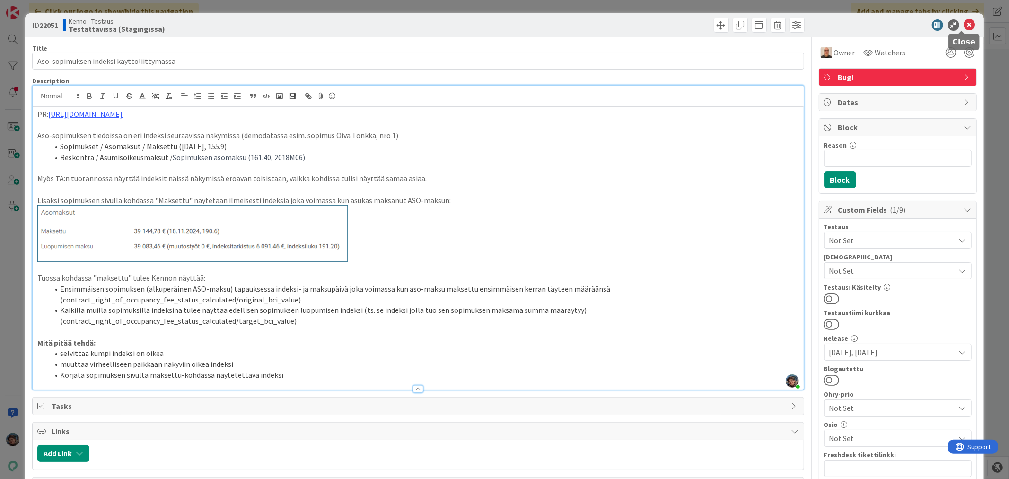
drag, startPoint x: 962, startPoint y: 23, endPoint x: 662, endPoint y: 86, distance: 306.4
click at [964, 23] on icon at bounding box center [969, 24] width 11 height 11
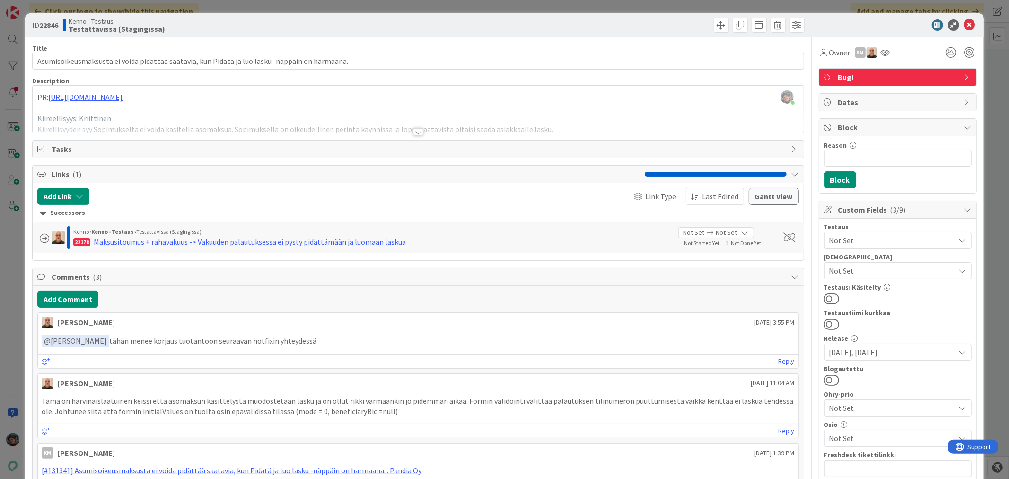
click at [414, 132] on div at bounding box center [418, 132] width 10 height 8
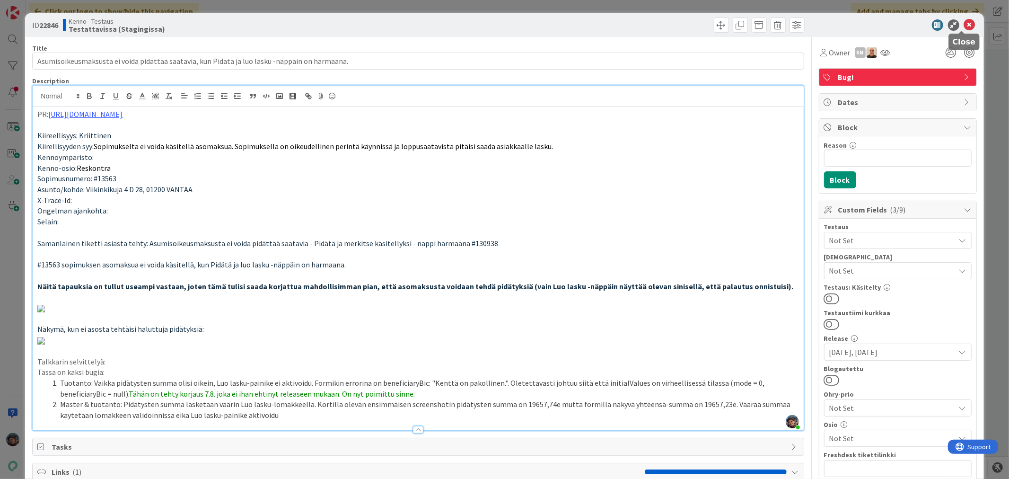
click at [964, 26] on icon at bounding box center [969, 24] width 11 height 11
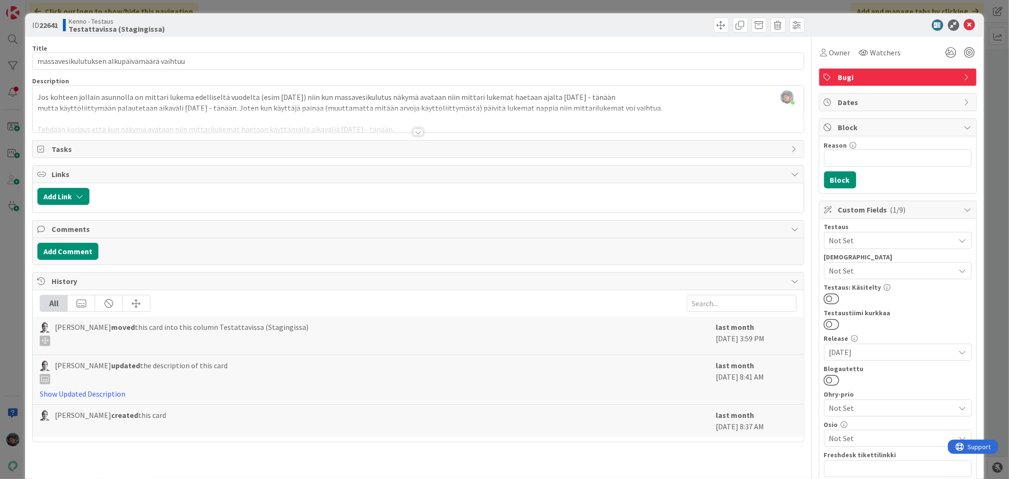
click at [415, 131] on div at bounding box center [418, 132] width 10 height 8
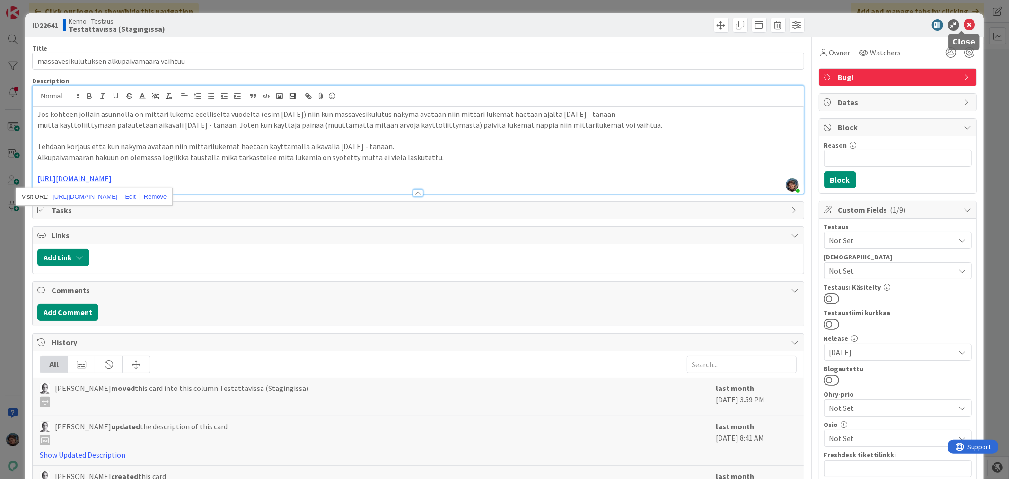
click at [964, 23] on icon at bounding box center [969, 24] width 11 height 11
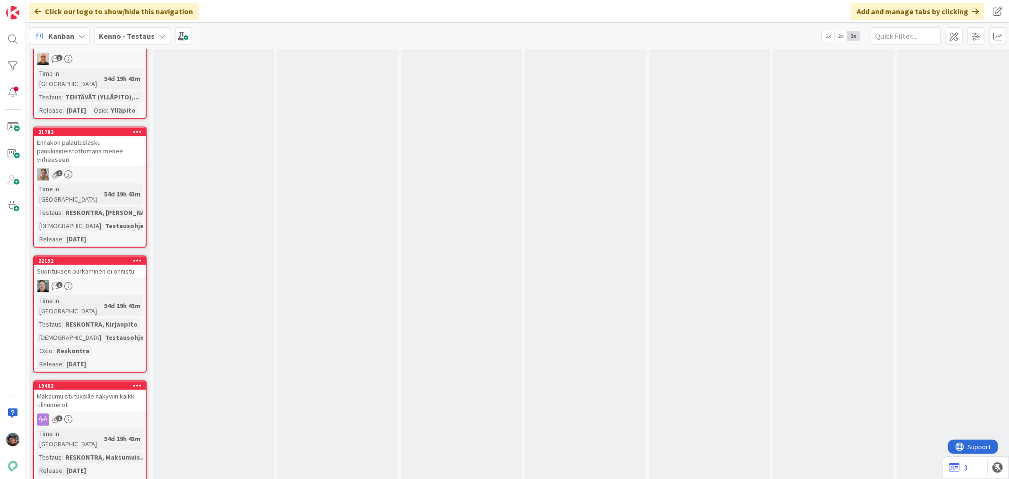
scroll to position [7148, 0]
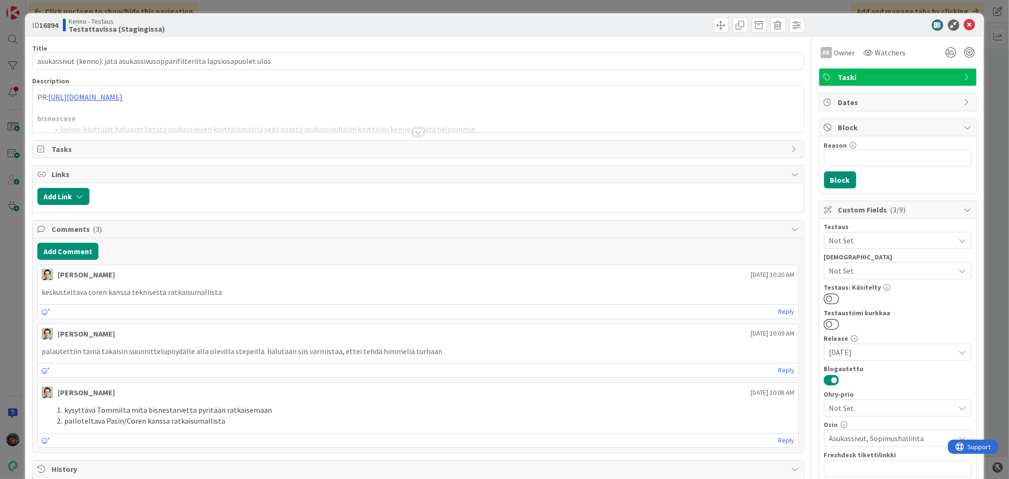
click at [413, 132] on div at bounding box center [418, 132] width 10 height 8
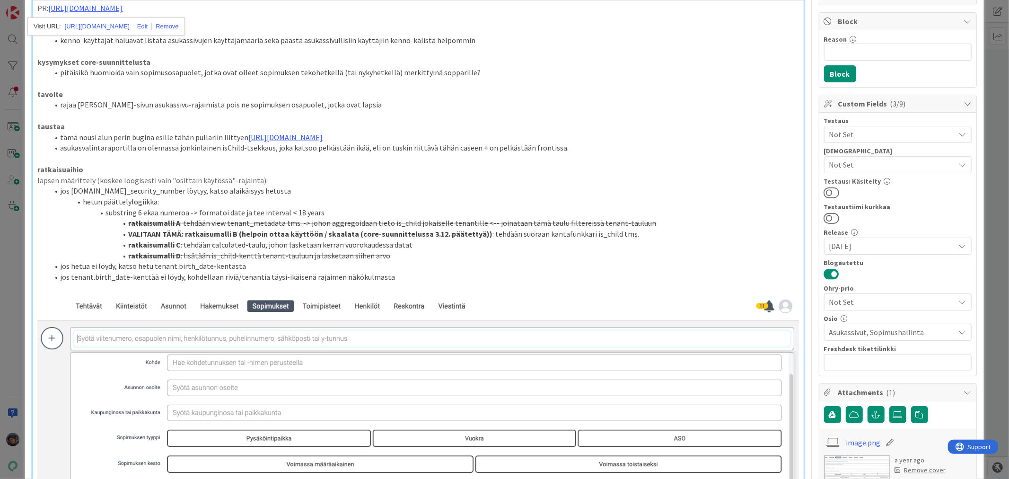
scroll to position [105, 0]
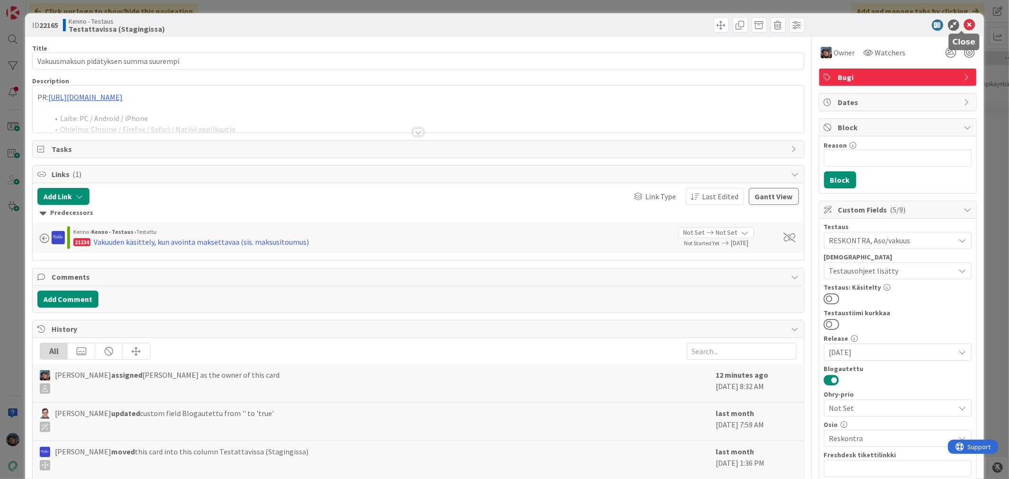
click at [964, 23] on icon at bounding box center [969, 24] width 11 height 11
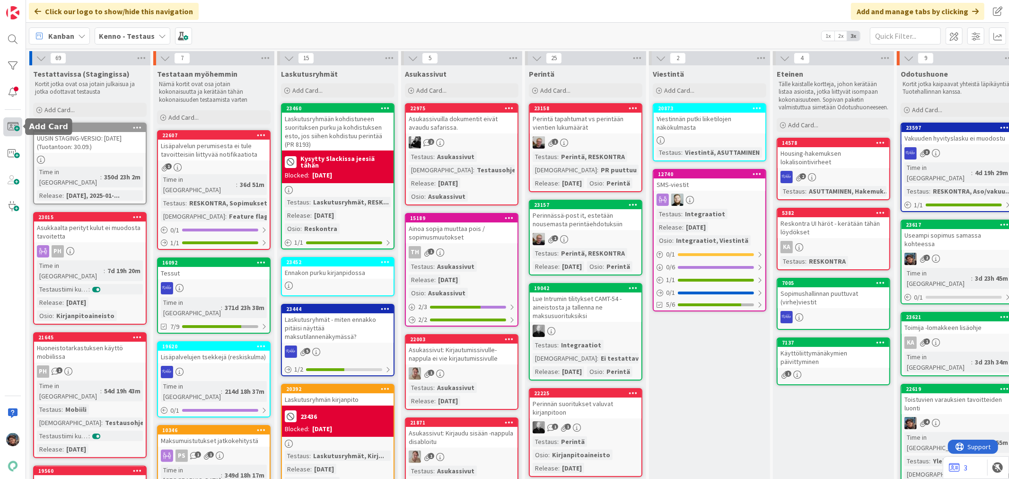
click at [13, 125] on span at bounding box center [12, 126] width 19 height 19
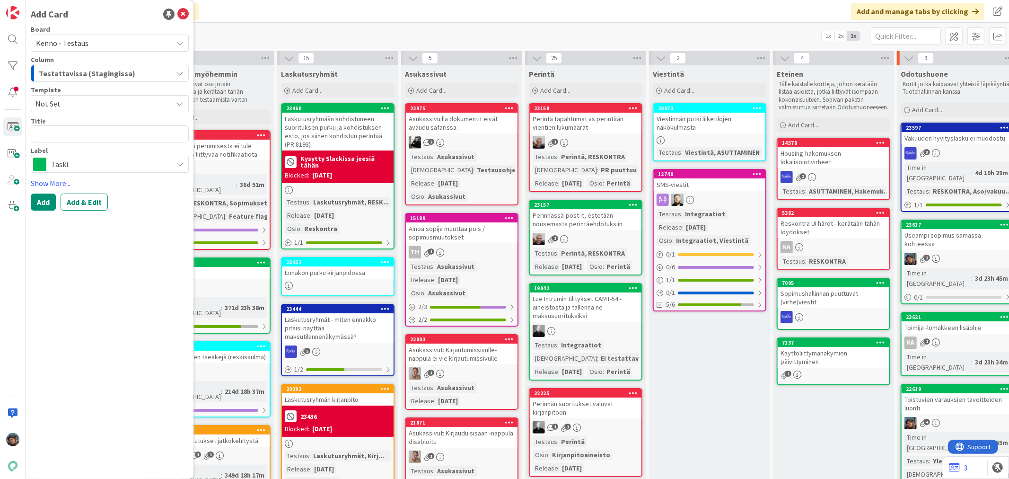
click at [53, 162] on span "Taski" at bounding box center [109, 164] width 116 height 13
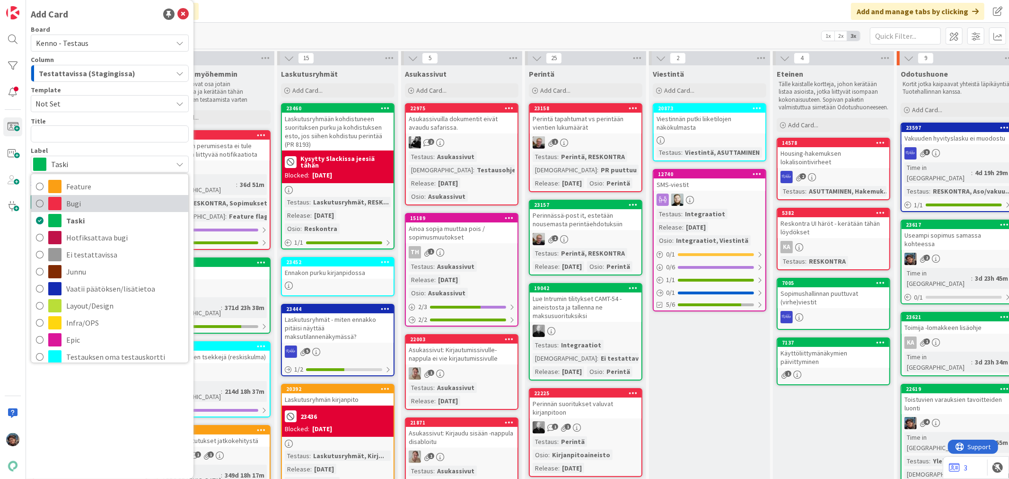
click at [68, 206] on span "Bugi" at bounding box center [124, 203] width 117 height 14
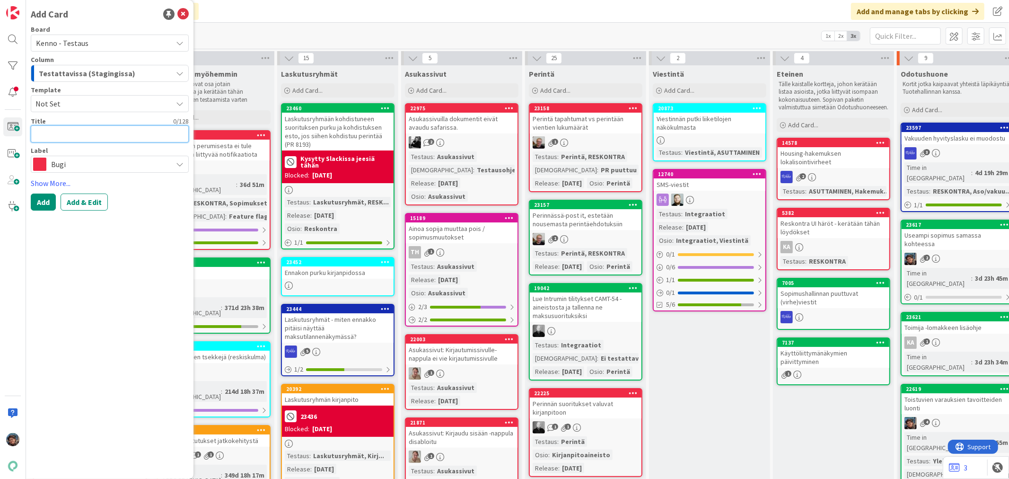
click at [96, 133] on textarea at bounding box center [110, 133] width 158 height 17
type textarea "x"
type textarea "M"
type textarea "x"
type textarea "Ma"
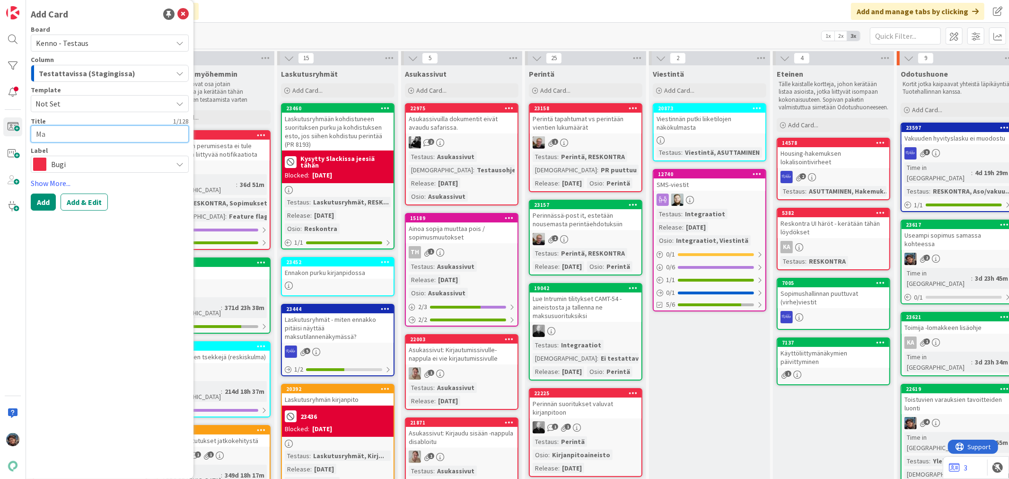
type textarea "x"
type textarea "Mak"
type textarea "x"
type textarea "Maks"
type textarea "x"
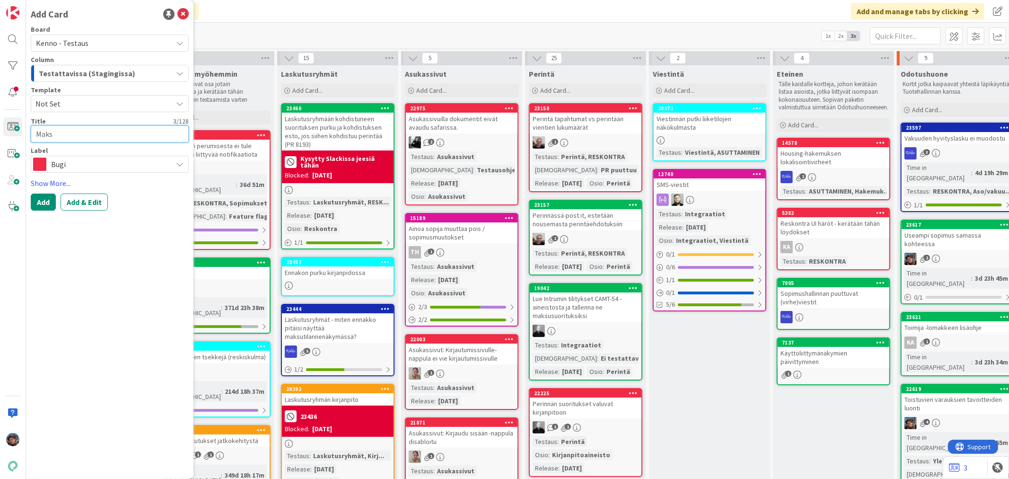
type textarea "Maksu"
type textarea "x"
type textarea "Maksul"
type textarea "x"
type textarea "Maksula"
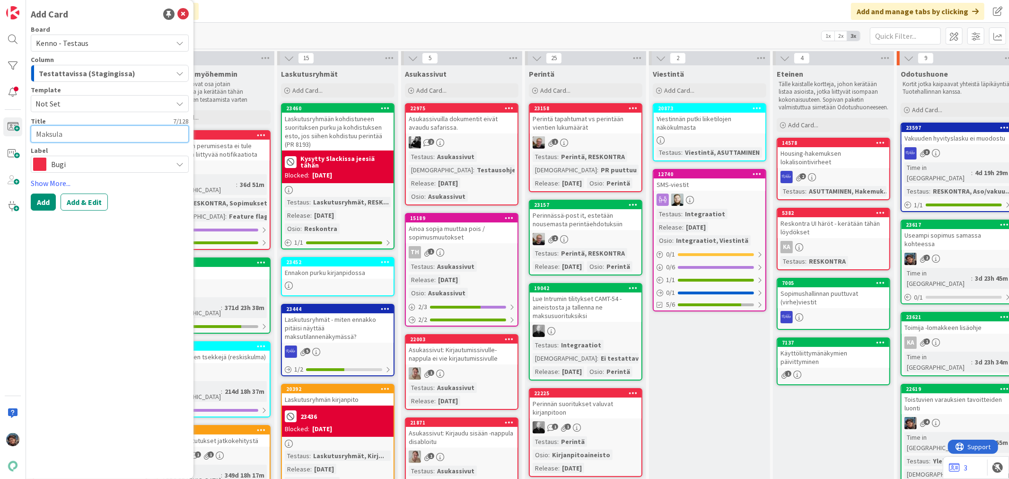
type textarea "x"
type textarea "Maksulaji"
type textarea "x"
type textarea "Maksulajit"
type textarea "x"
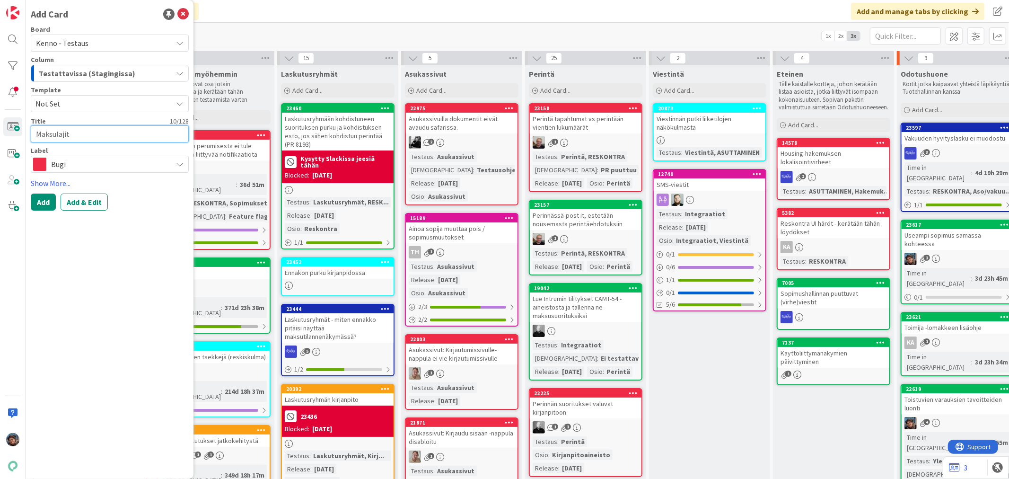
type textarea "Maksulajit"
type textarea "x"
type textarea "Maksulajit ei"
type textarea "x"
type textarea "Maksulajit ei"
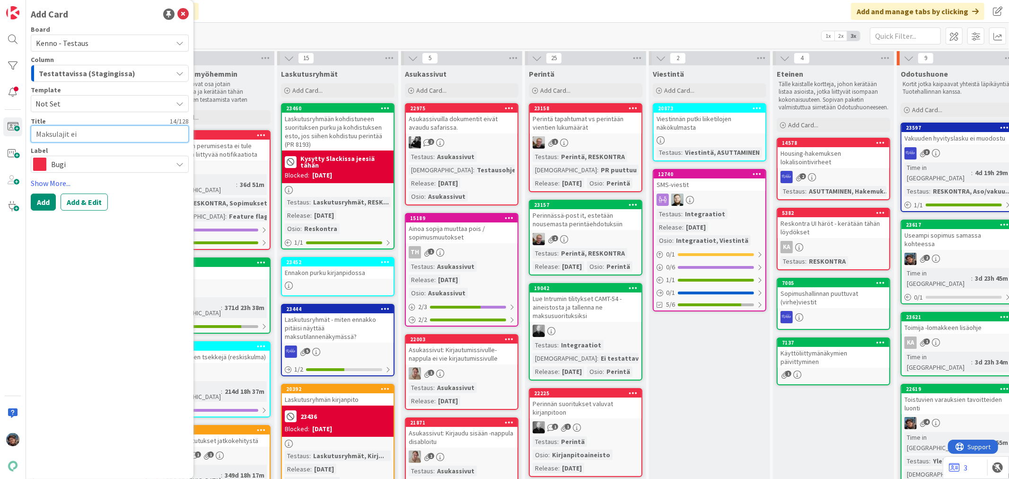
type textarea "x"
type textarea "Maksulajit ei a"
type textarea "x"
type textarea "Maksulajit ei av"
type textarea "x"
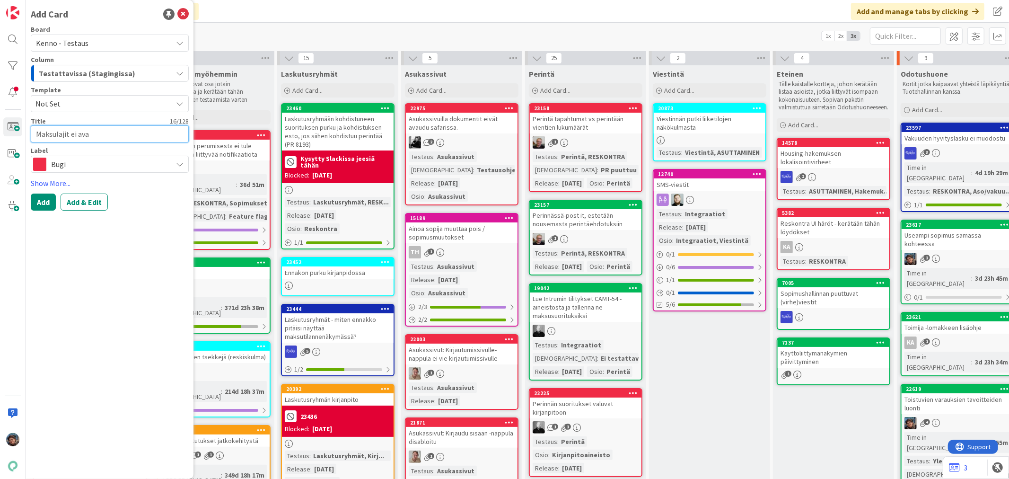
type textarea "Maksulajit ei avau"
type textarea "x"
type textarea "Maksulajit ei avaut"
type textarea "x"
type textarea "Maksulajit ei avau"
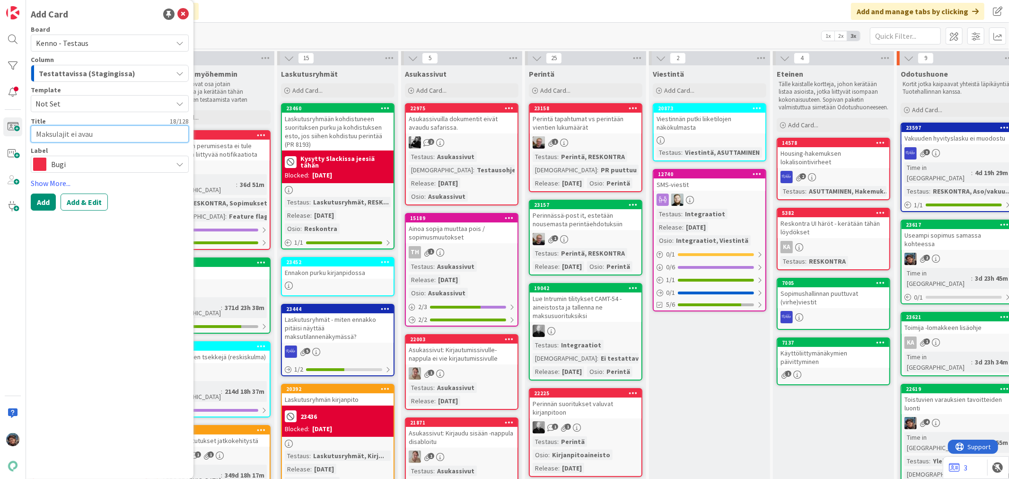
type textarea "x"
type textarea "Maksulajit ei avaud"
type textarea "x"
type textarea "Maksulajit ei avaudu"
type textarea "x"
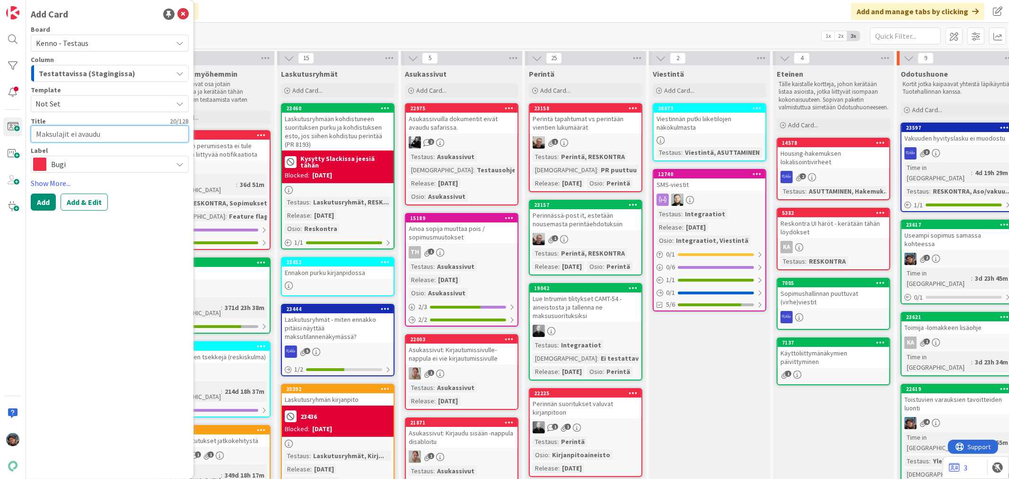
type textarea "Maksulajit ei avaudu"
type textarea "x"
type textarea "Maksulajit ei avaudu R"
type textarea "x"
type textarea "Maksulajit ei avaudu Ra"
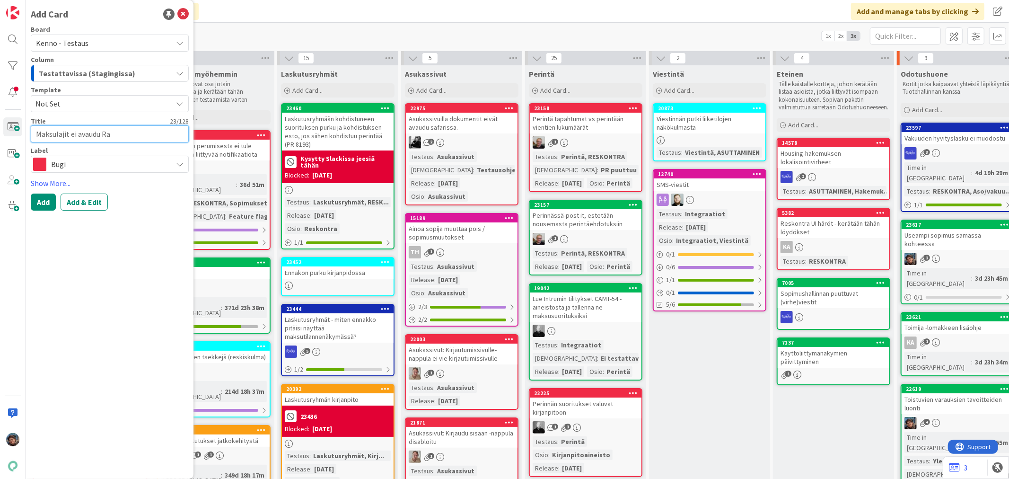
type textarea "x"
type textarea "Maksulajit ei avaudu R"
type textarea "x"
type textarea "Maksulajit ei avaudu Re"
type textarea "x"
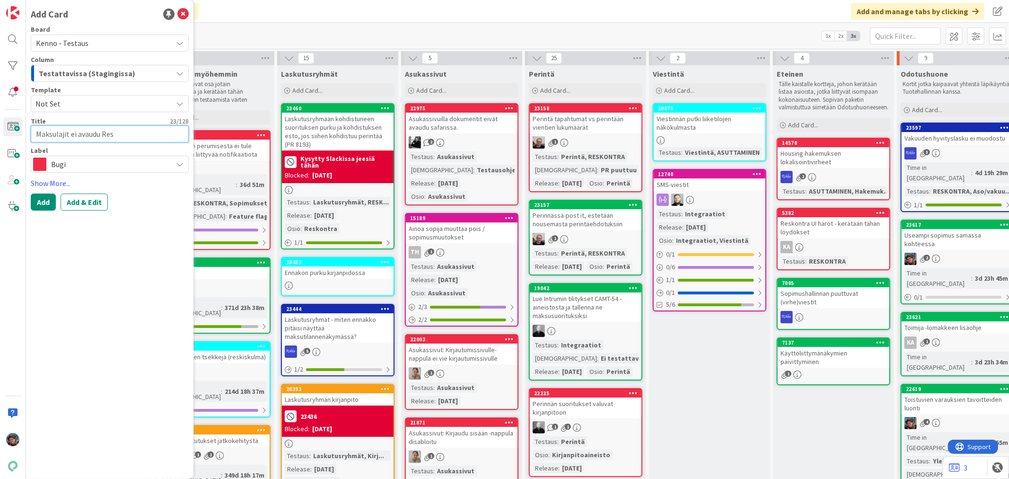
type textarea "Maksulajit ei avaudu Resk"
type textarea "x"
type textarea "Maksulajit ei avaudu Resko"
type textarea "x"
type textarea "Maksulajit ei avaudu Reskon"
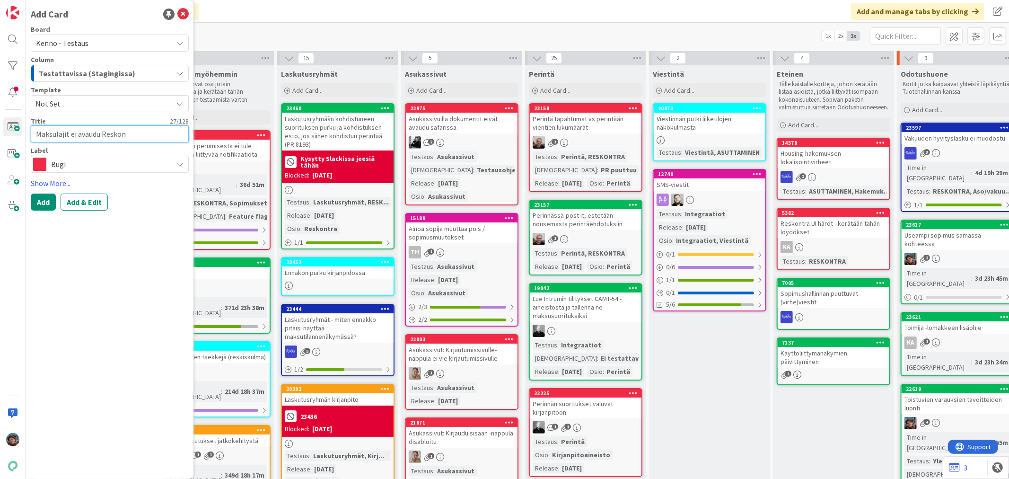
type textarea "x"
type textarea "Maksulajit ei avaudu Reskont"
type textarea "x"
type textarea "Maksulajit ei avaudu Reskontr"
type textarea "x"
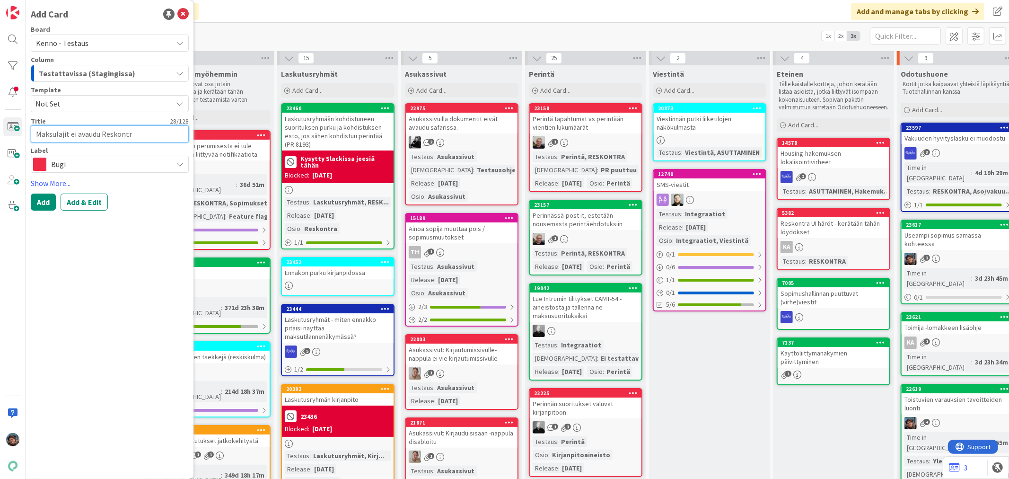
type textarea "Maksulajit ei avaudu Reskontra"
type textarea "x"
type textarea "Maksulajit ei avaudu Reskontras"
type textarea "x"
type textarea "Maksulajit ei avaudu Reskontrass"
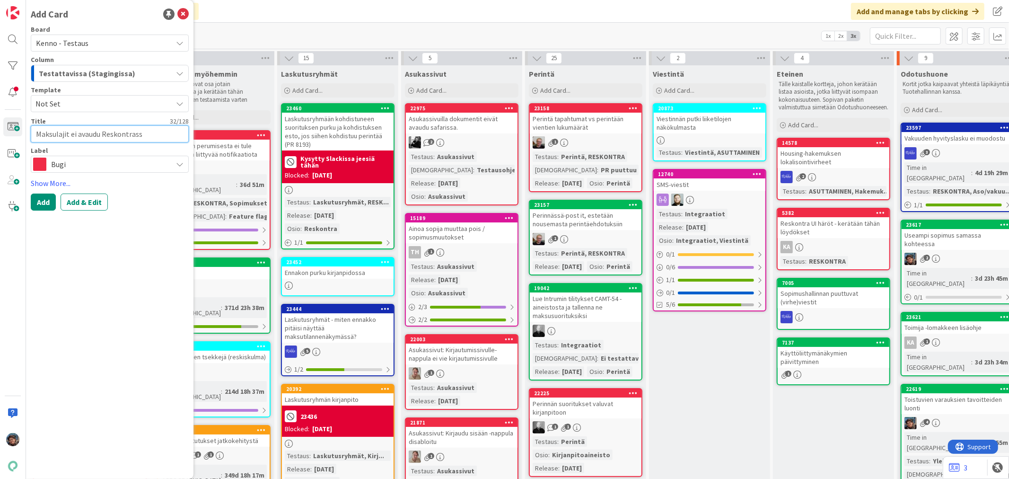
type textarea "x"
type textarea "Maksulajit ei avaudu Reskontrassa"
click at [94, 204] on button "Add & Edit" at bounding box center [84, 201] width 47 height 17
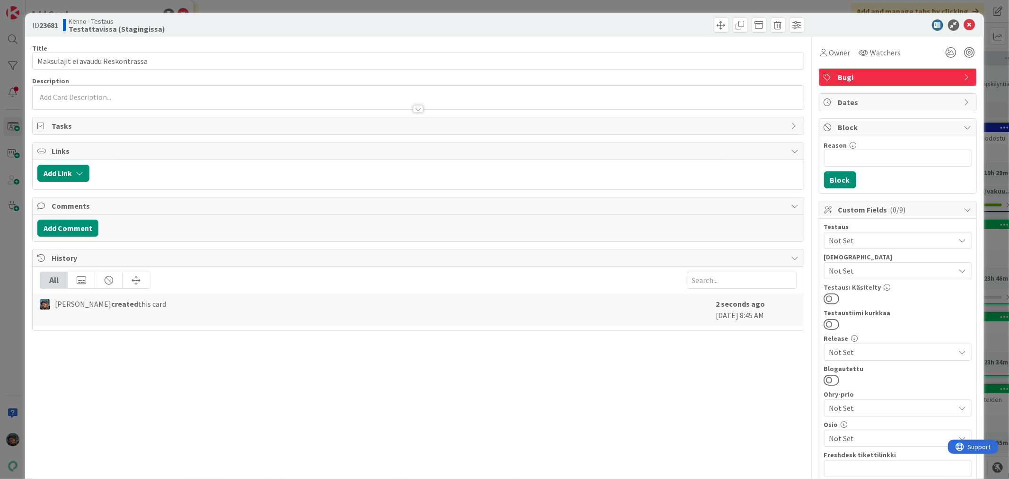
click at [115, 99] on div at bounding box center [418, 104] width 771 height 10
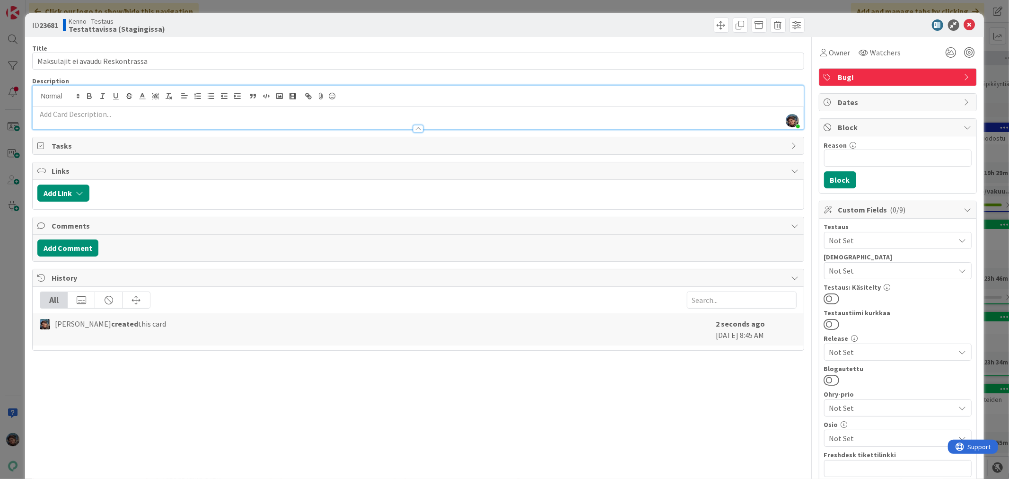
click at [202, 114] on p at bounding box center [417, 114] width 761 height 11
click at [156, 114] on p at bounding box center [417, 114] width 761 height 11
click at [38, 58] on input "Maksulajit ei avaudu Reskontrassa" at bounding box center [418, 61] width 772 height 17
type input "Pesuhommeleiden maksulajit ei avaudu Reskontrassa"
click at [108, 116] on p at bounding box center [417, 114] width 761 height 11
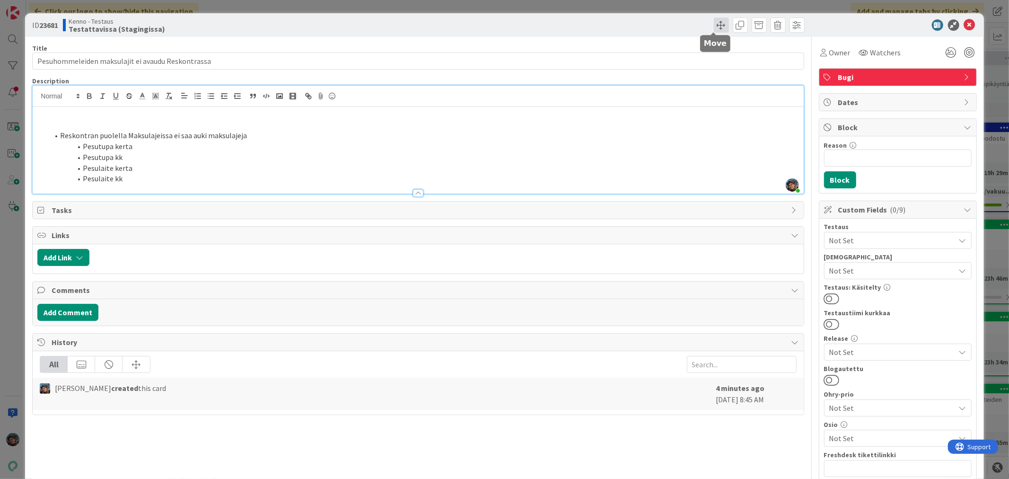
click at [714, 25] on span at bounding box center [721, 25] width 15 height 15
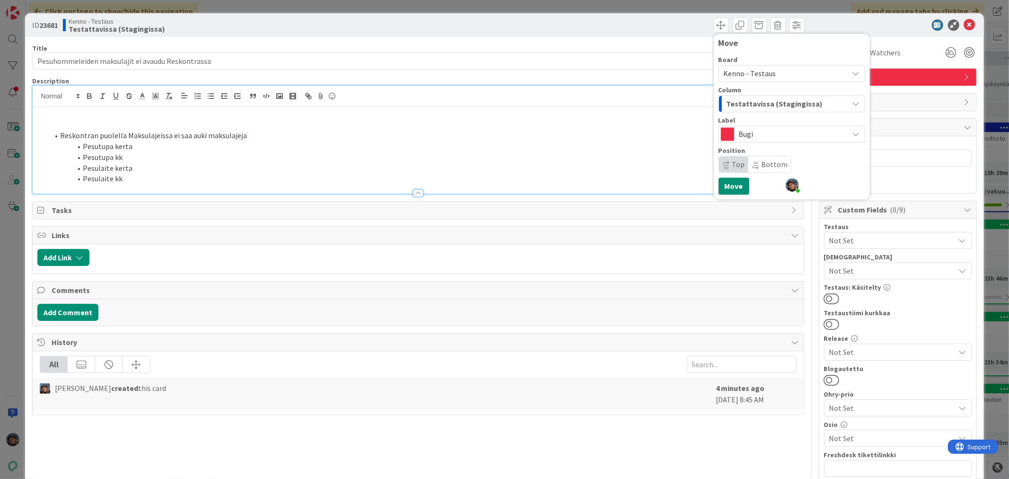
drag, startPoint x: 755, startPoint y: 76, endPoint x: 759, endPoint y: 80, distance: 6.0
click at [755, 76] on span "Kenno - Testaus" at bounding box center [750, 73] width 53 height 9
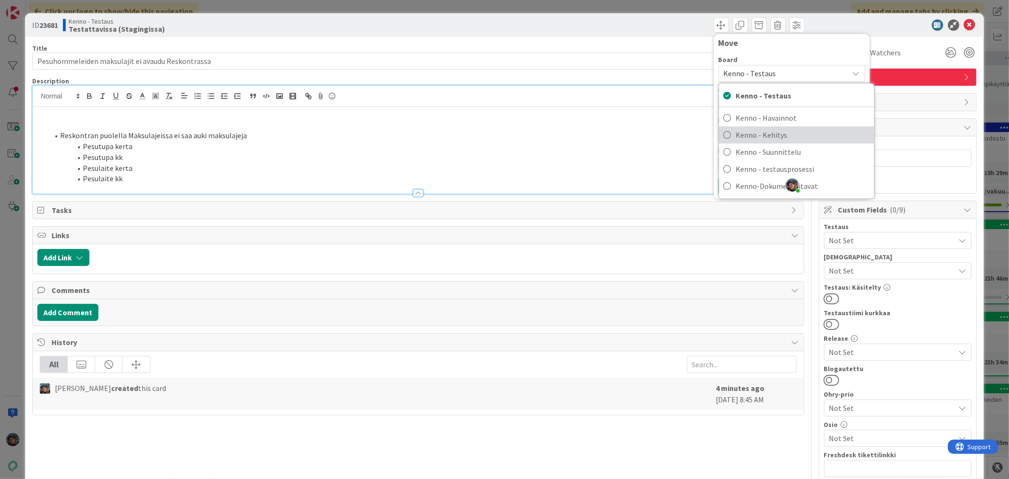
click at [763, 129] on span "Kenno - Kehitys" at bounding box center [802, 135] width 133 height 14
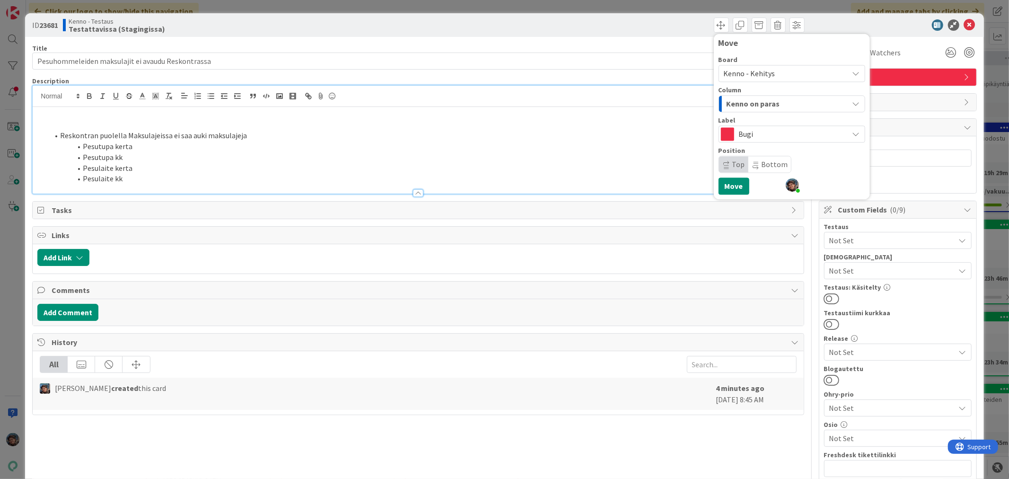
click at [768, 101] on span "Kenno on paras" at bounding box center [753, 103] width 53 height 12
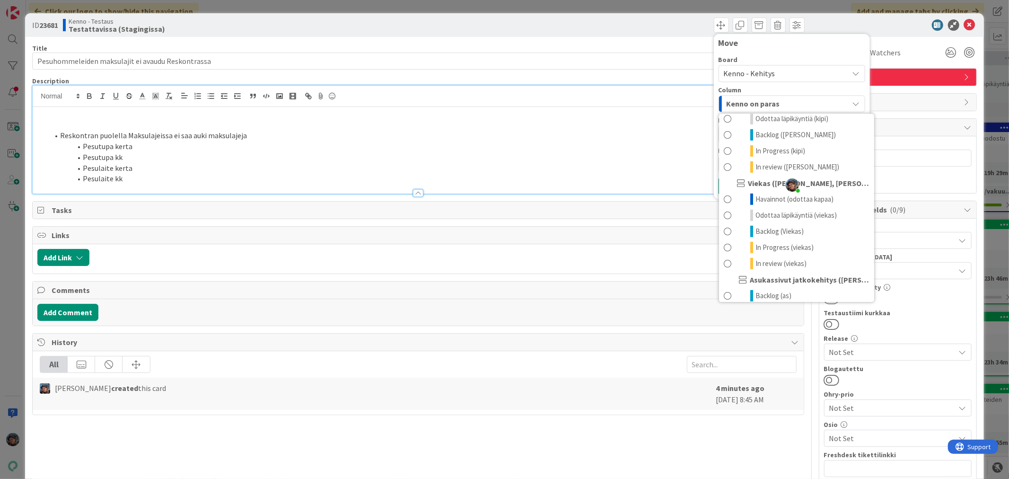
scroll to position [420, 0]
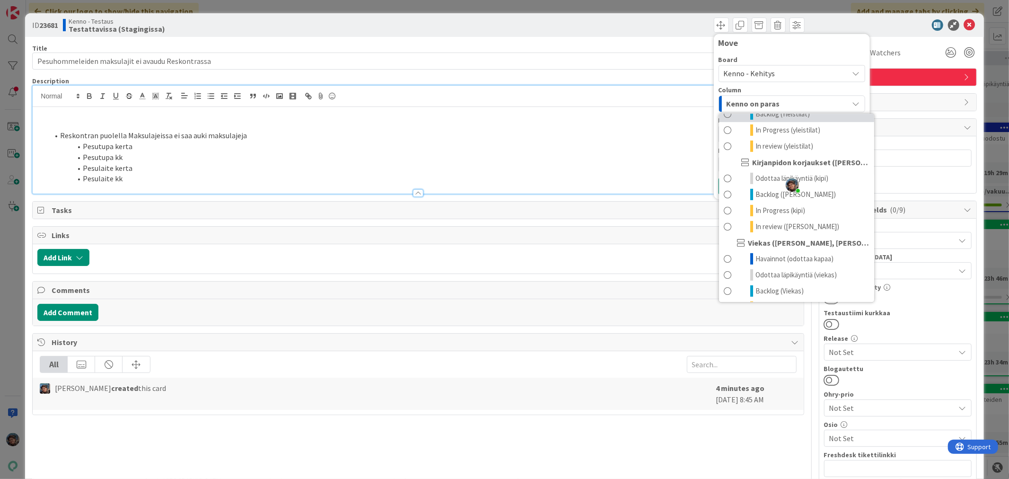
click at [792, 120] on span "Backlog (Yleistilat)" at bounding box center [782, 113] width 54 height 11
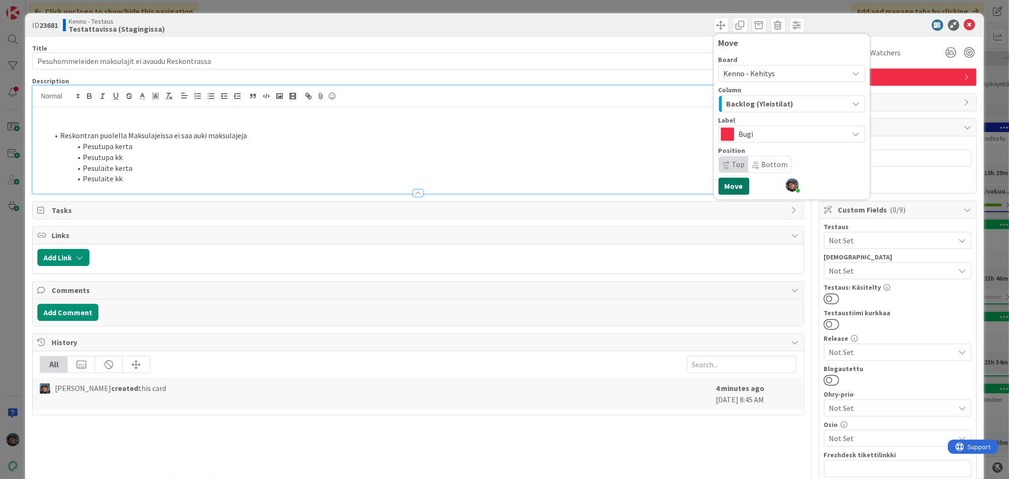
click at [726, 187] on button "Move" at bounding box center [734, 185] width 31 height 17
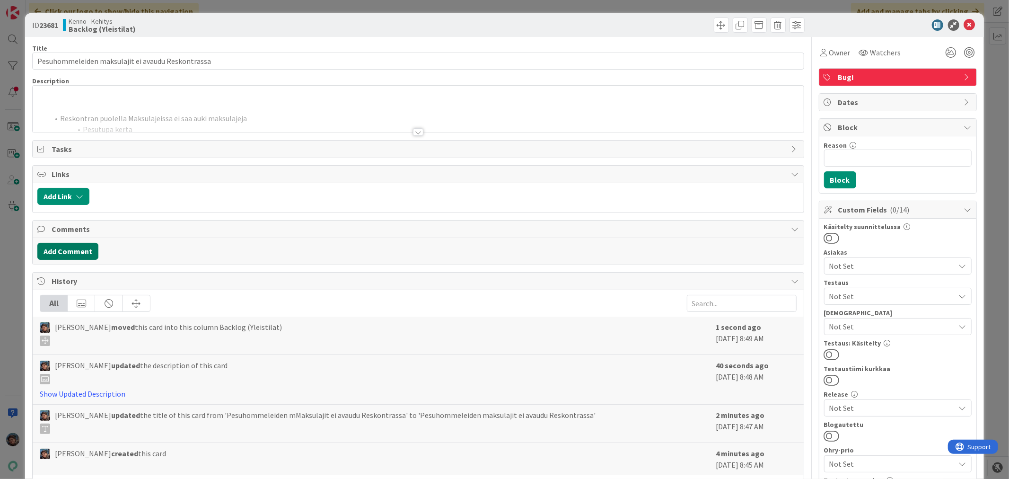
click at [62, 252] on button "Add Comment" at bounding box center [67, 251] width 61 height 17
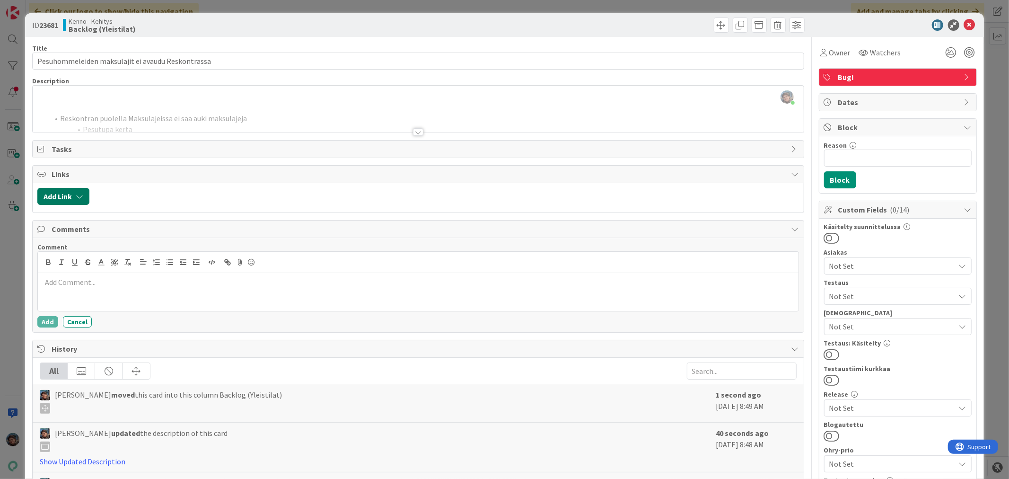
click at [61, 188] on button "Add Link" at bounding box center [63, 196] width 52 height 17
click at [84, 254] on span "Current Board" at bounding box center [72, 254] width 46 height 9
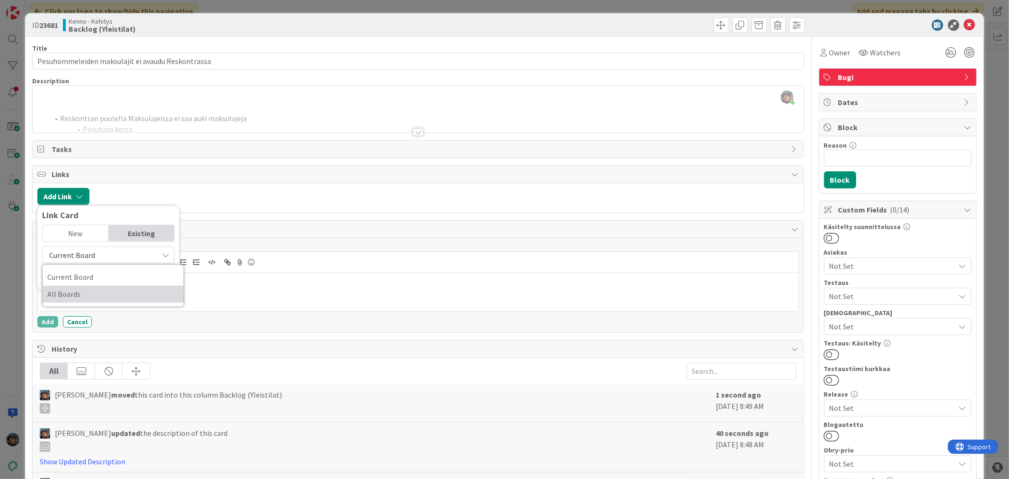
click at [69, 295] on span "All Boards" at bounding box center [113, 294] width 132 height 14
click at [72, 273] on input "text" at bounding box center [108, 276] width 132 height 17
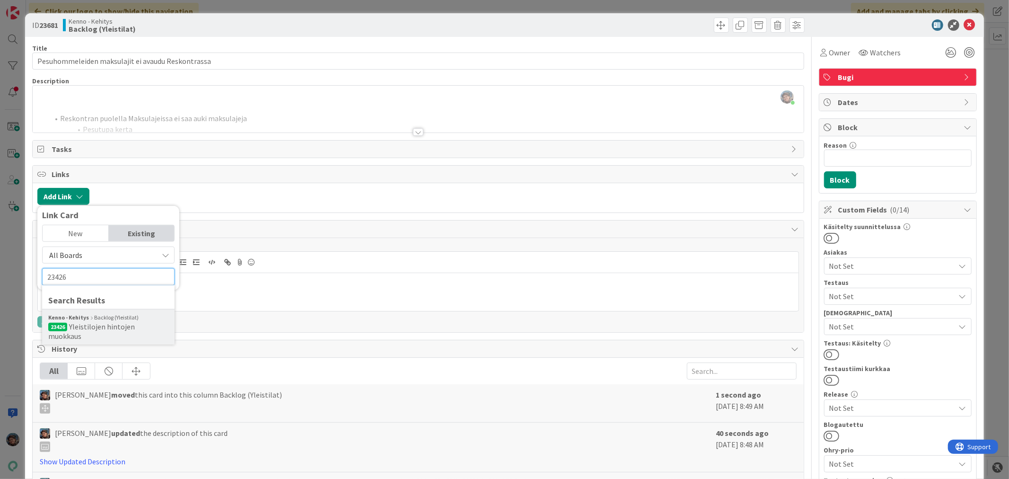
type input "23426"
click at [88, 325] on span "Yleistilojen hintojen muokkaus" at bounding box center [91, 331] width 87 height 19
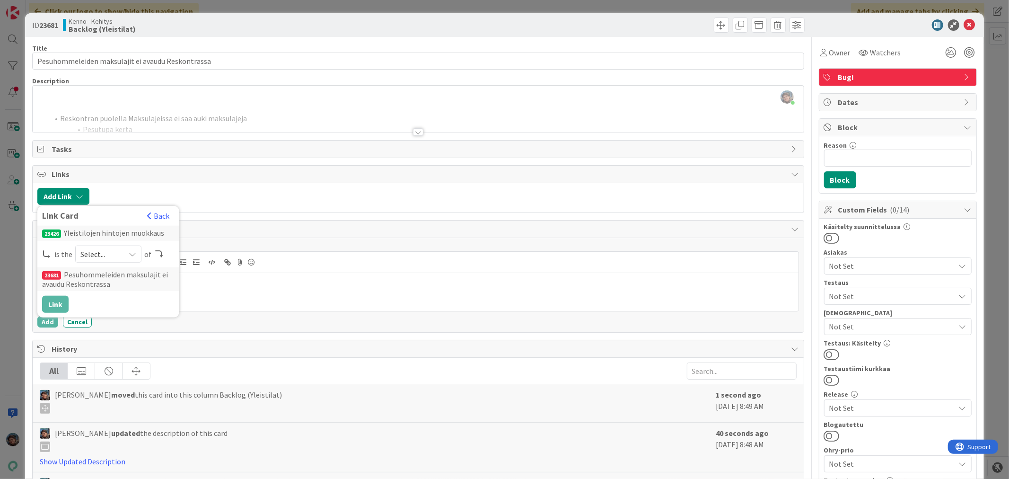
click at [134, 253] on icon at bounding box center [133, 254] width 8 height 8
click at [125, 311] on span "predecessor" at bounding box center [158, 310] width 107 height 14
click at [53, 303] on button "Link" at bounding box center [55, 304] width 26 height 17
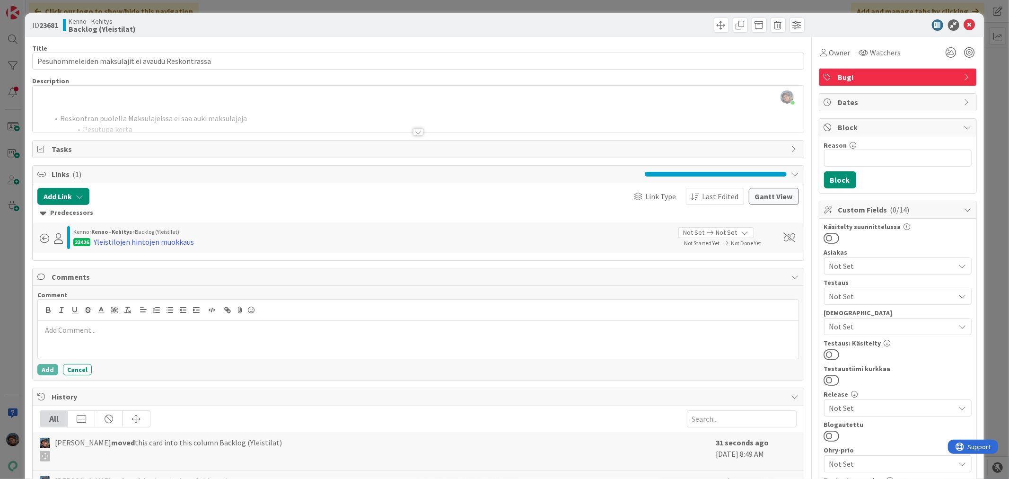
click at [418, 134] on div at bounding box center [418, 132] width 10 height 8
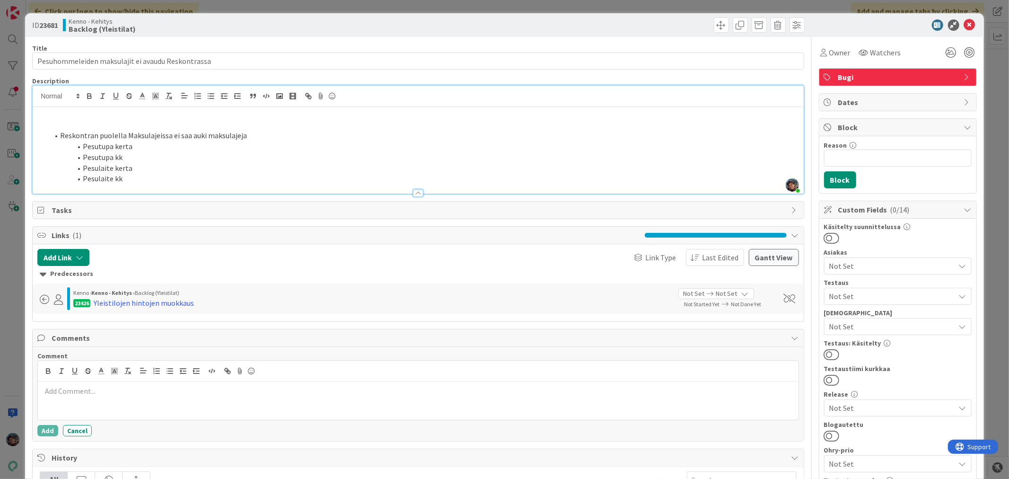
click at [74, 112] on p at bounding box center [417, 114] width 761 height 11
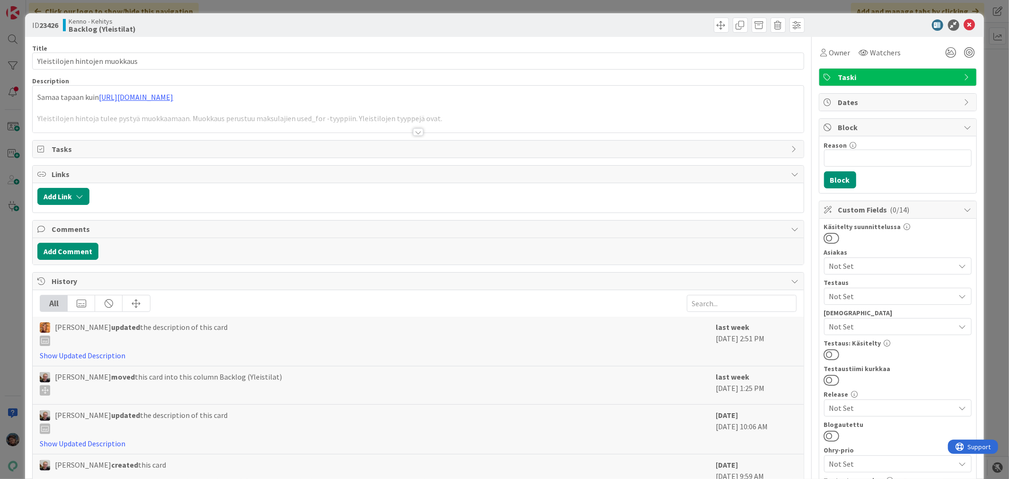
click at [414, 130] on div at bounding box center [418, 132] width 10 height 8
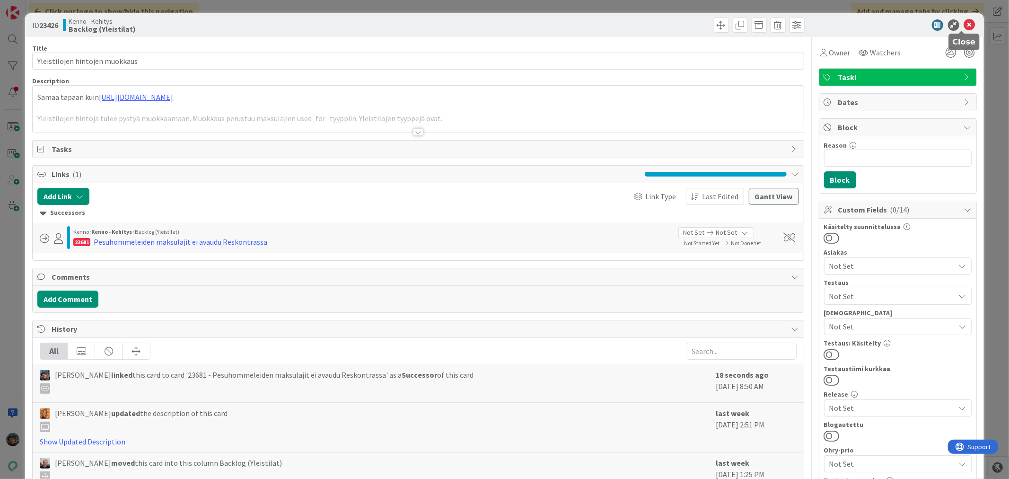
click at [964, 21] on icon at bounding box center [969, 24] width 11 height 11
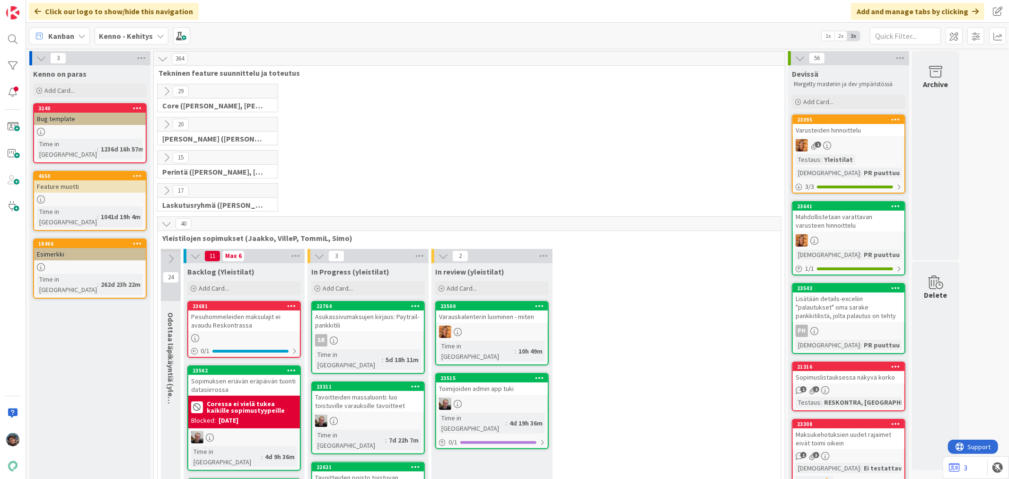
click at [252, 337] on div at bounding box center [244, 338] width 112 height 8
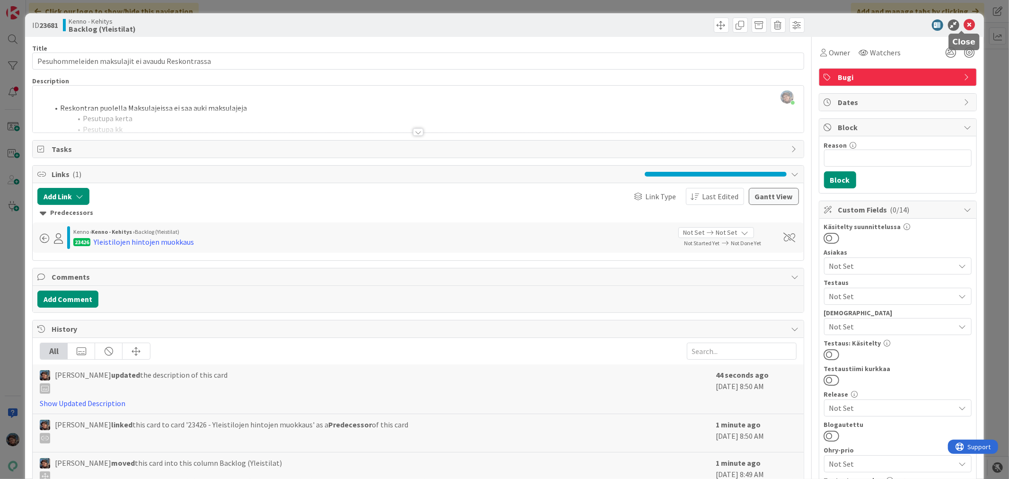
click at [964, 25] on icon at bounding box center [969, 24] width 11 height 11
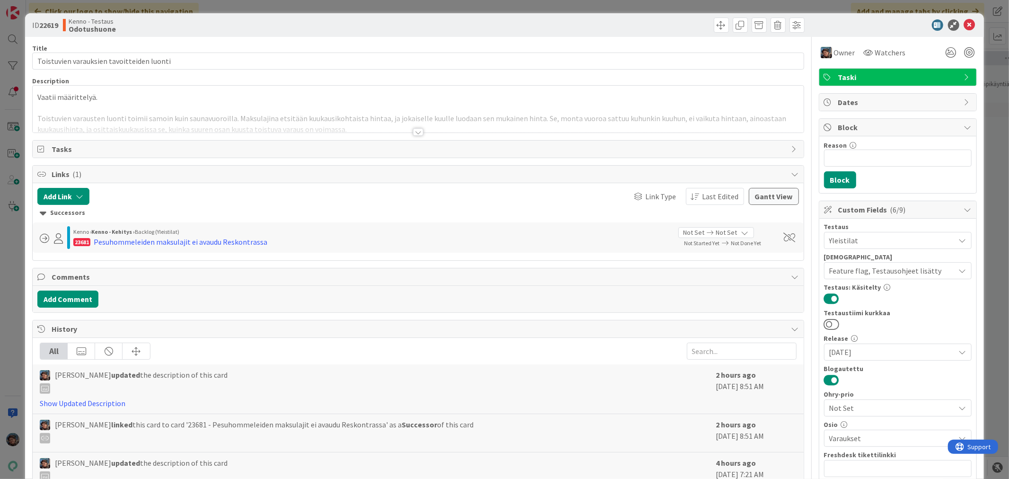
click at [413, 132] on div at bounding box center [418, 132] width 10 height 8
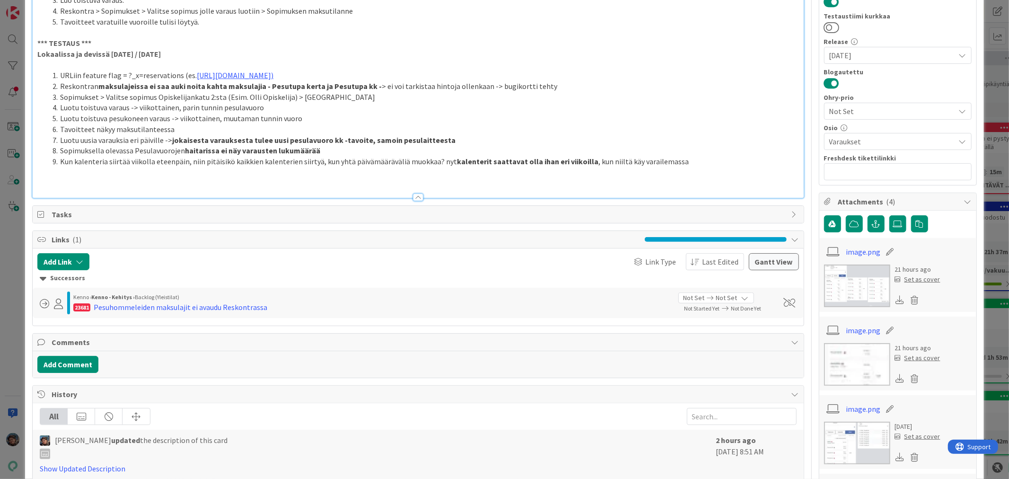
scroll to position [315, 0]
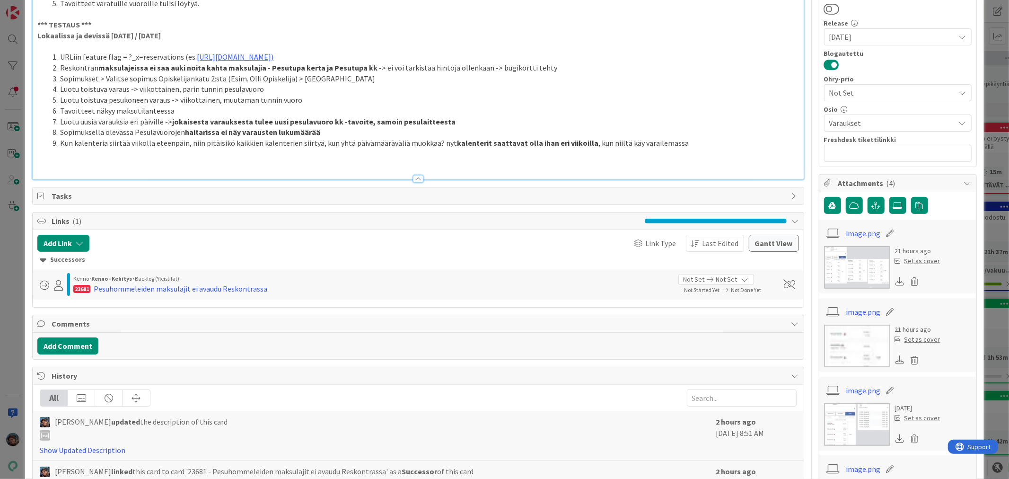
click at [59, 163] on p at bounding box center [417, 164] width 761 height 11
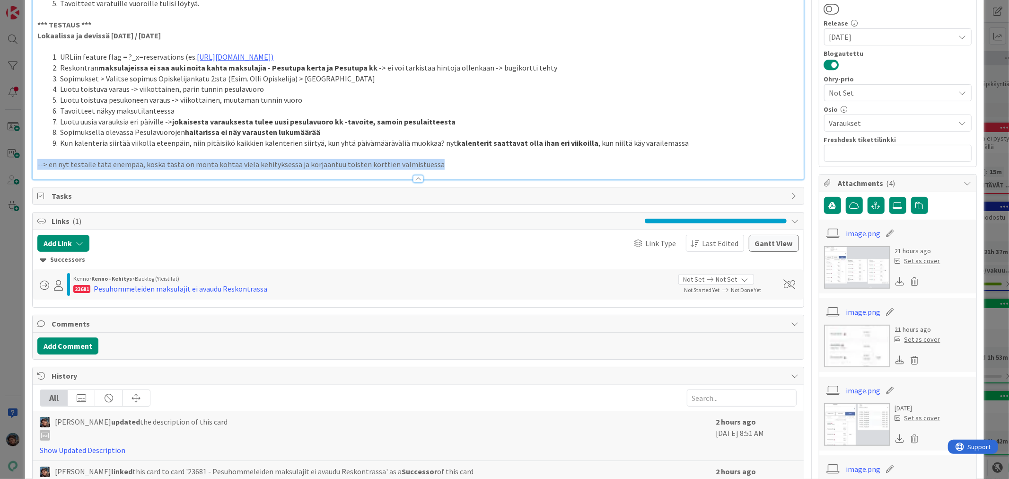
drag, startPoint x: 38, startPoint y: 166, endPoint x: 469, endPoint y: 161, distance: 430.5
click at [469, 161] on p "--> en nyt testaile tätä enempää, koska tästä on monta kohtaa vielä kehityksess…" at bounding box center [417, 164] width 761 height 11
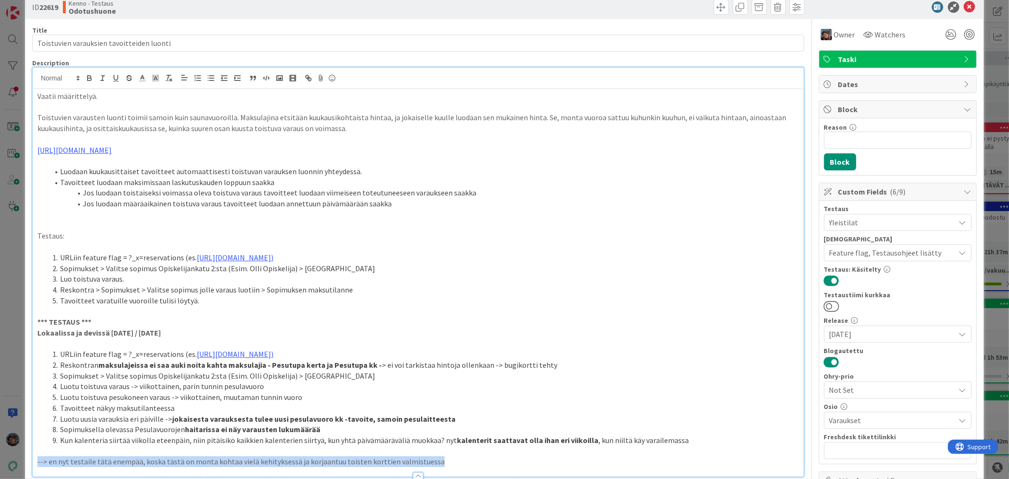
scroll to position [0, 0]
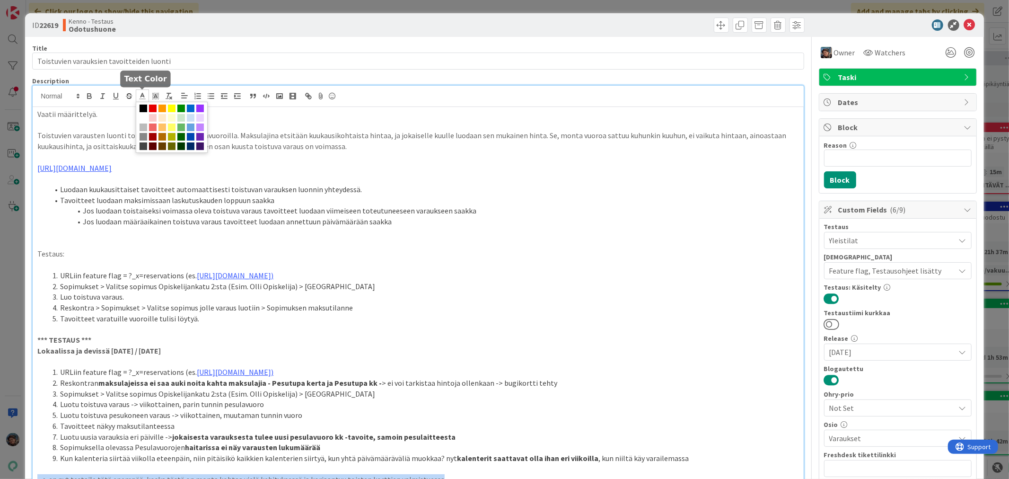
click at [145, 96] on icon at bounding box center [142, 96] width 9 height 9
click at [177, 131] on span at bounding box center [181, 127] width 8 height 8
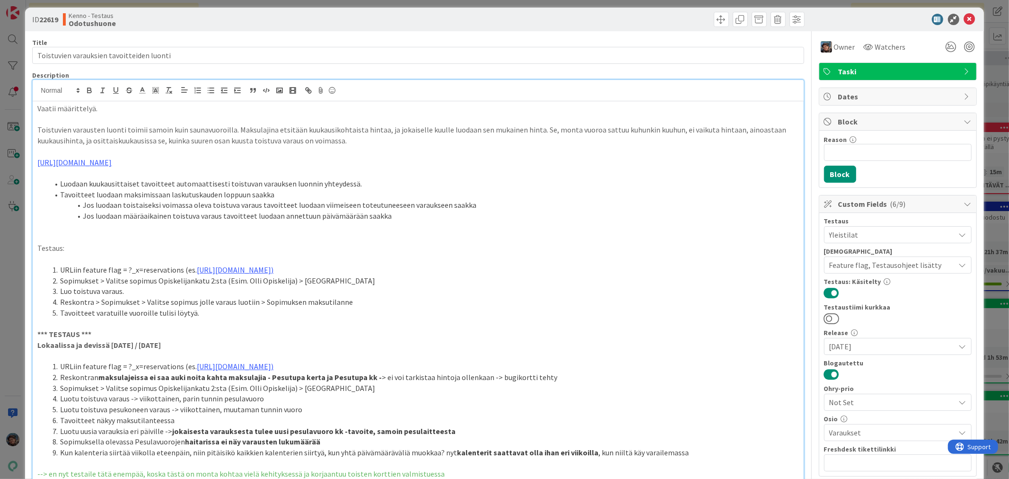
click at [348, 234] on p at bounding box center [417, 237] width 761 height 11
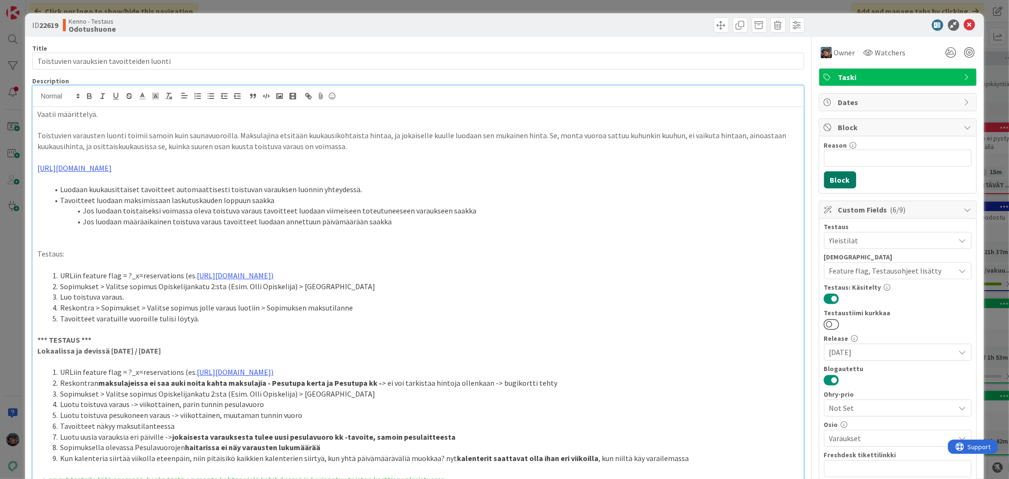
click at [834, 180] on button "Block" at bounding box center [840, 179] width 32 height 17
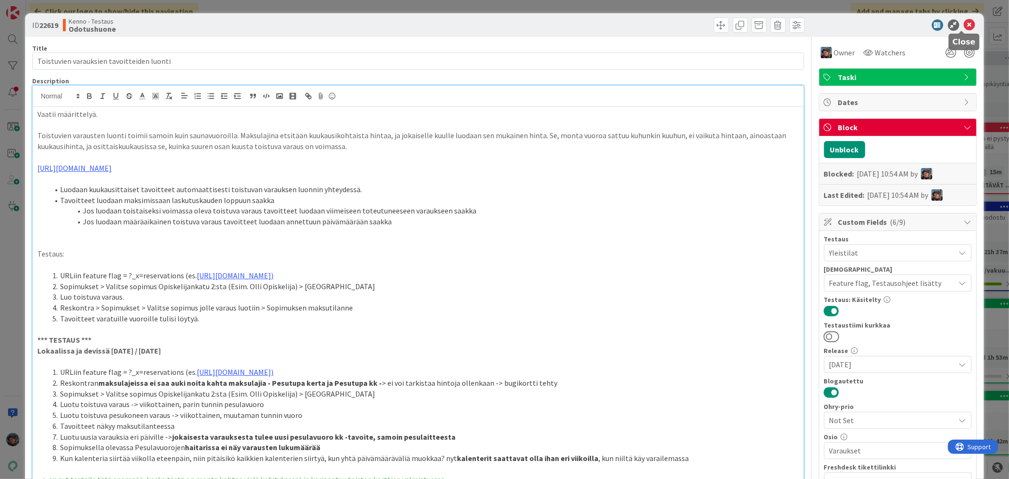
click at [964, 26] on icon at bounding box center [969, 24] width 11 height 11
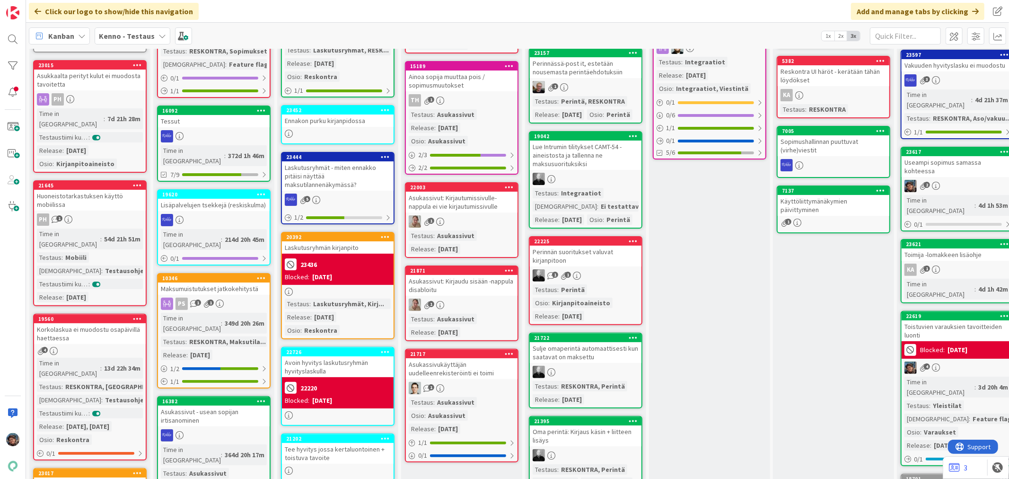
scroll to position [158, 0]
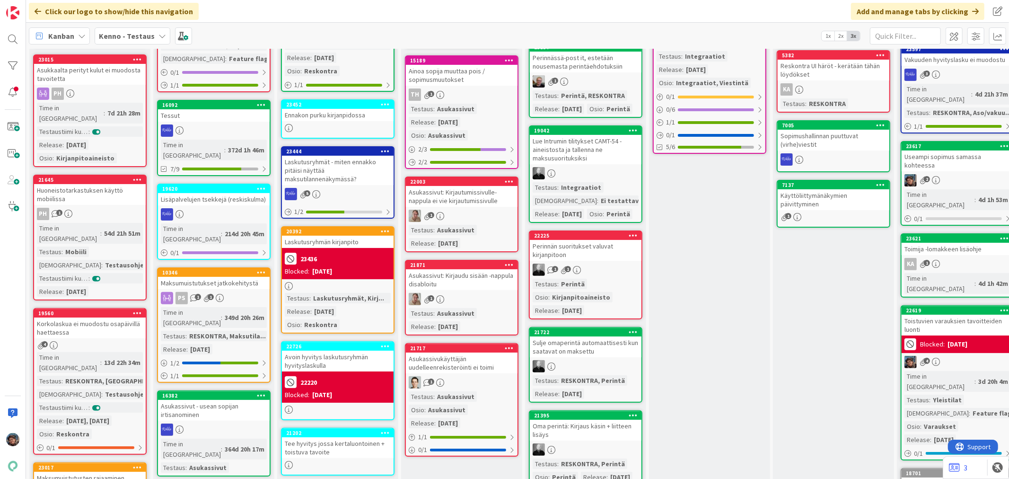
click at [955, 356] on div "4" at bounding box center [958, 362] width 112 height 12
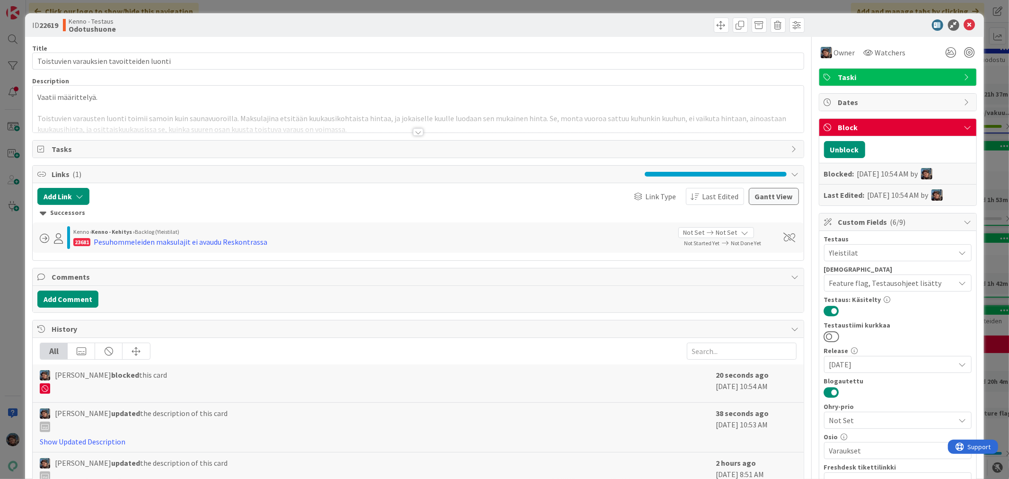
click at [413, 133] on div at bounding box center [418, 132] width 10 height 8
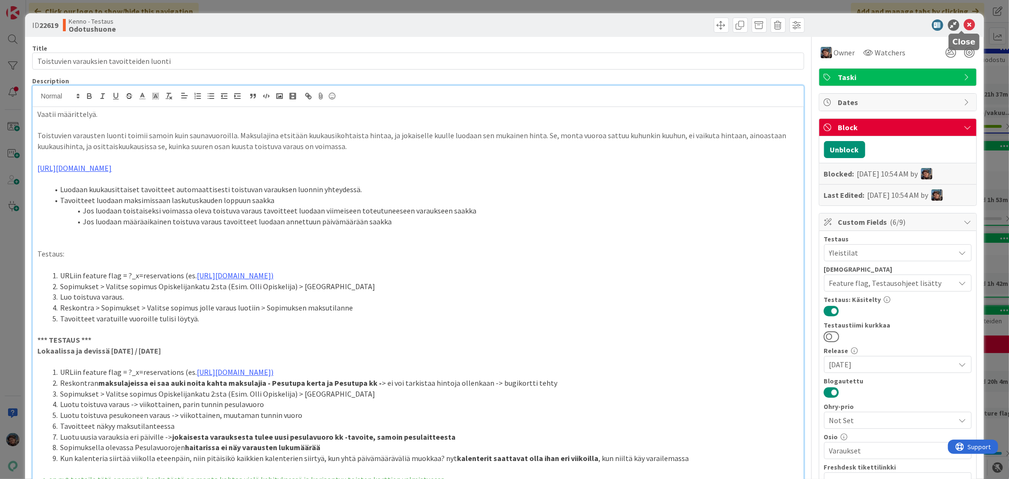
click at [964, 23] on icon at bounding box center [969, 24] width 11 height 11
